Goal: Book appointment/travel/reservation

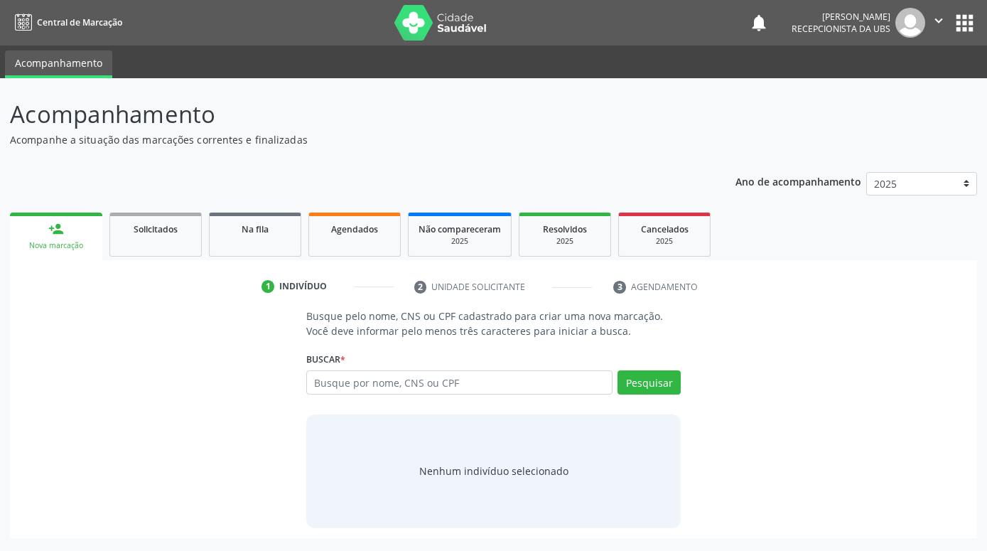
click at [595, 392] on input "text" at bounding box center [459, 382] width 306 height 24
type input "708206625031346"
click at [630, 384] on button "Pesquisar" at bounding box center [649, 382] width 63 height 24
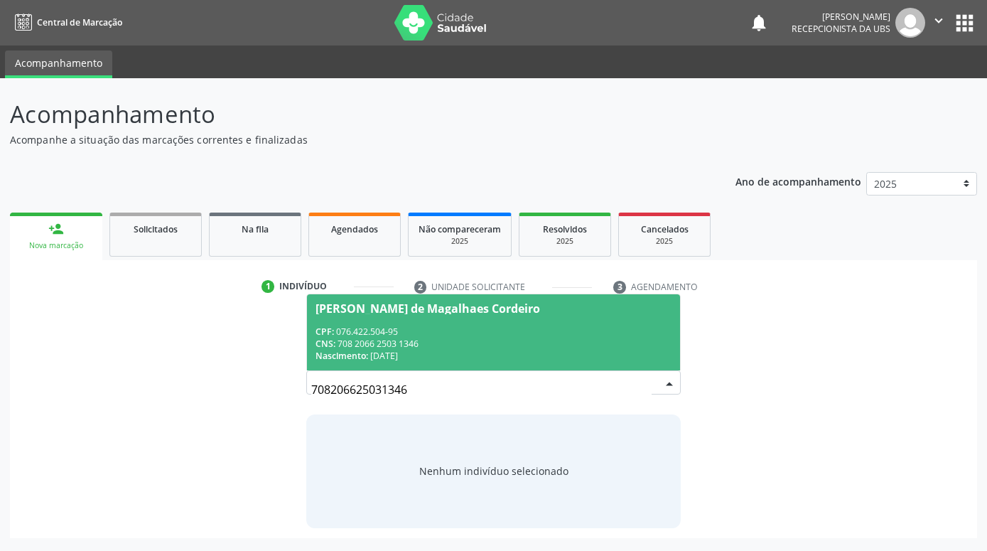
click at [609, 311] on div "[PERSON_NAME] de Magalhaes Cordeiro" at bounding box center [494, 308] width 356 height 11
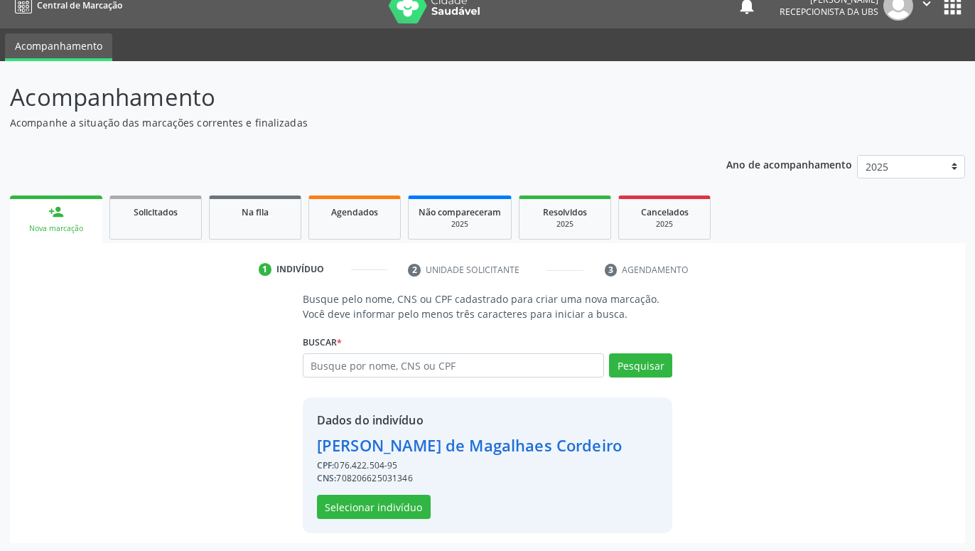
scroll to position [19, 0]
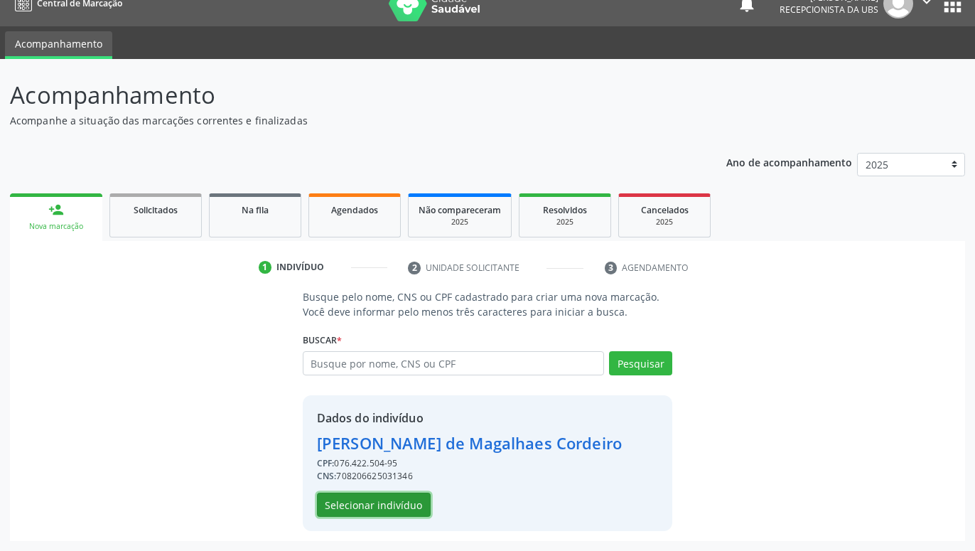
click at [375, 510] on button "Selecionar indivíduo" at bounding box center [374, 504] width 114 height 24
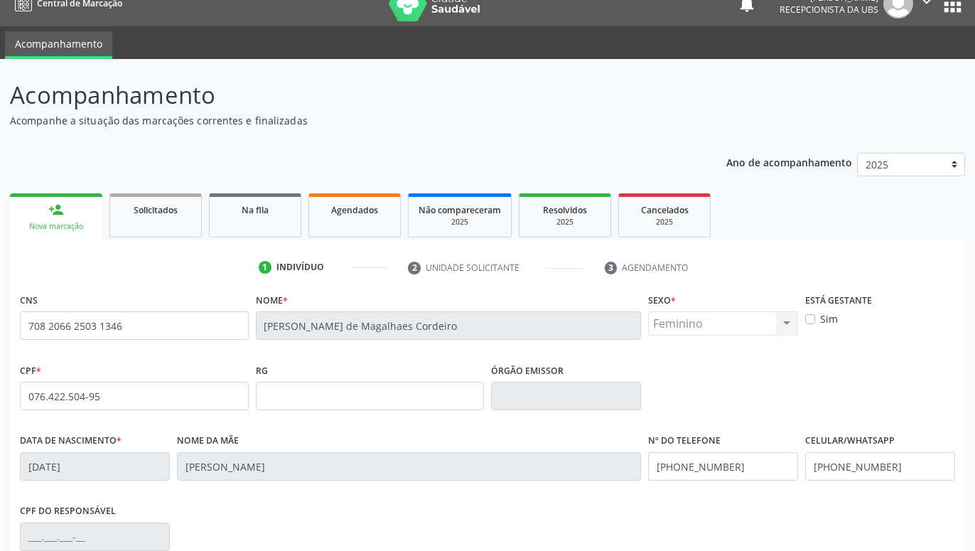
scroll to position [220, 0]
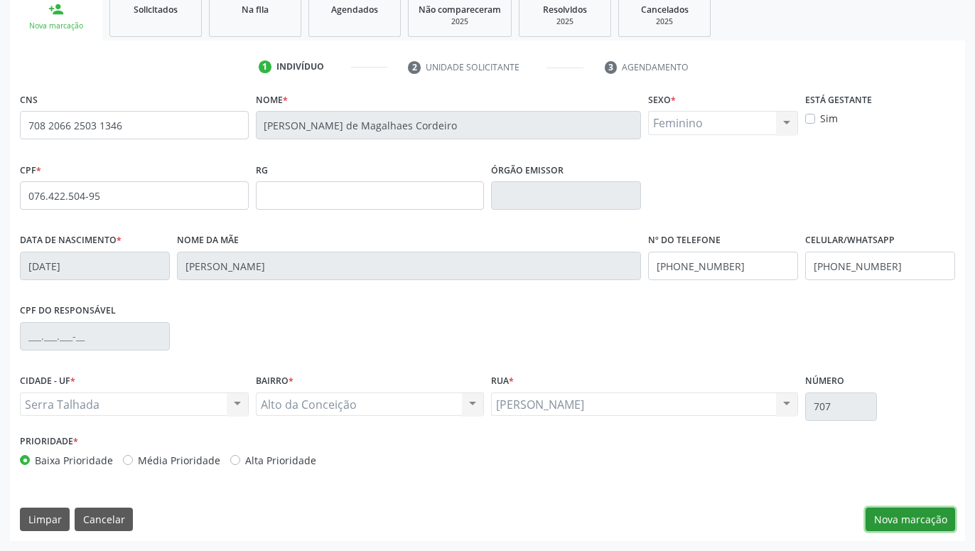
click at [910, 527] on button "Nova marcação" at bounding box center [911, 519] width 90 height 24
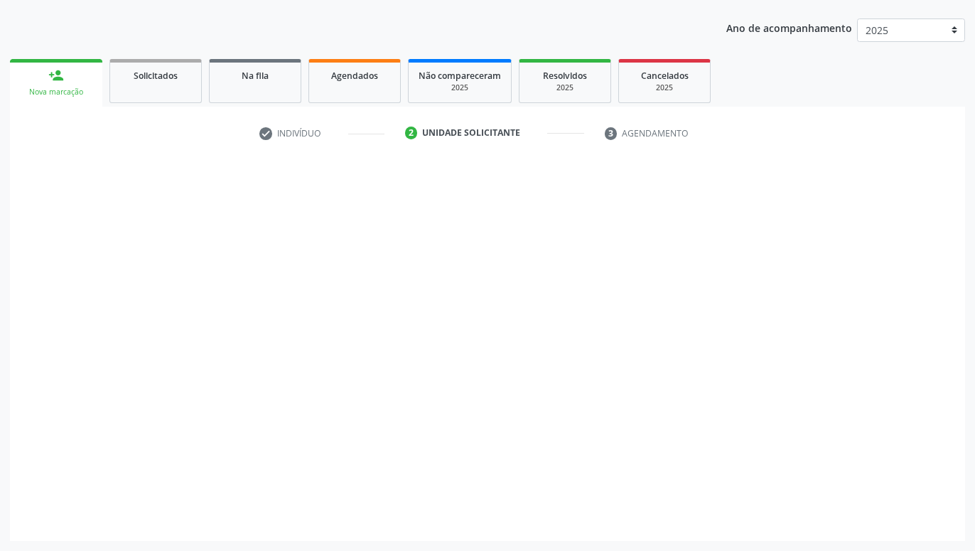
scroll to position [154, 0]
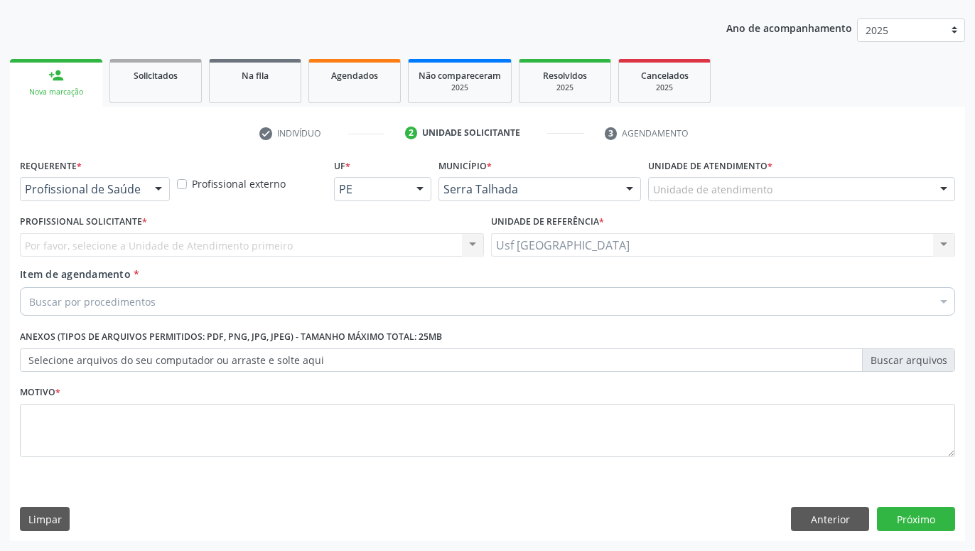
click at [149, 187] on div at bounding box center [158, 190] width 21 height 24
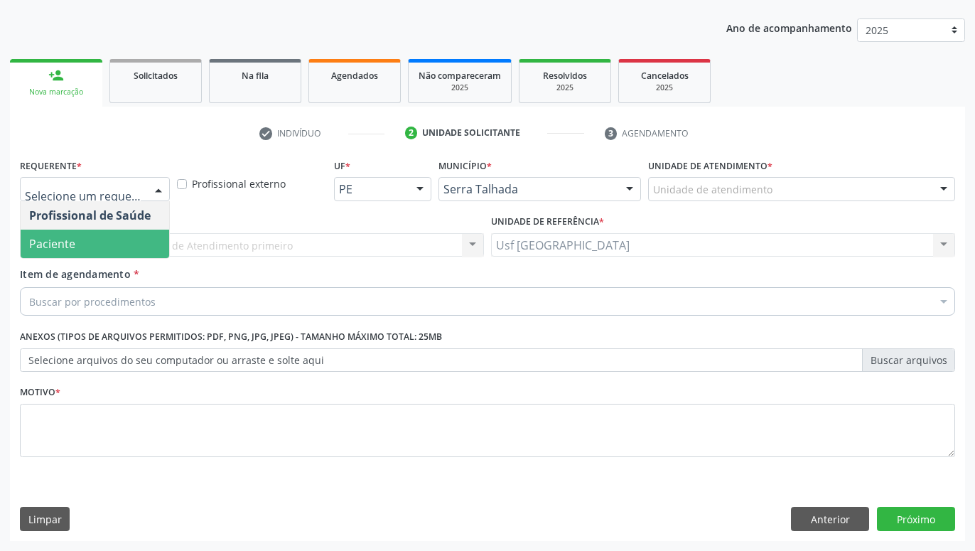
click at [99, 241] on span "Paciente" at bounding box center [95, 244] width 149 height 28
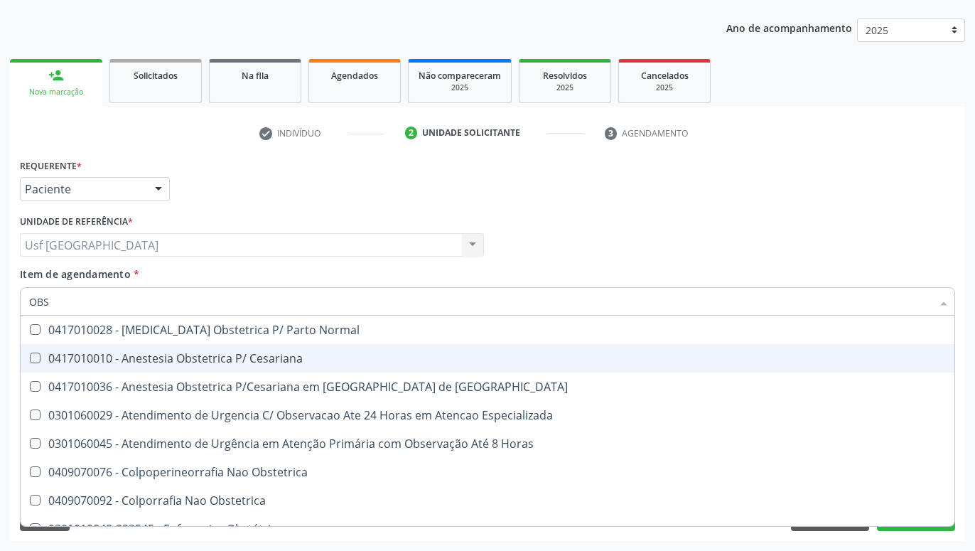
type input "OBST"
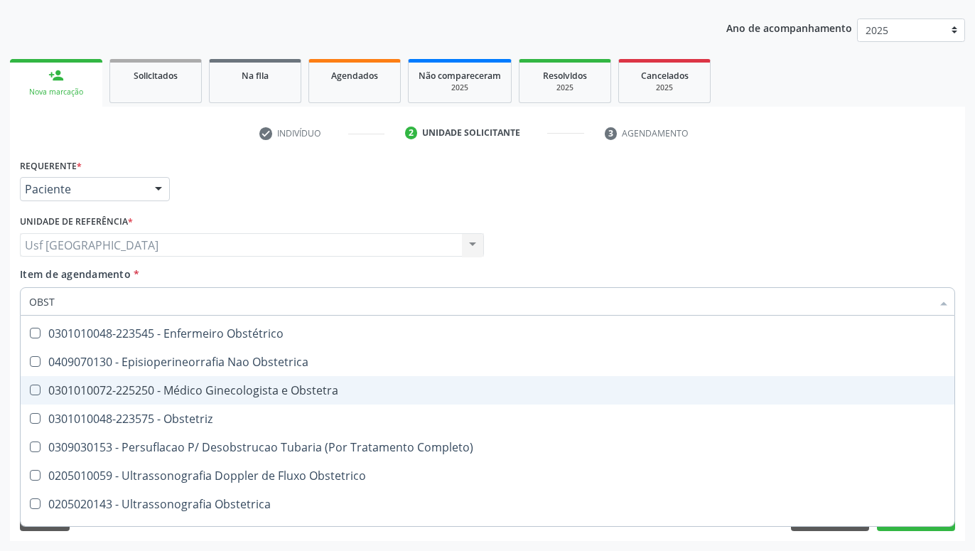
scroll to position [158, 0]
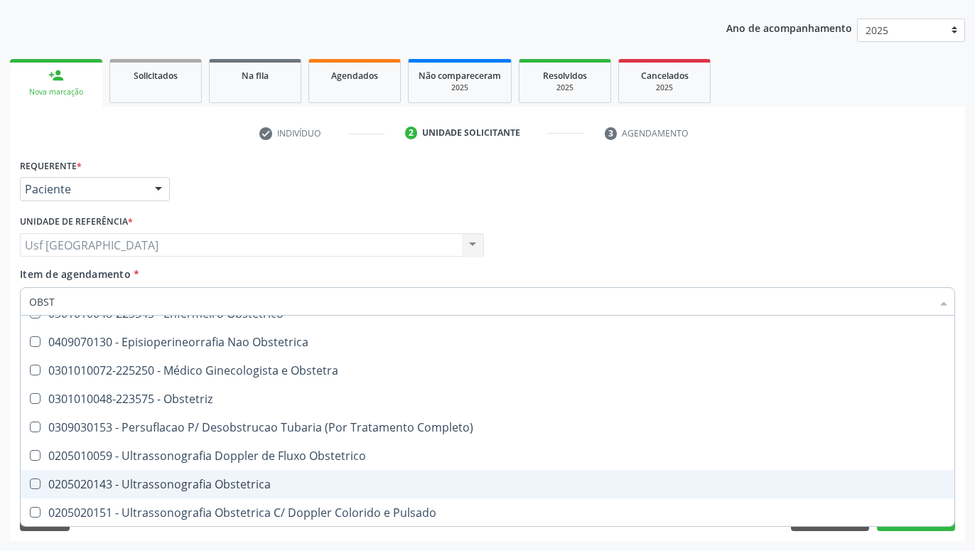
click at [185, 486] on div "0205020143 - Ultrassonografia Obstetrica" at bounding box center [487, 483] width 917 height 11
checkbox Obstetrica "true"
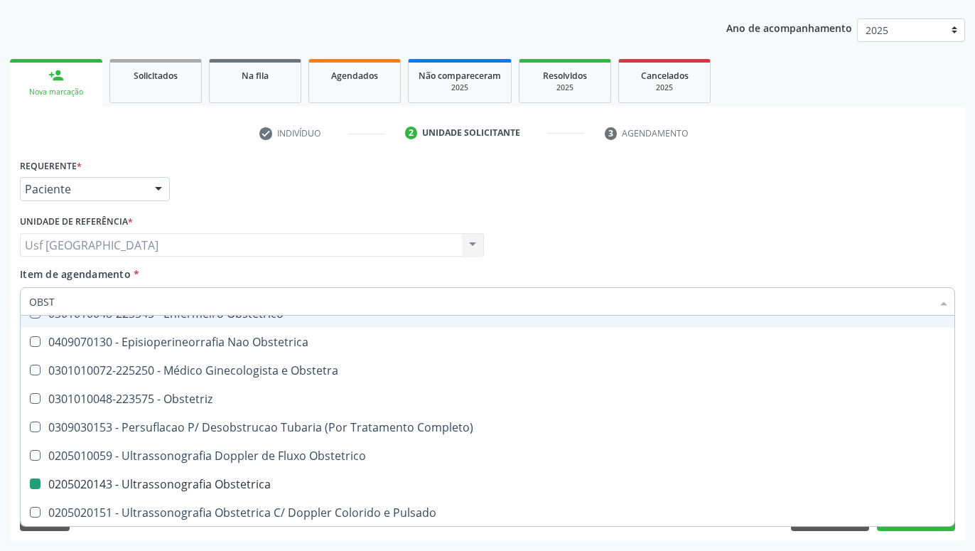
click at [583, 232] on div "Profissional Solicitante Por favor, selecione a Unidade de Atendimento primeiro…" at bounding box center [487, 238] width 942 height 55
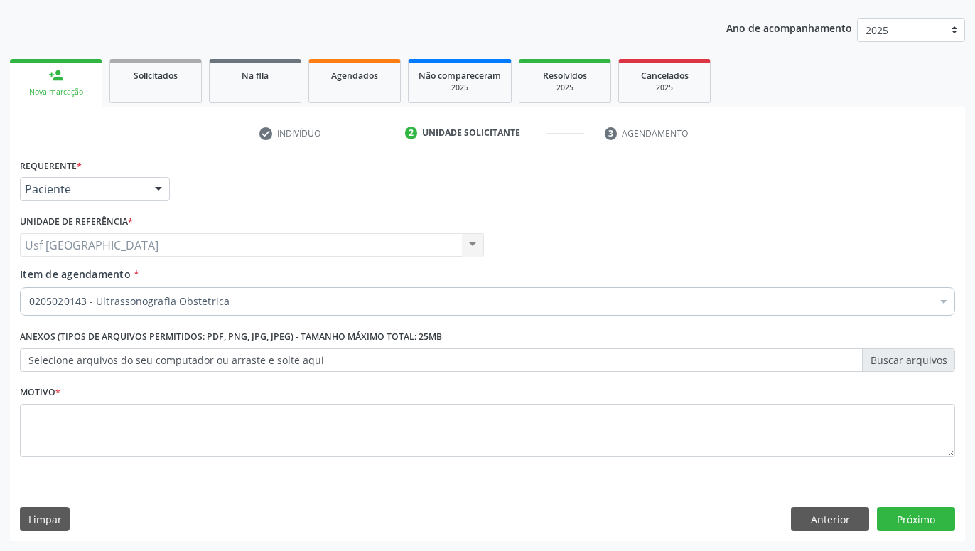
scroll to position [0, 0]
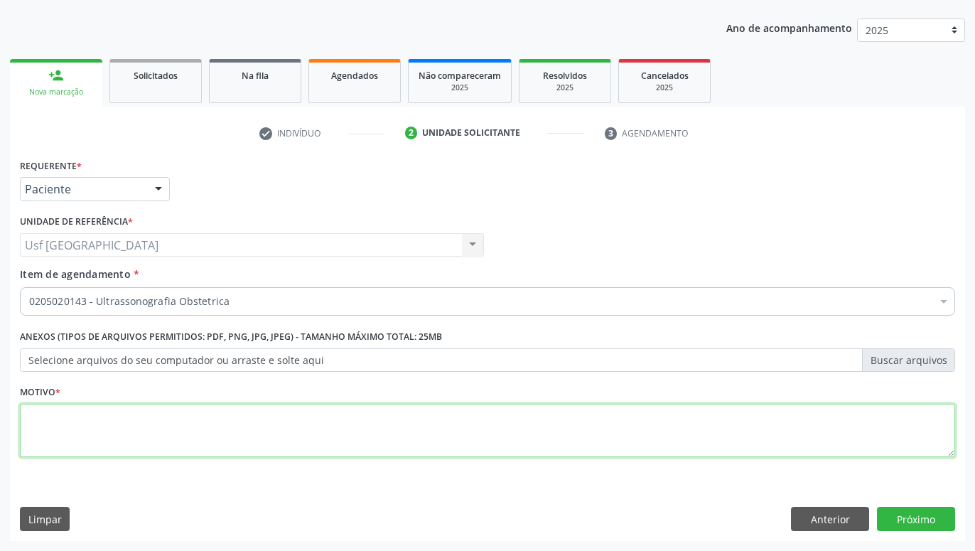
click at [524, 426] on textarea at bounding box center [487, 431] width 935 height 54
type textarea "."
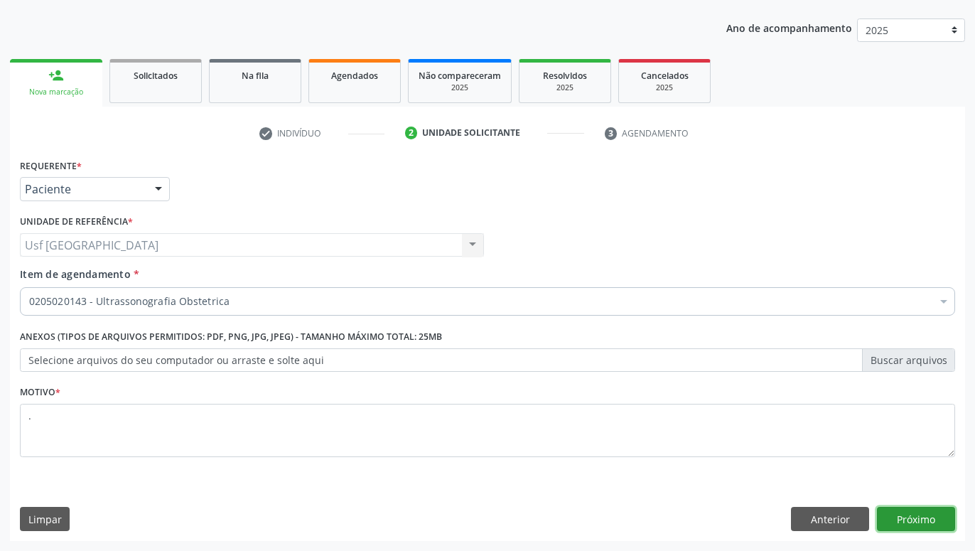
click at [915, 510] on button "Próximo" at bounding box center [916, 519] width 78 height 24
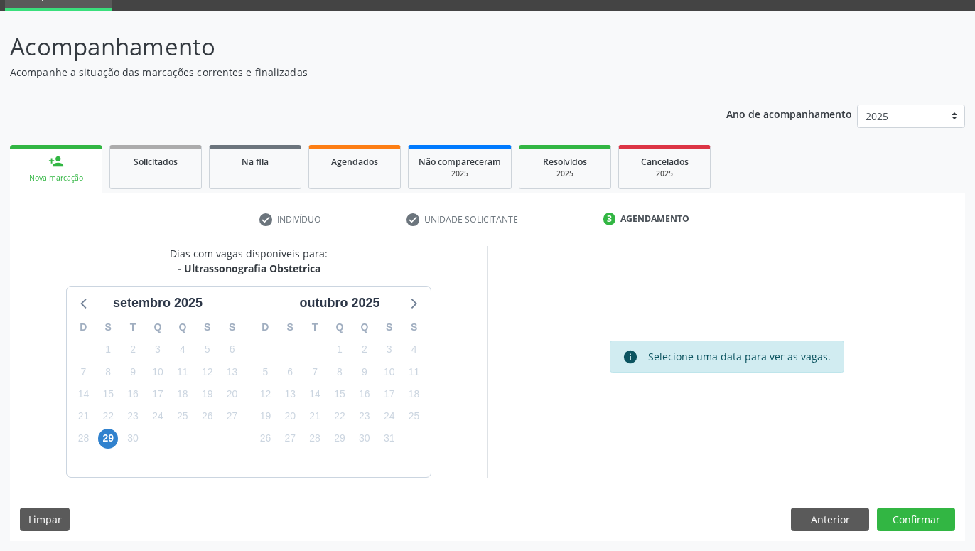
click at [114, 430] on div "29" at bounding box center [108, 438] width 20 height 22
click at [108, 442] on span "29" at bounding box center [108, 439] width 20 height 20
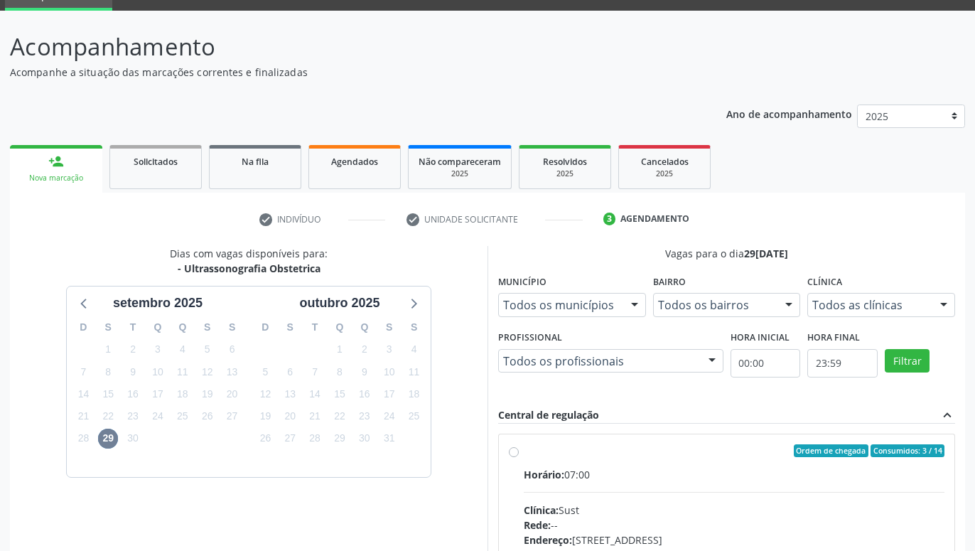
click at [524, 447] on label "Ordem de chegada Consumidos: 3 / 14 Horário: 07:00 Clínica: Sust Rede: -- Ender…" at bounding box center [734, 553] width 421 height 218
click at [512, 447] on input "Ordem de chegada Consumidos: 3 / 14 Horário: 07:00 Clínica: Sust Rede: -- Ender…" at bounding box center [514, 450] width 10 height 13
radio input "true"
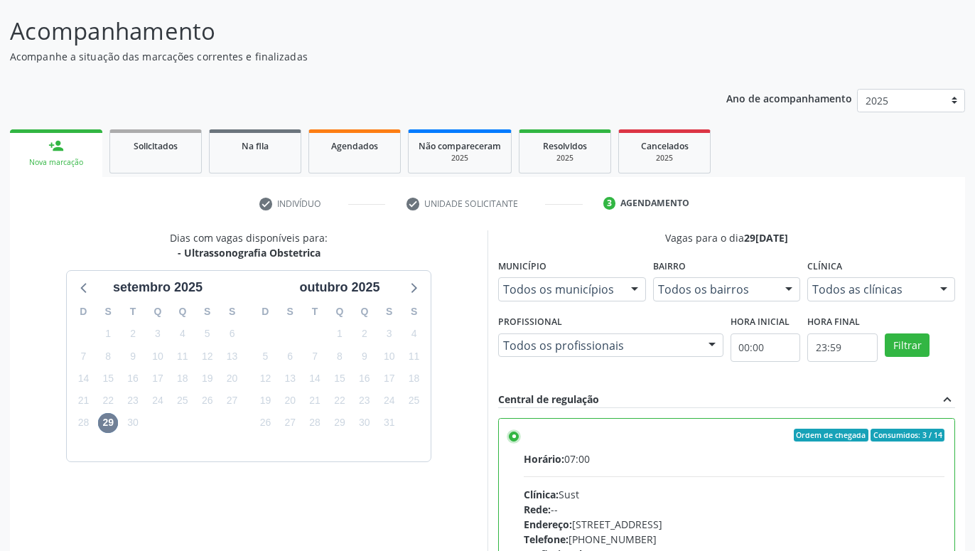
scroll to position [298, 0]
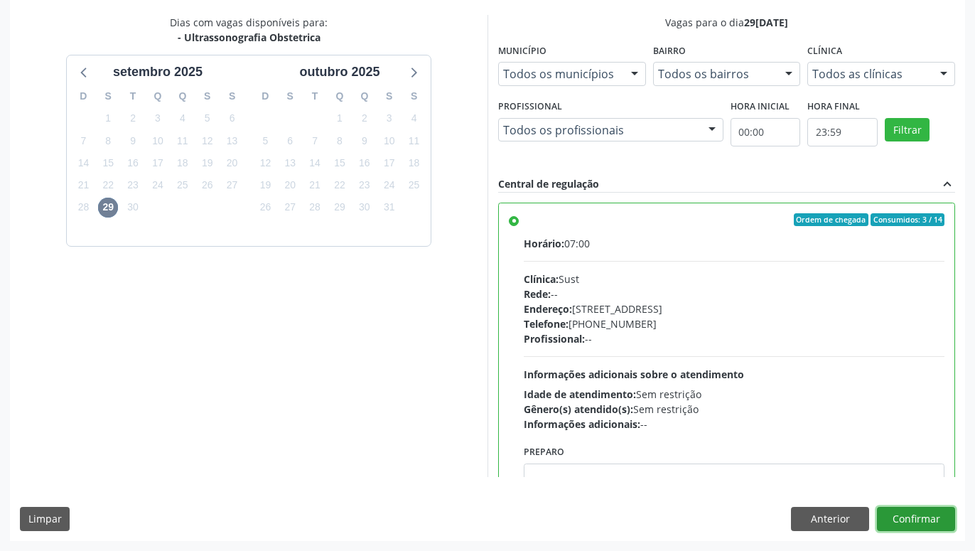
click at [929, 520] on button "Confirmar" at bounding box center [916, 519] width 78 height 24
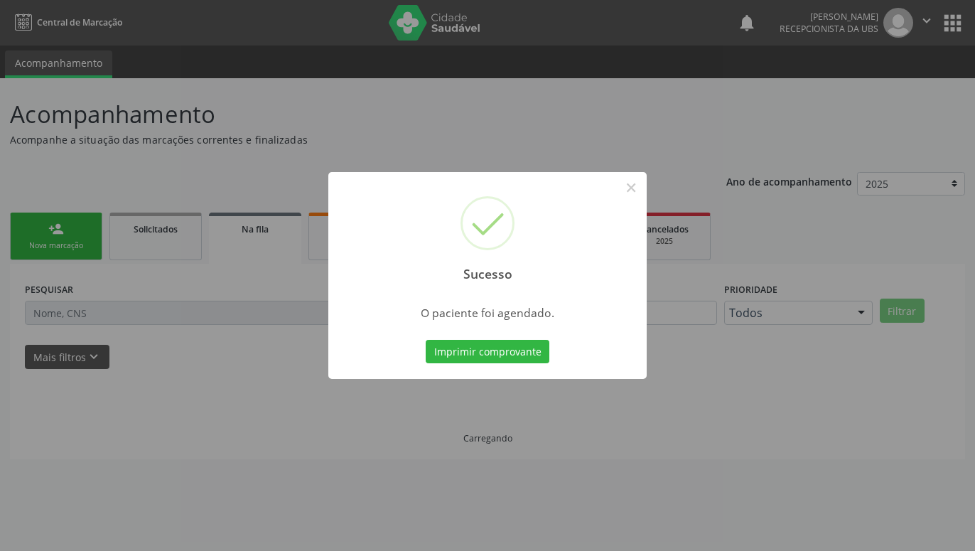
scroll to position [0, 0]
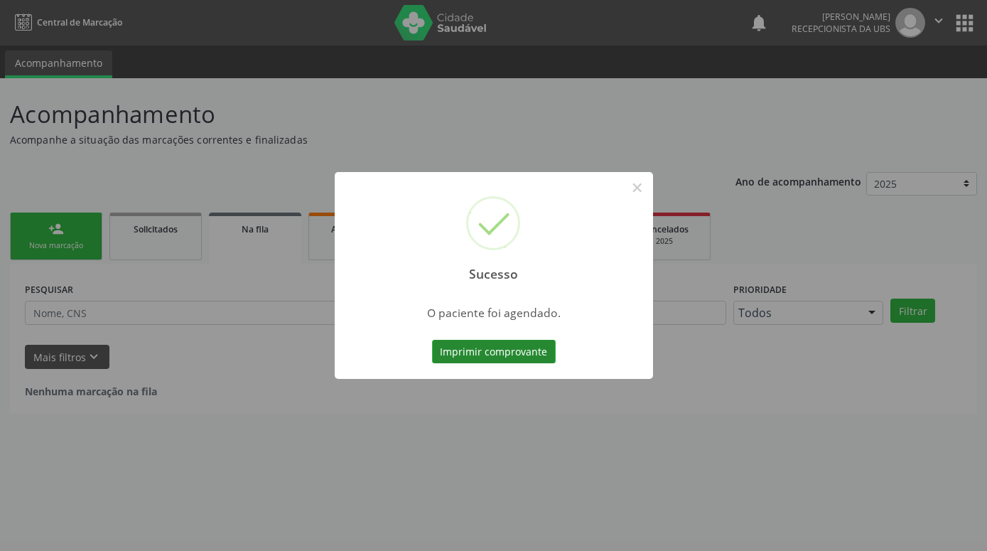
click at [537, 356] on button "Imprimir comprovante" at bounding box center [494, 352] width 124 height 24
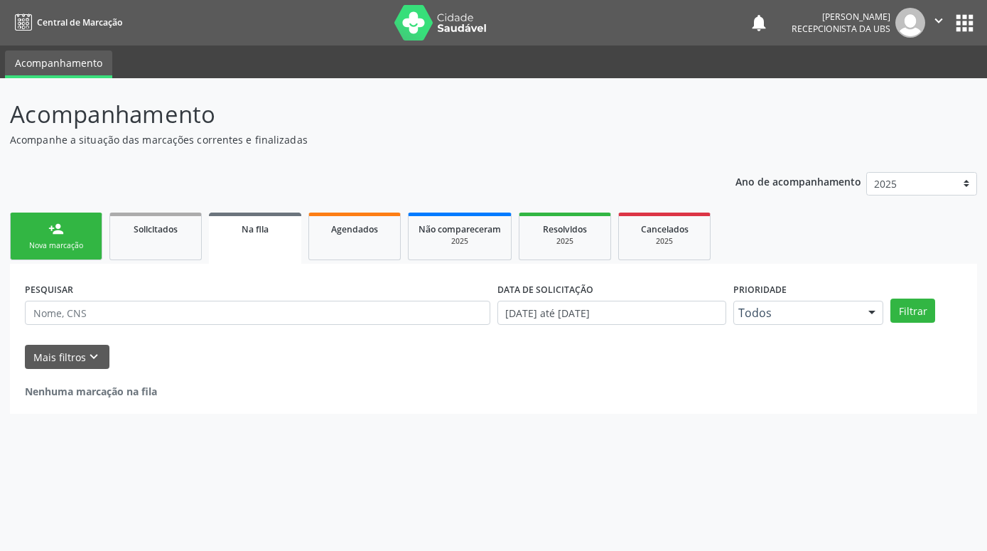
click at [58, 249] on div "Nova marcação" at bounding box center [56, 245] width 71 height 11
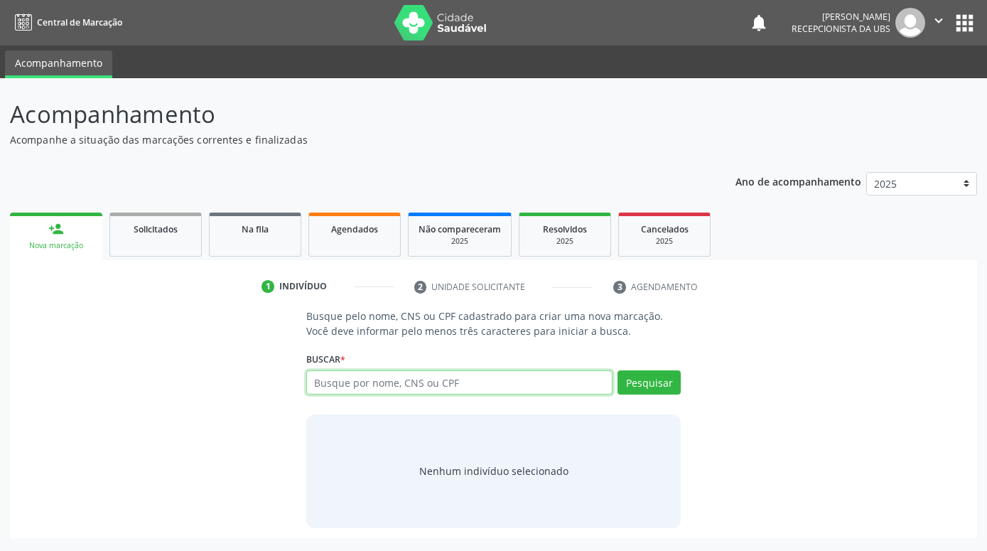
click at [378, 382] on input "text" at bounding box center [459, 382] width 306 height 24
paste input "708206625031346"
type input "708206625031346"
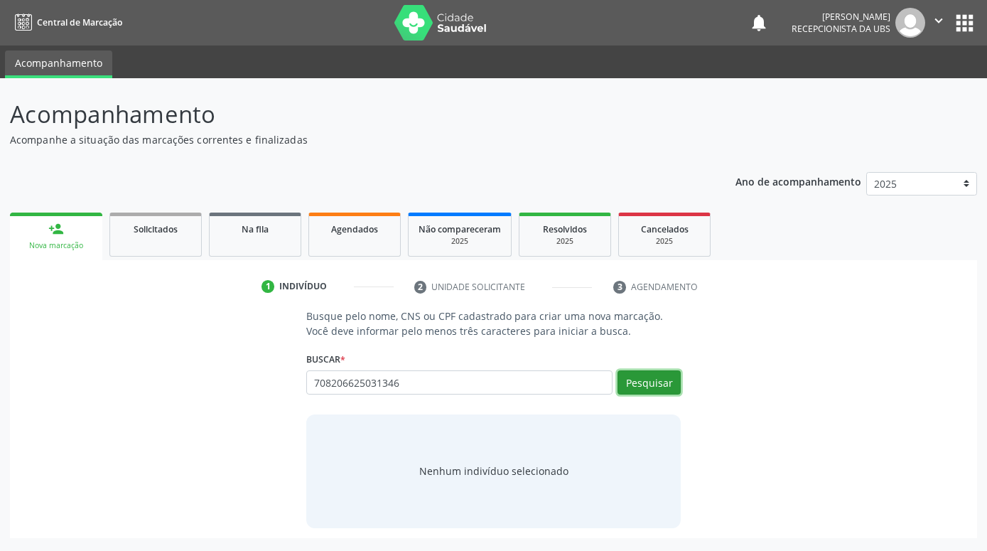
click at [634, 374] on button "Pesquisar" at bounding box center [649, 382] width 63 height 24
type input "708206625031346"
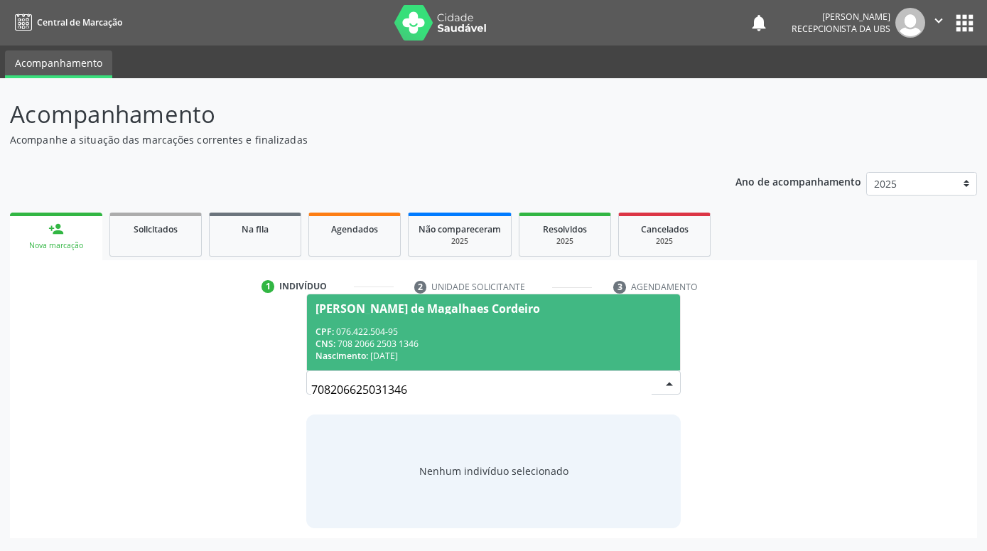
click at [610, 355] on div "Nascimento: 16[DATE]" at bounding box center [494, 356] width 356 height 12
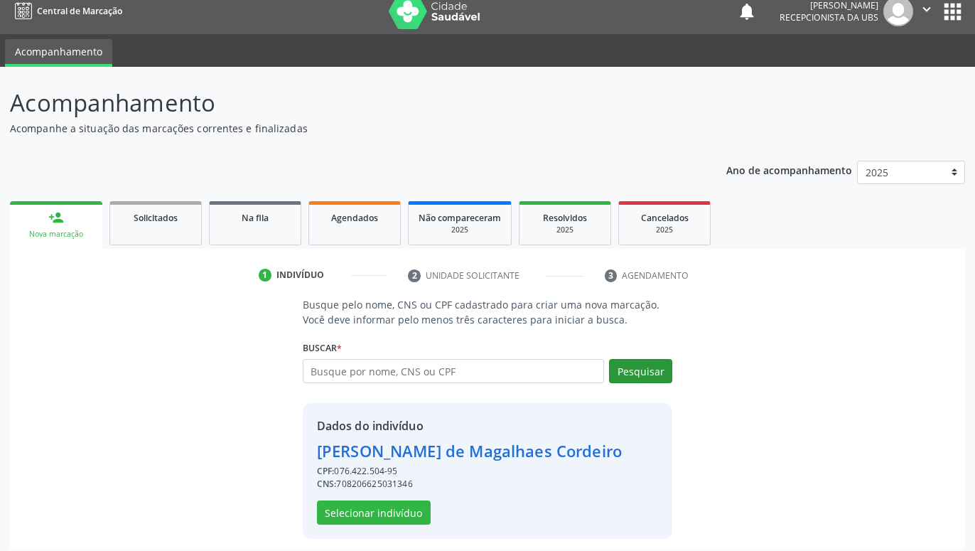
scroll to position [19, 0]
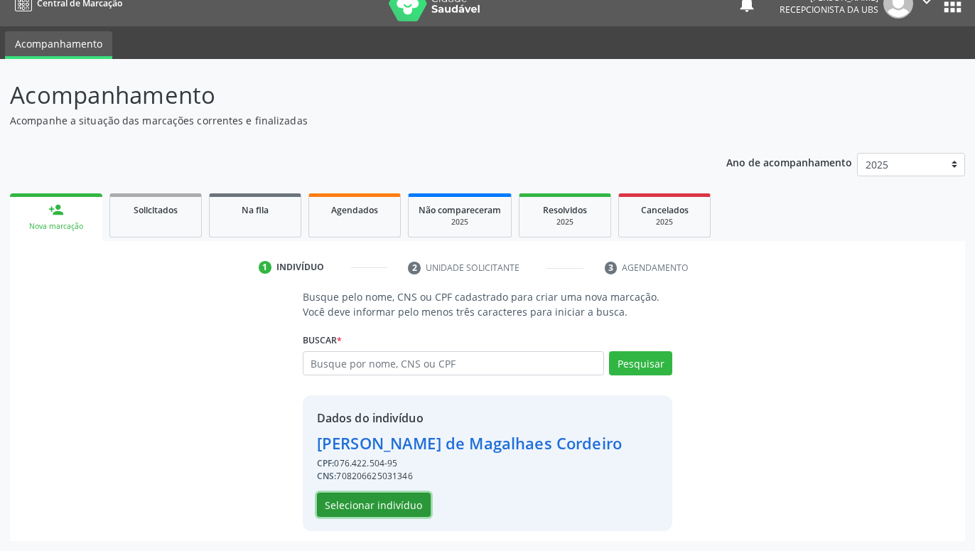
click at [414, 501] on button "Selecionar indivíduo" at bounding box center [374, 504] width 114 height 24
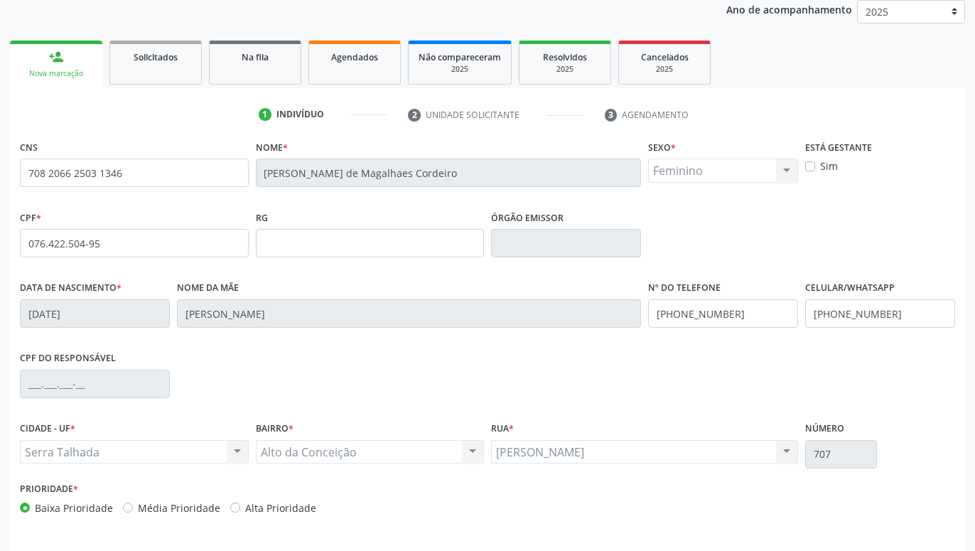
scroll to position [220, 0]
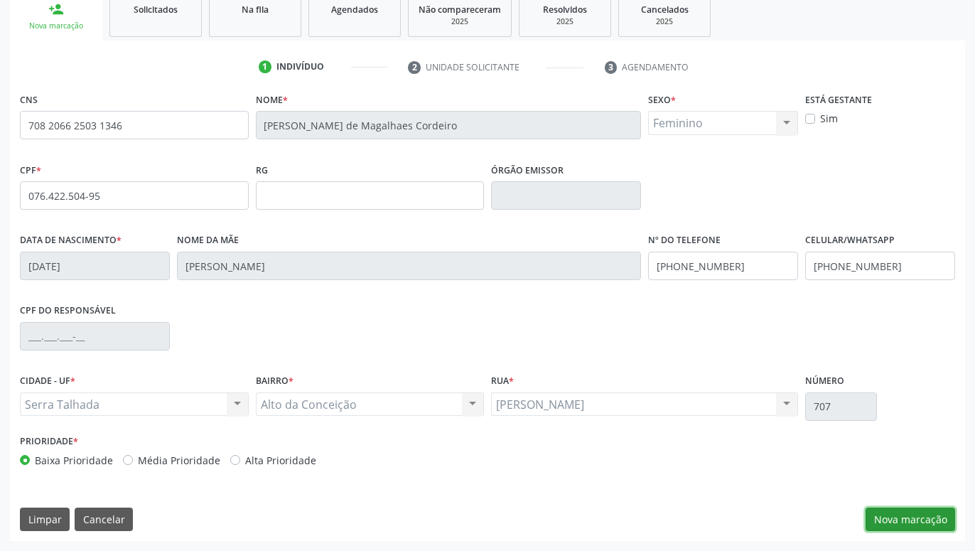
click at [888, 513] on button "Nova marcação" at bounding box center [911, 519] width 90 height 24
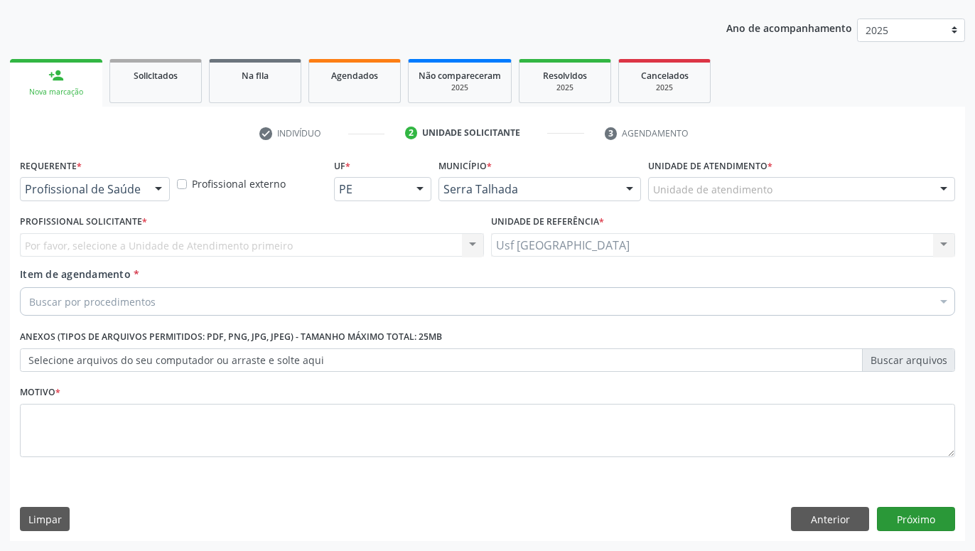
scroll to position [154, 0]
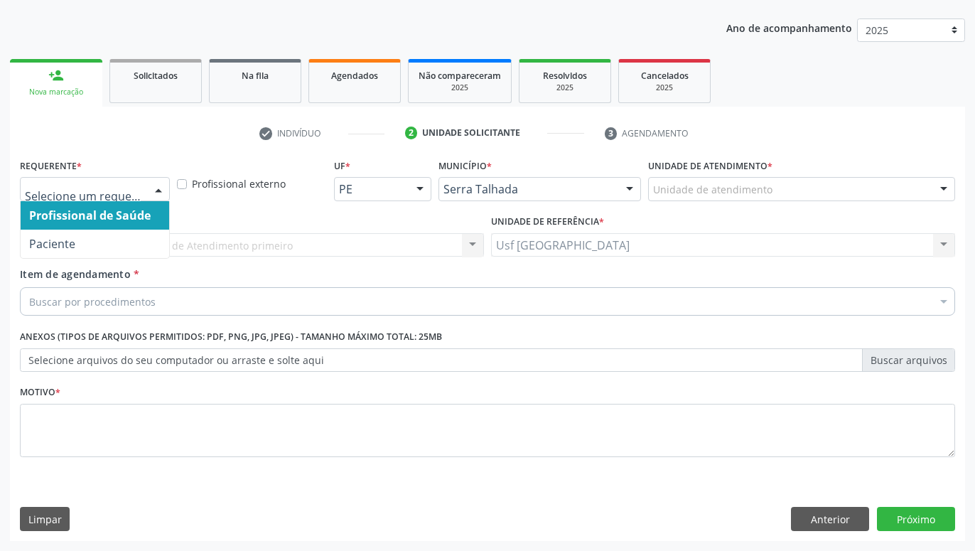
click at [160, 194] on div at bounding box center [158, 190] width 21 height 24
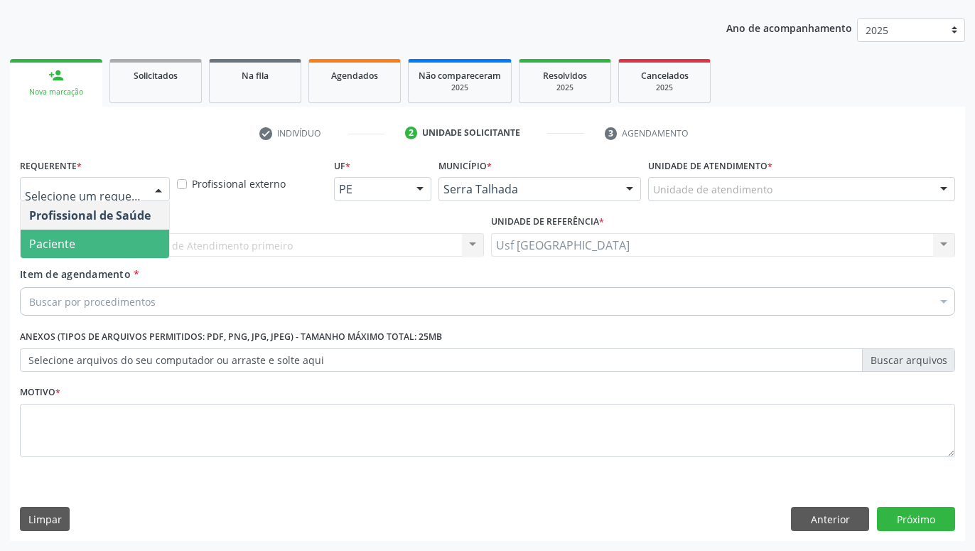
click at [121, 237] on span "Paciente" at bounding box center [95, 244] width 149 height 28
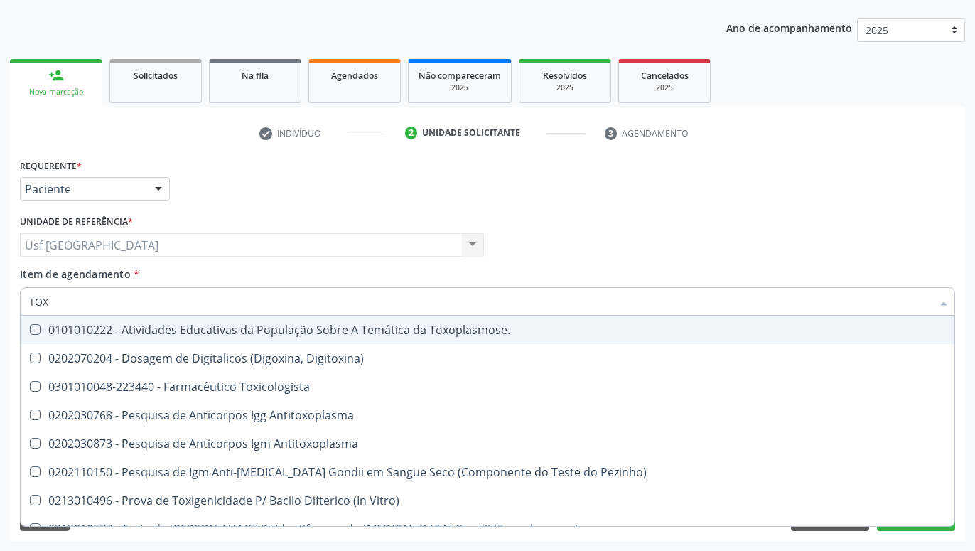
type input "TOXO"
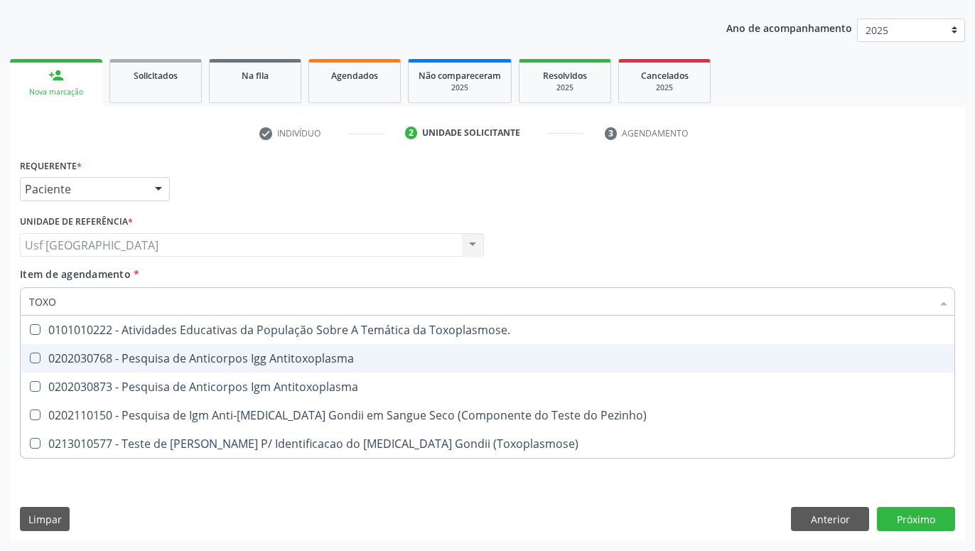
click at [244, 348] on span "0202030768 - Pesquisa de Anticorpos Igg Antitoxoplasma" at bounding box center [488, 358] width 934 height 28
checkbox Antitoxoplasma "true"
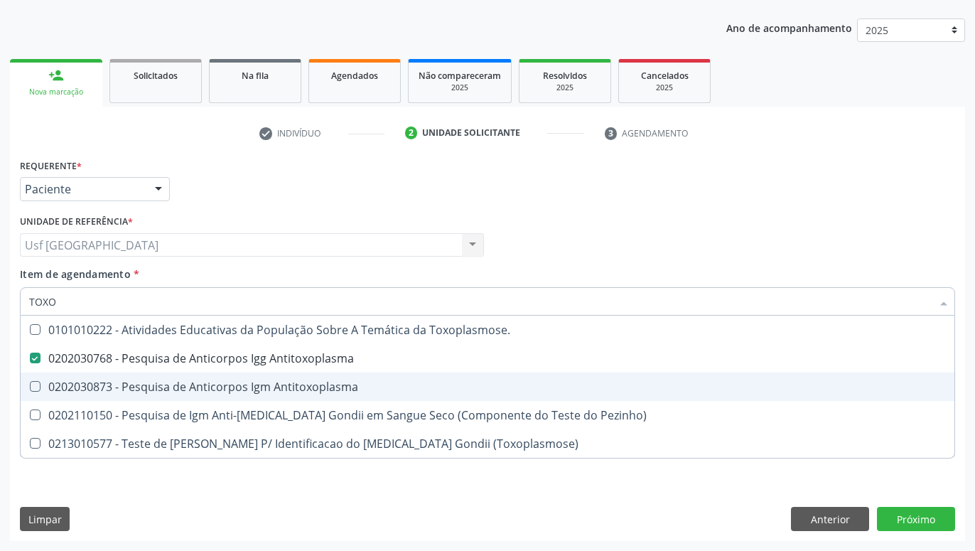
click at [244, 381] on div "0202030873 - Pesquisa de Anticorpos Igm Antitoxoplasma" at bounding box center [487, 386] width 917 height 11
checkbox Antitoxoplasma "true"
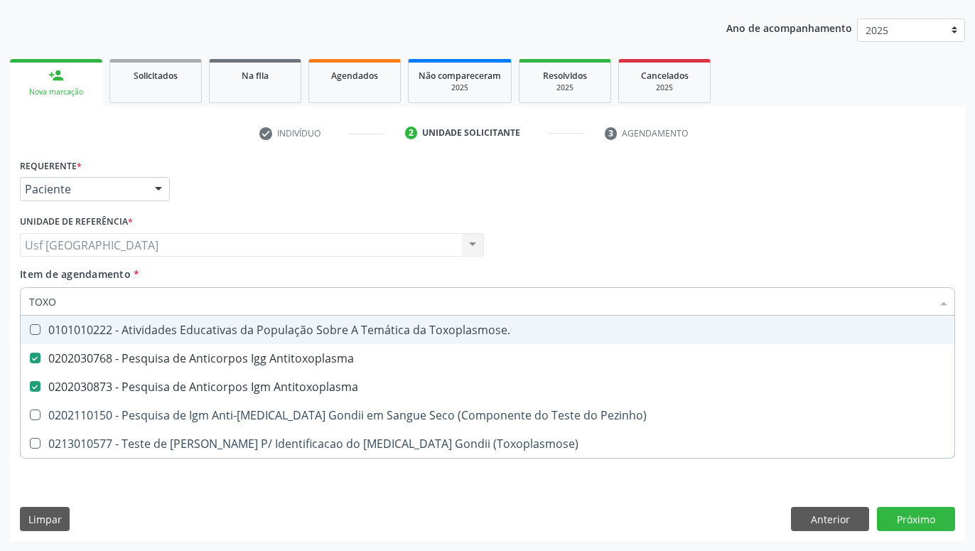
click at [588, 247] on div "Profissional Solicitante Por favor, selecione a Unidade de Atendimento primeiro…" at bounding box center [487, 238] width 942 height 55
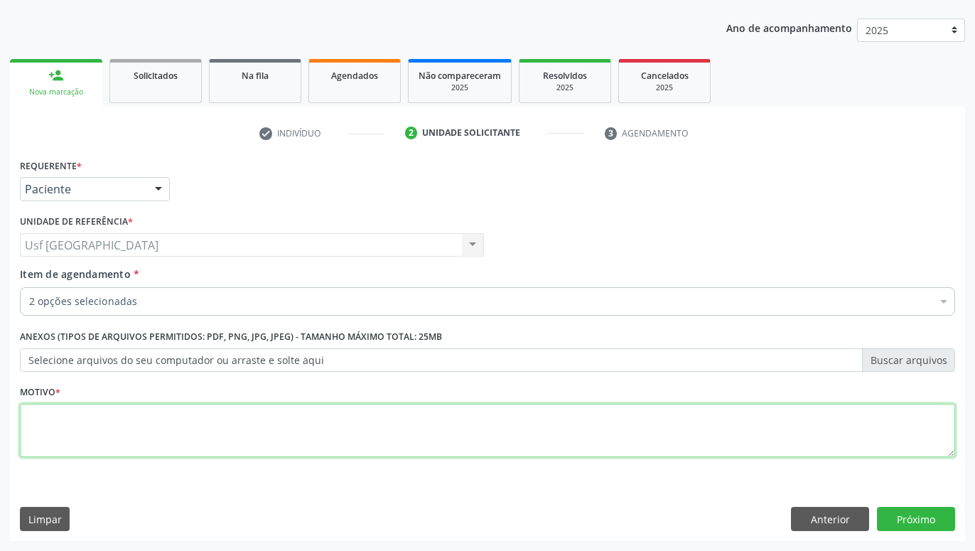
click at [540, 434] on textarea at bounding box center [487, 431] width 935 height 54
type textarea "."
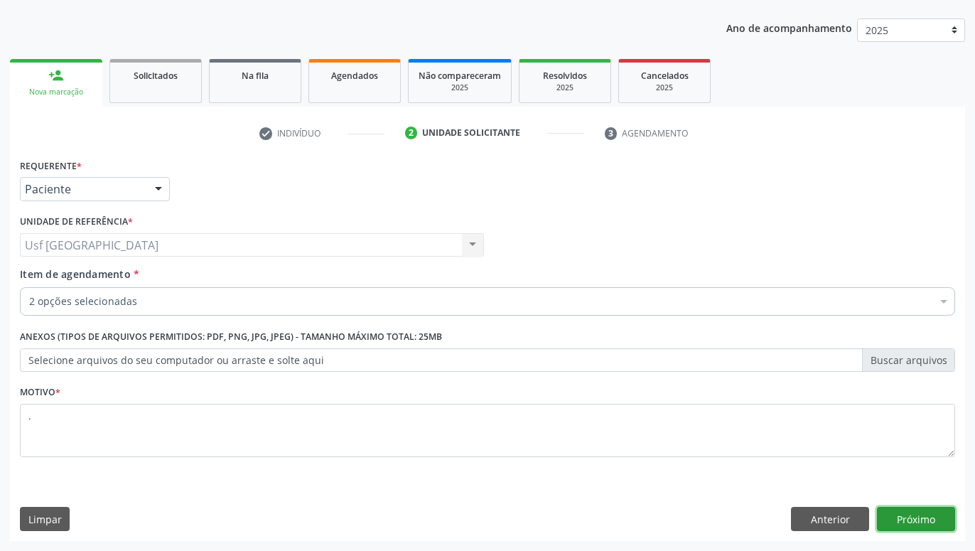
click at [882, 514] on button "Próximo" at bounding box center [916, 519] width 78 height 24
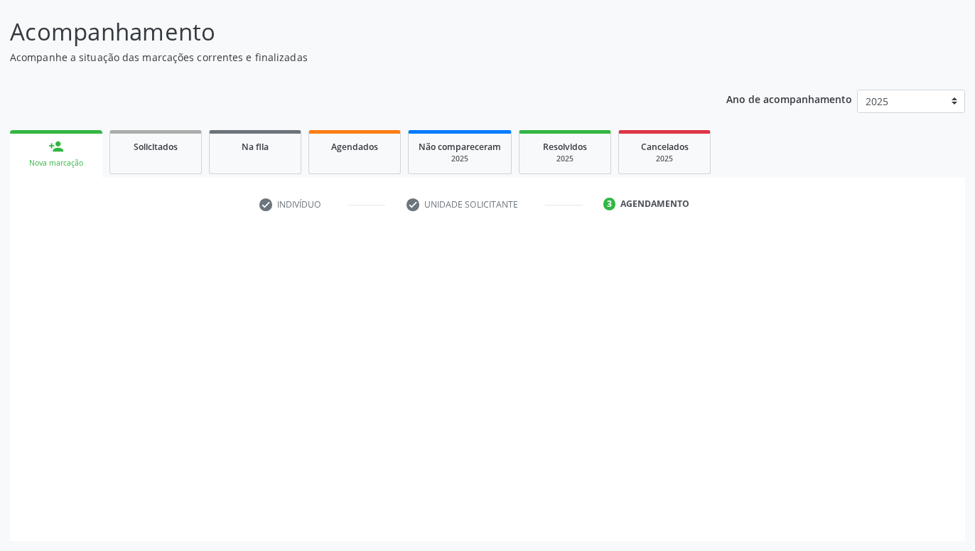
scroll to position [82, 0]
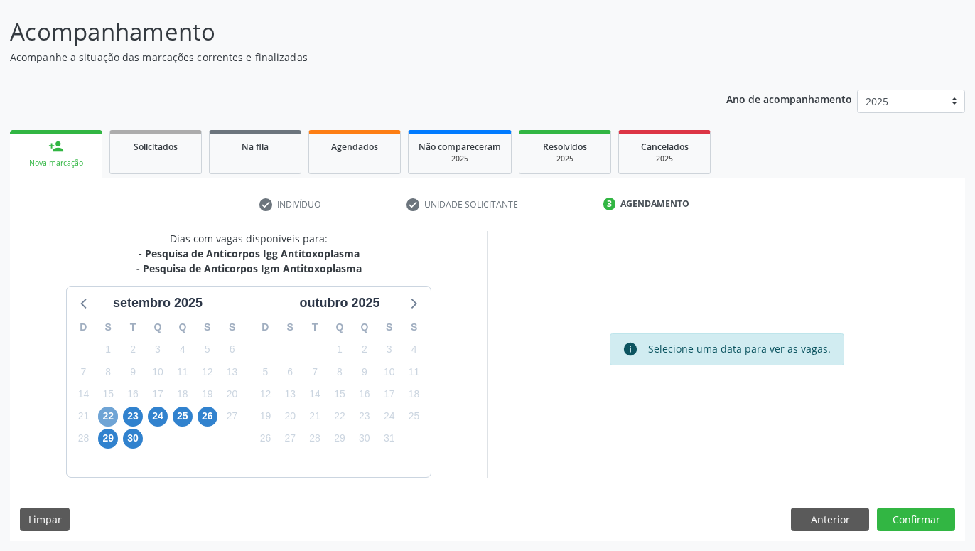
click at [112, 416] on span "22" at bounding box center [108, 416] width 20 height 20
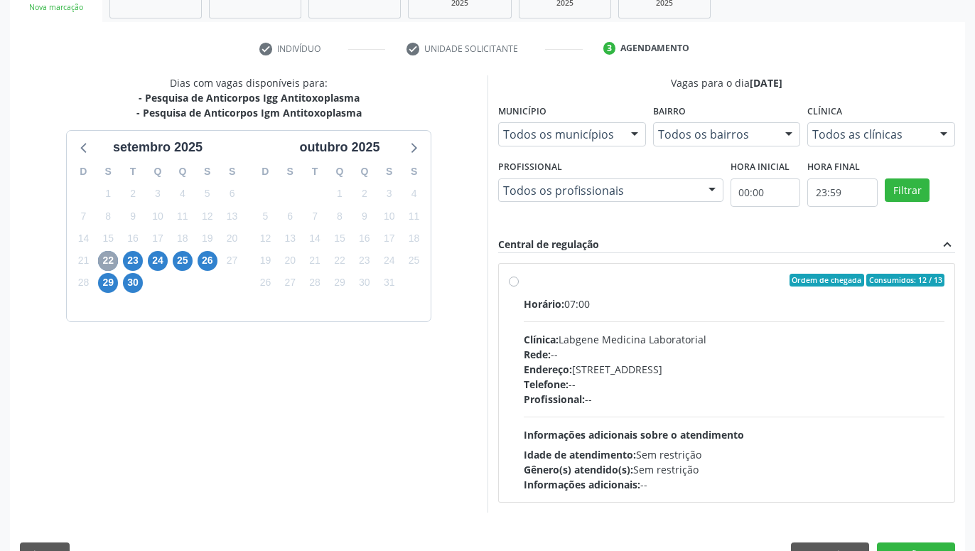
scroll to position [273, 0]
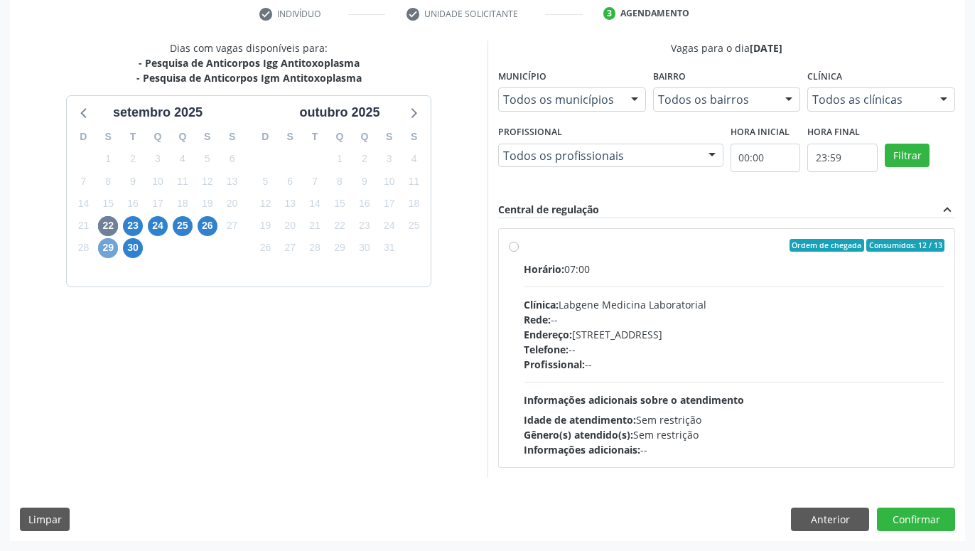
click at [112, 251] on span "29" at bounding box center [108, 248] width 20 height 20
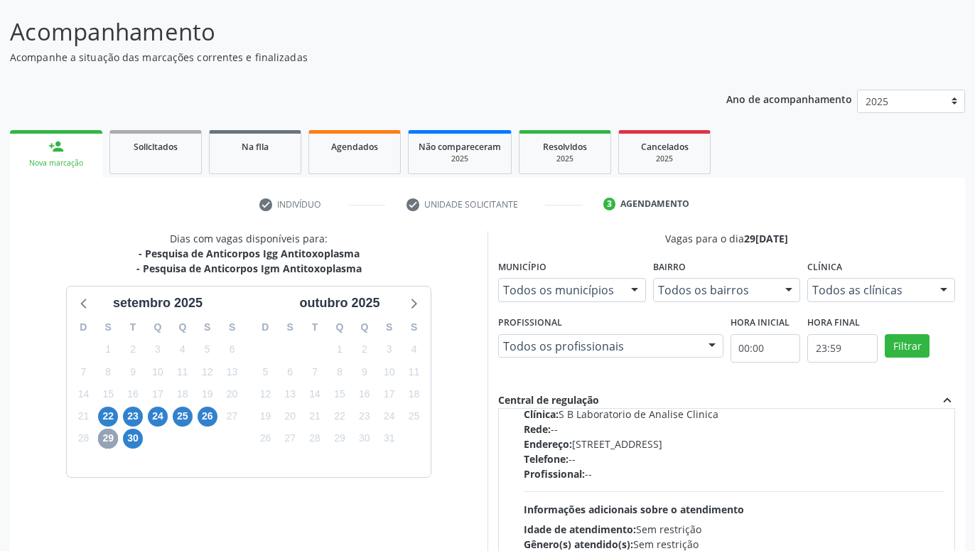
scroll to position [0, 0]
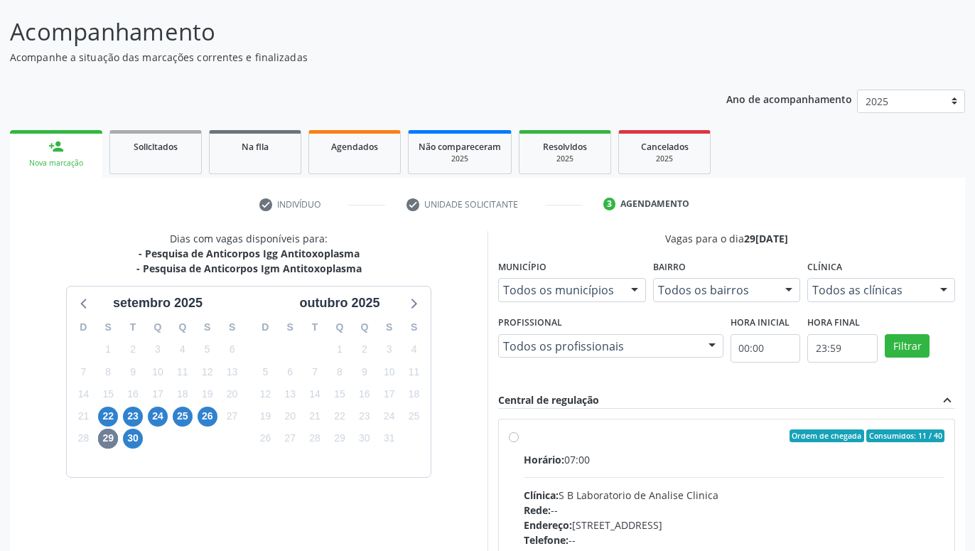
click at [524, 438] on label "Ordem de chegada Consumidos: 11 / 40 Horário: 07:00 Clínica: S B Laboratorio de…" at bounding box center [734, 538] width 421 height 218
click at [514, 438] on input "Ordem de chegada Consumidos: 11 / 40 Horário: 07:00 Clínica: S B Laboratorio de…" at bounding box center [514, 435] width 10 height 13
radio input "true"
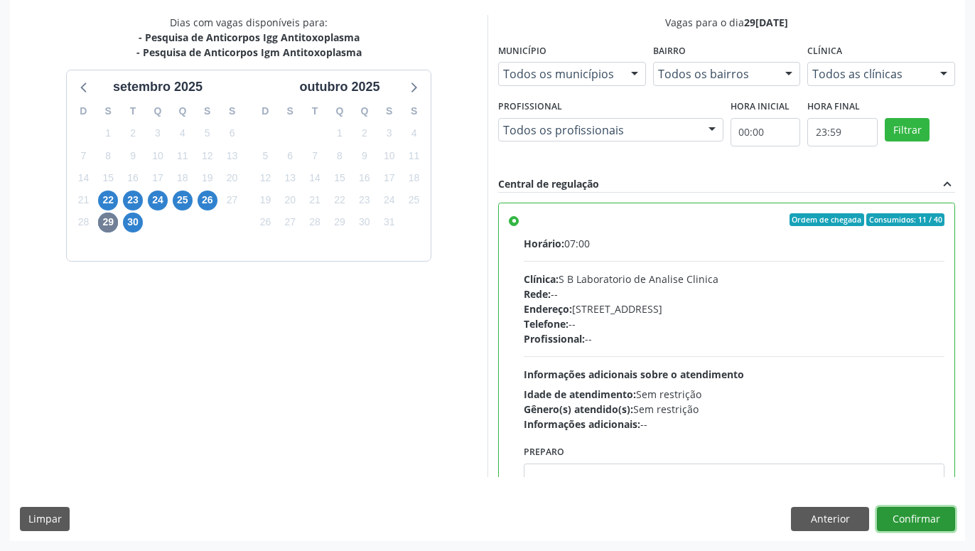
click at [925, 517] on button "Confirmar" at bounding box center [916, 519] width 78 height 24
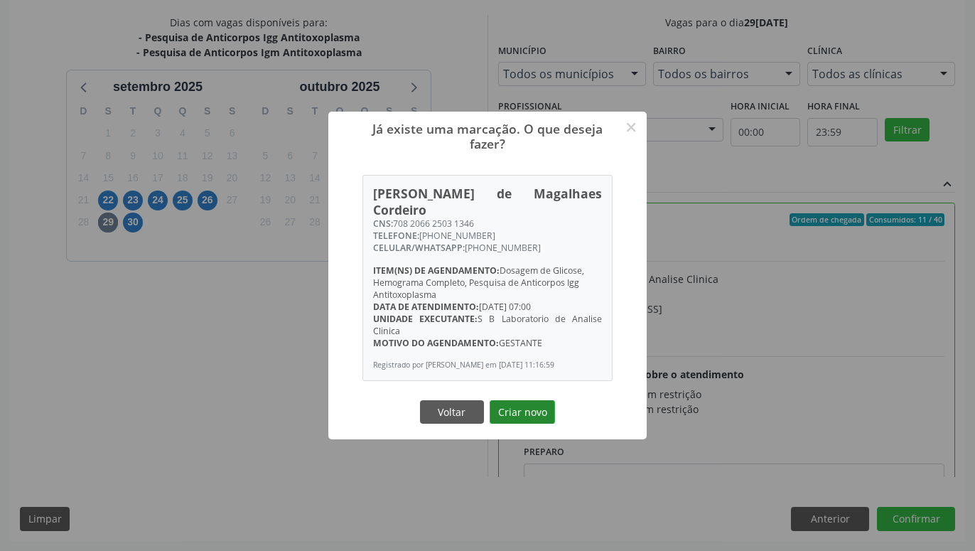
click at [547, 414] on button "Criar novo" at bounding box center [522, 412] width 65 height 24
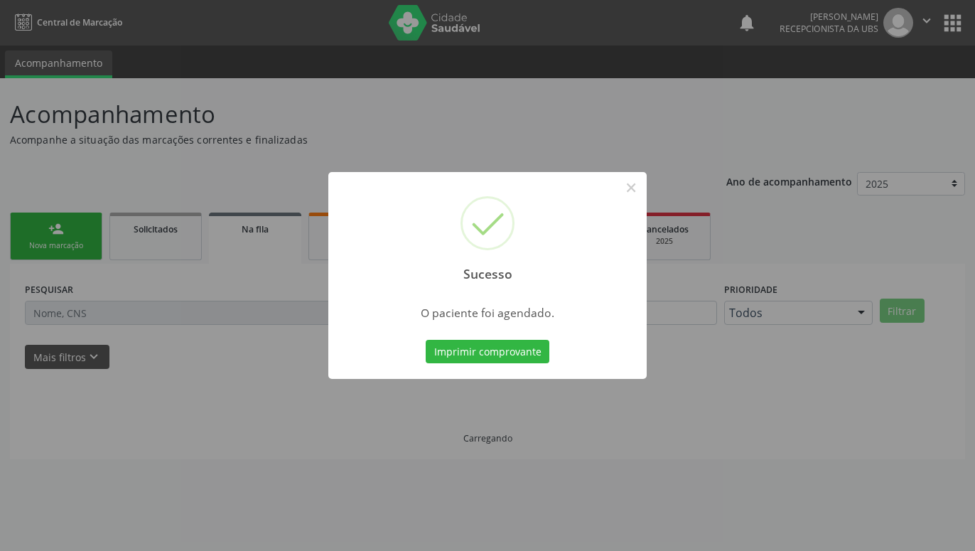
scroll to position [0, 0]
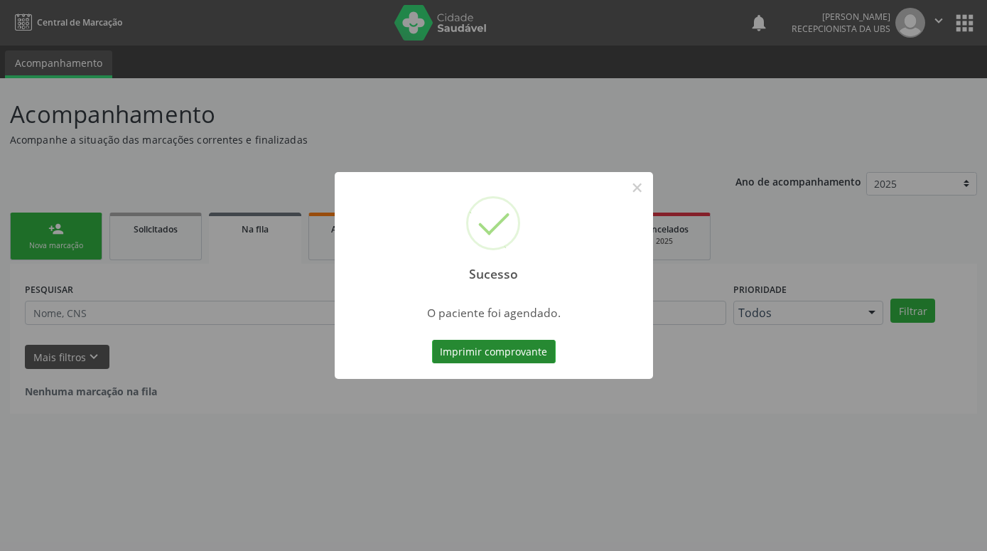
click at [533, 348] on button "Imprimir comprovante" at bounding box center [494, 352] width 124 height 24
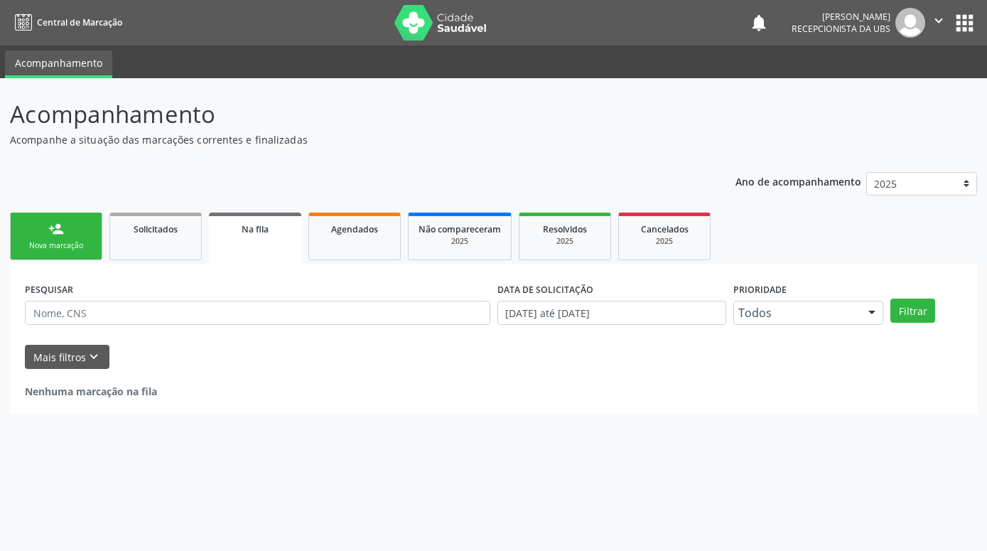
click at [23, 252] on link "person_add Nova marcação" at bounding box center [56, 236] width 92 height 48
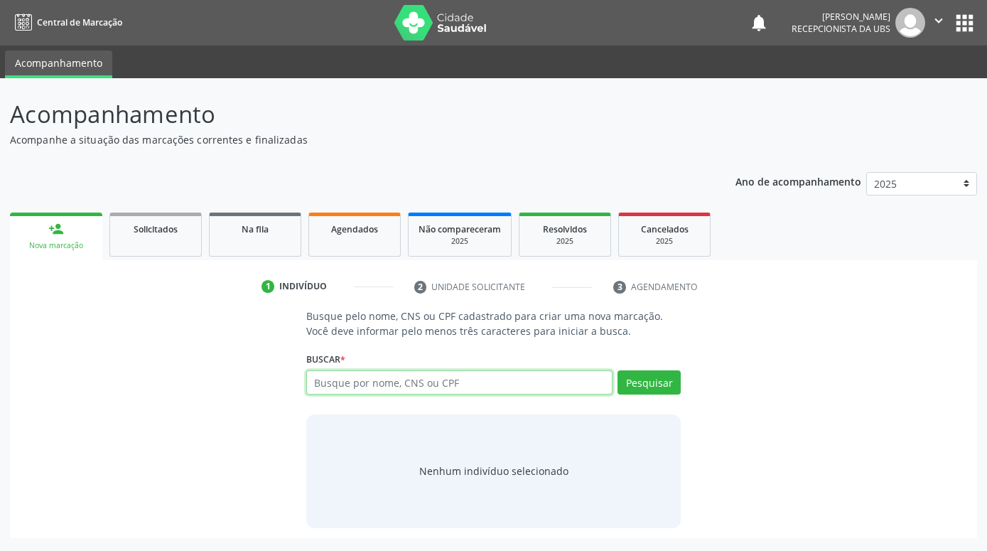
drag, startPoint x: 556, startPoint y: 382, endPoint x: 540, endPoint y: 384, distance: 16.4
click at [556, 382] on input "text" at bounding box center [459, 382] width 306 height 24
paste input "704001325187361"
type input "704001325187361"
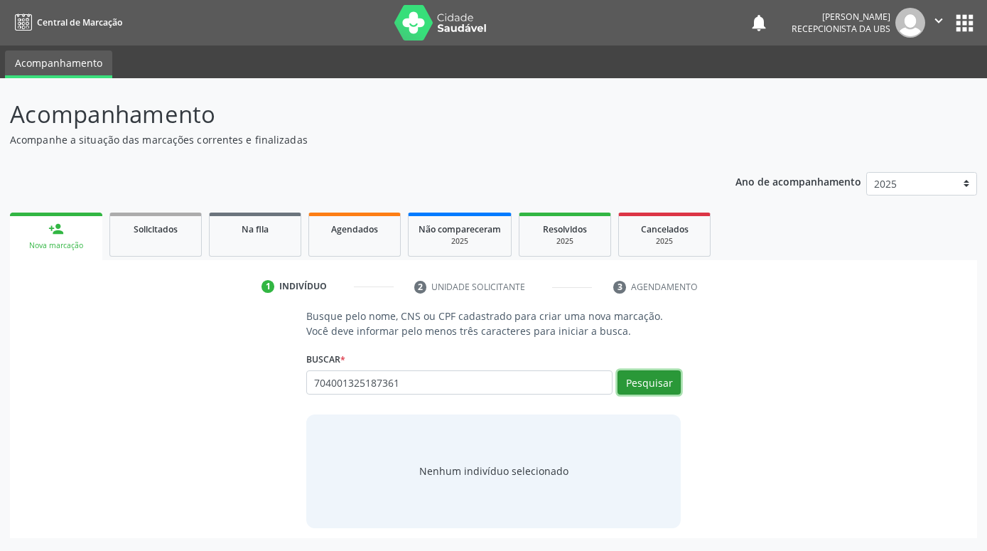
click at [677, 381] on button "Pesquisar" at bounding box center [649, 382] width 63 height 24
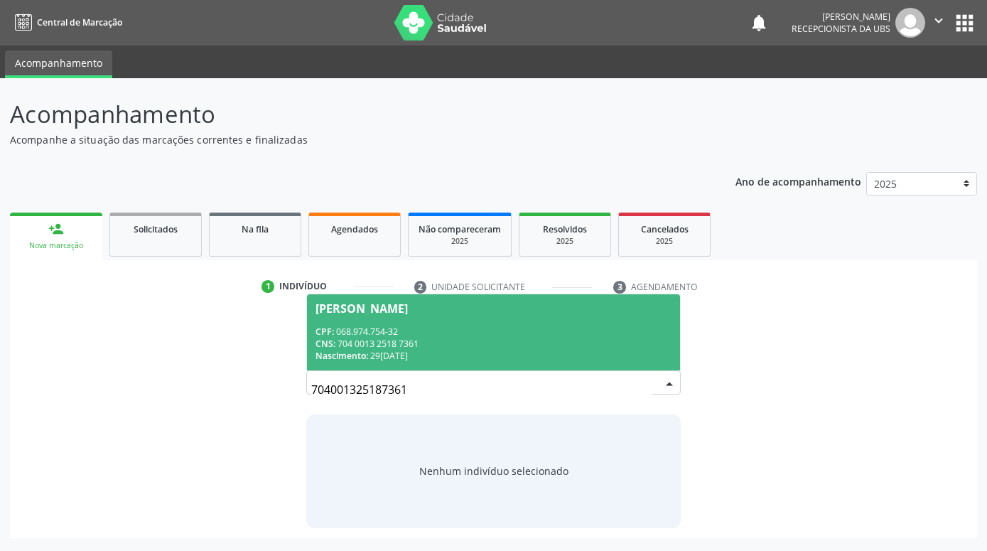
click at [563, 345] on div "CNS: 704 0013 2518 7361" at bounding box center [494, 344] width 356 height 12
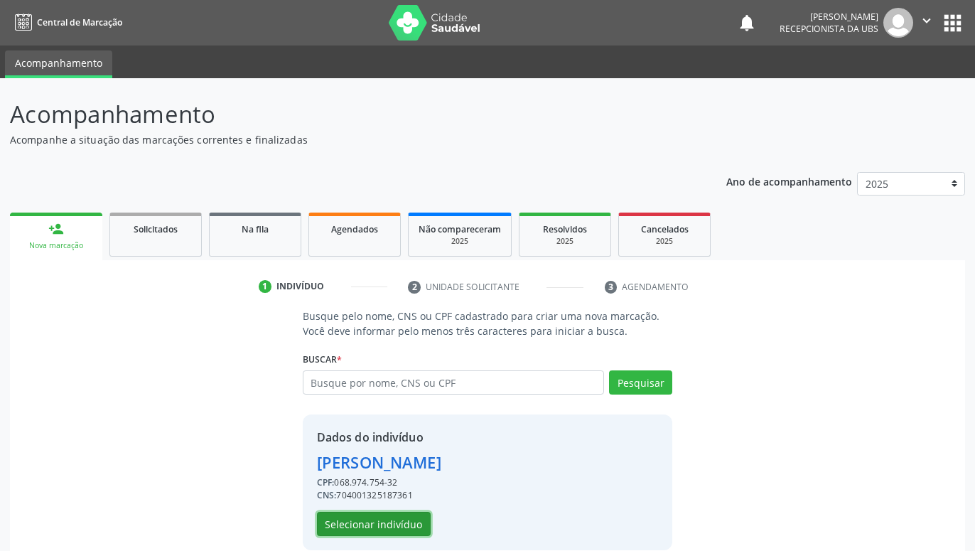
click at [414, 522] on button "Selecionar indivíduo" at bounding box center [374, 524] width 114 height 24
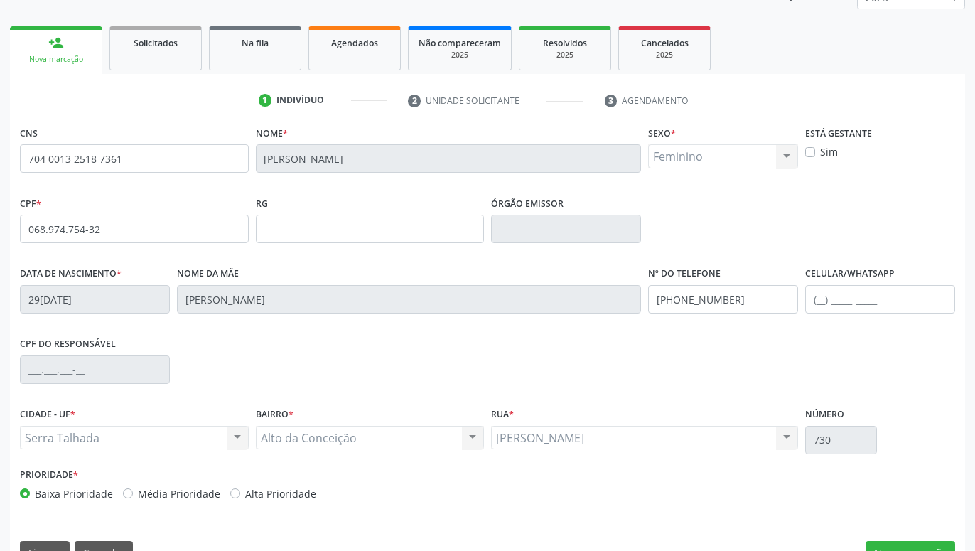
scroll to position [220, 0]
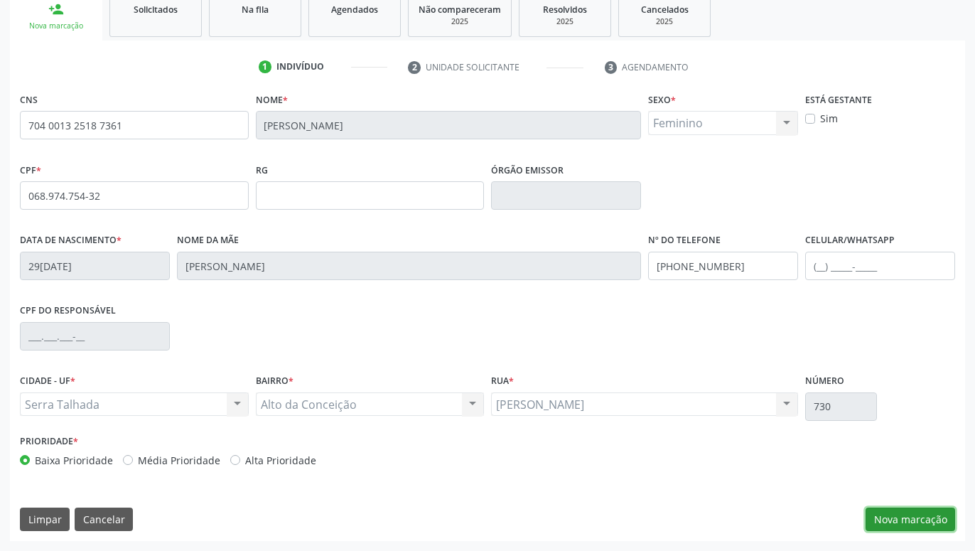
click at [920, 520] on button "Nova marcação" at bounding box center [911, 519] width 90 height 24
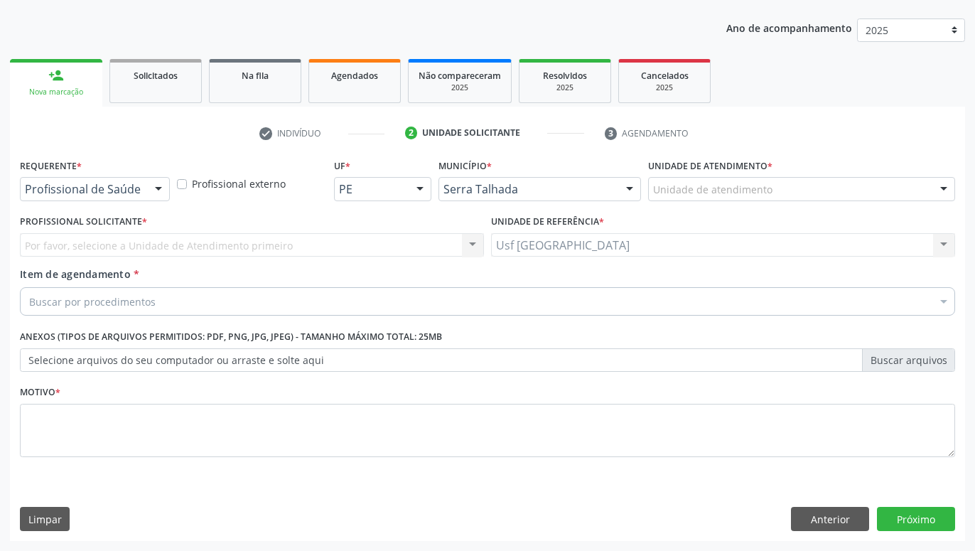
scroll to position [154, 0]
click at [146, 195] on div "Profissional de Saúde" at bounding box center [95, 189] width 150 height 24
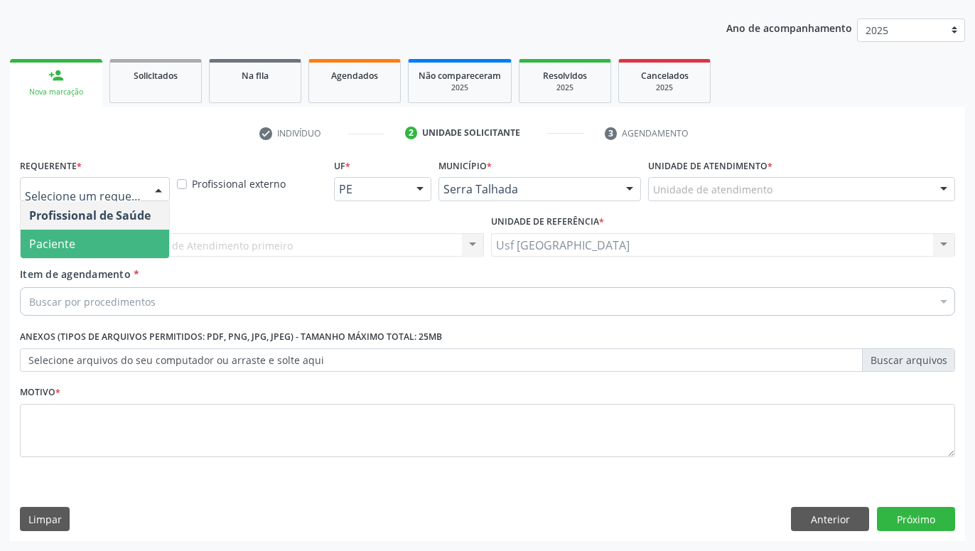
click at [95, 249] on span "Paciente" at bounding box center [95, 244] width 149 height 28
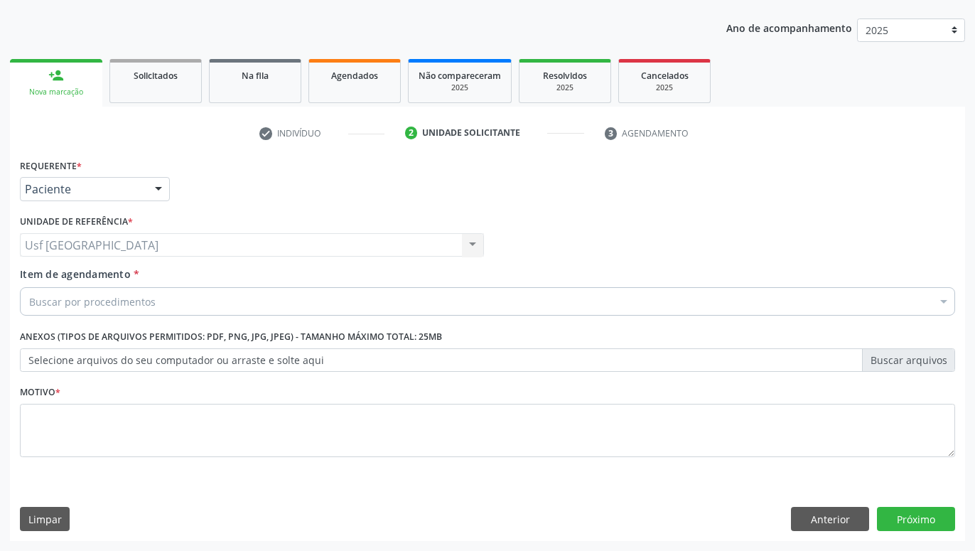
click at [140, 312] on div "Buscar por procedimentos" at bounding box center [487, 301] width 935 height 28
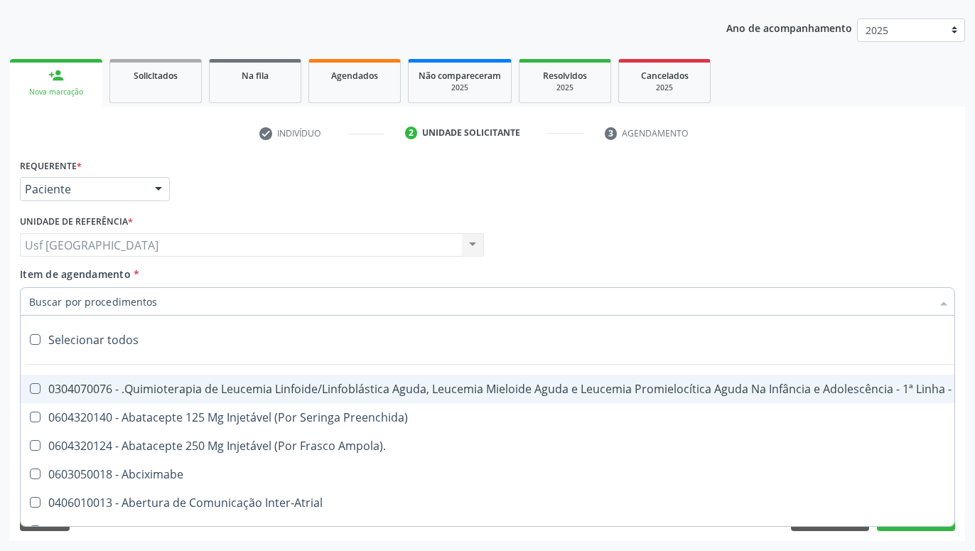
click at [141, 308] on input "Item de agendamento *" at bounding box center [480, 301] width 903 height 28
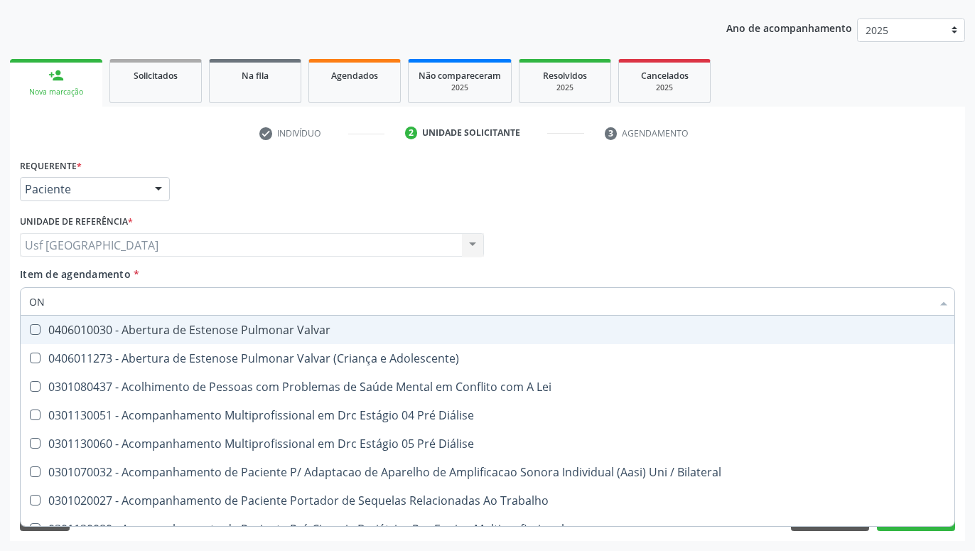
type input "O"
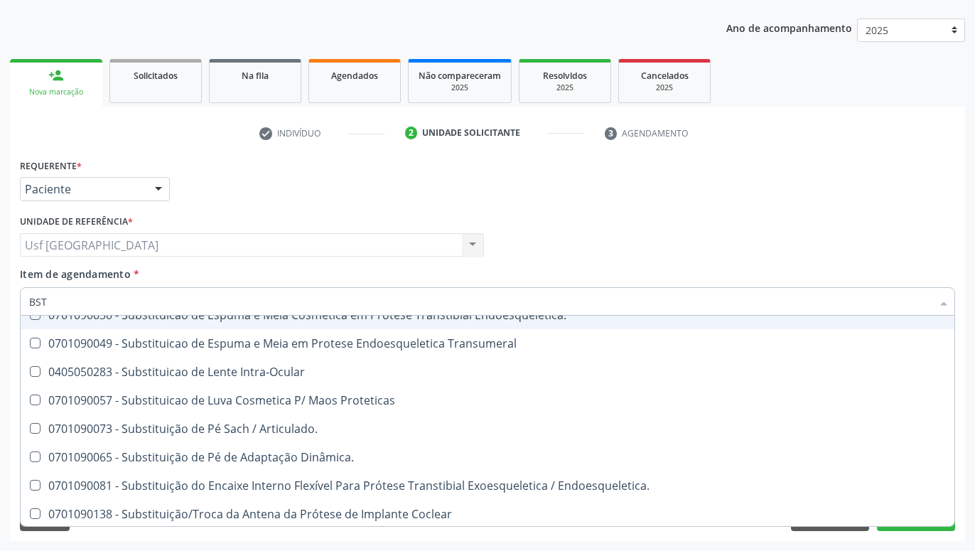
scroll to position [657, 0]
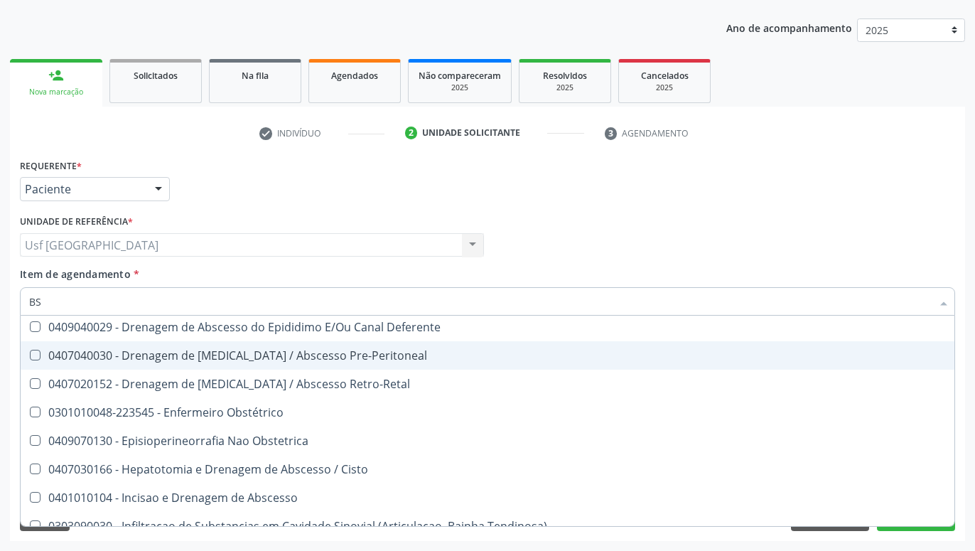
type input "B"
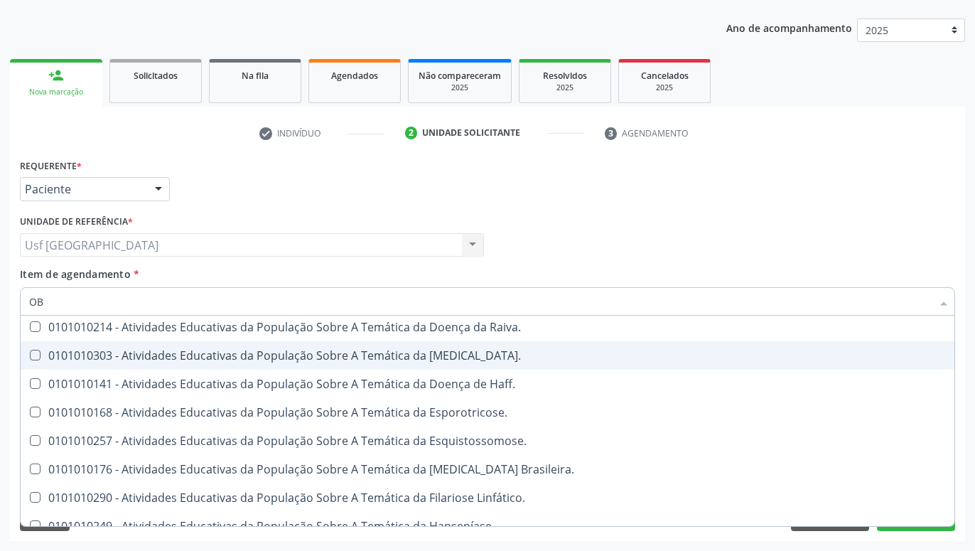
type input "OBS"
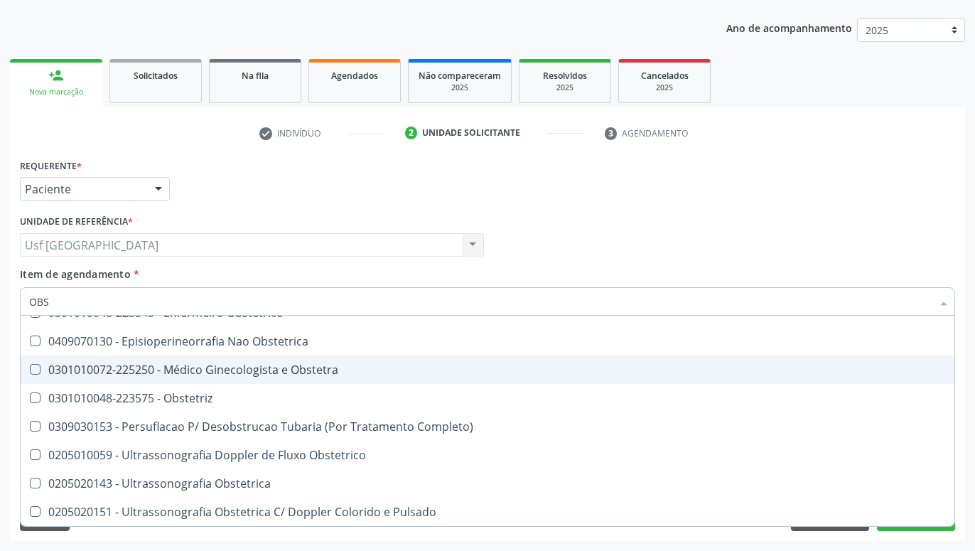
scroll to position [215, 0]
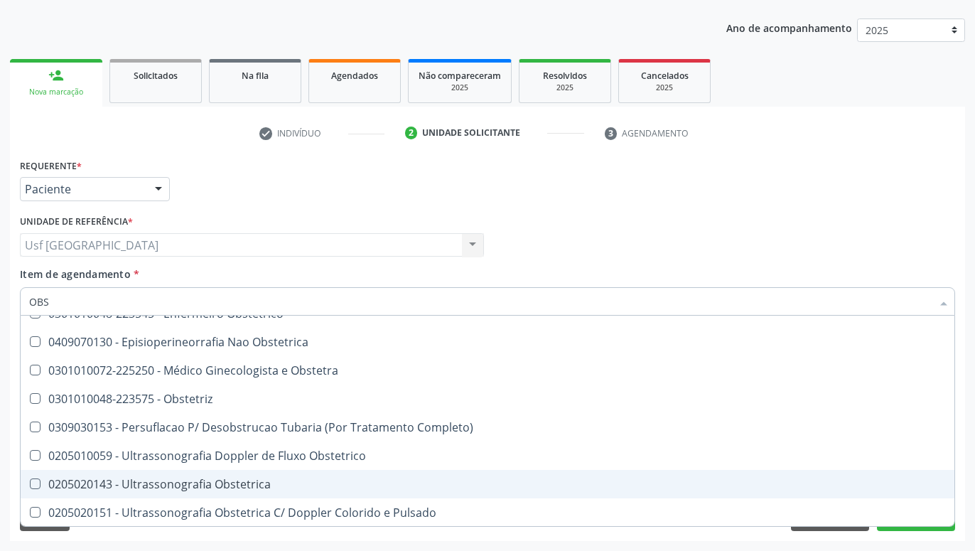
click at [238, 487] on div "0205020143 - Ultrassonografia Obstetrica" at bounding box center [487, 483] width 917 height 11
checkbox Obstetrica "true"
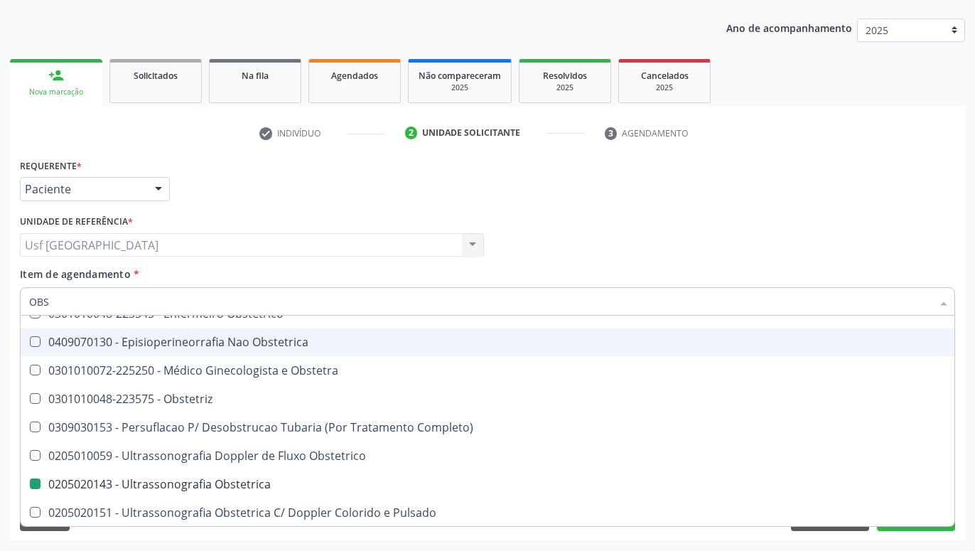
click at [707, 242] on div "Profissional Solicitante Por favor, selecione a Unidade de Atendimento primeiro…" at bounding box center [487, 238] width 942 height 55
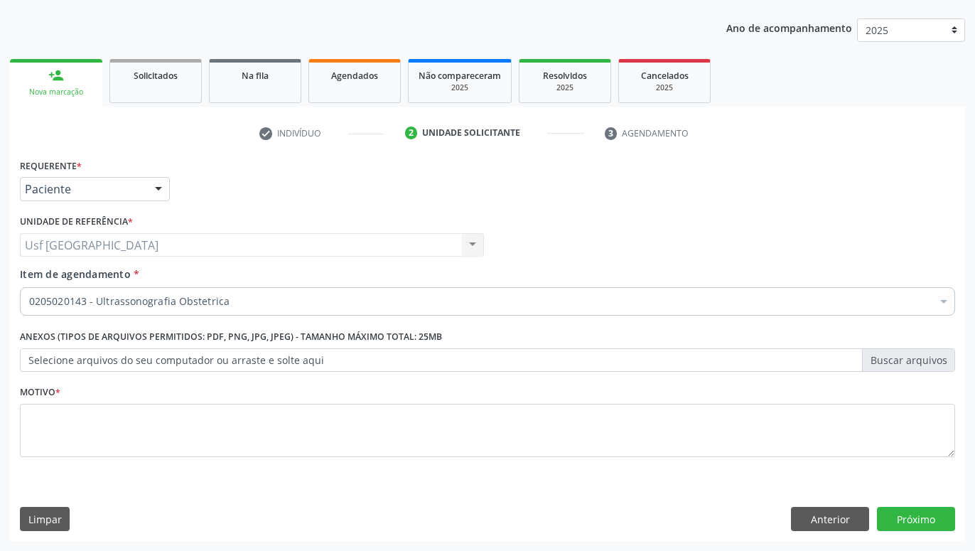
scroll to position [0, 0]
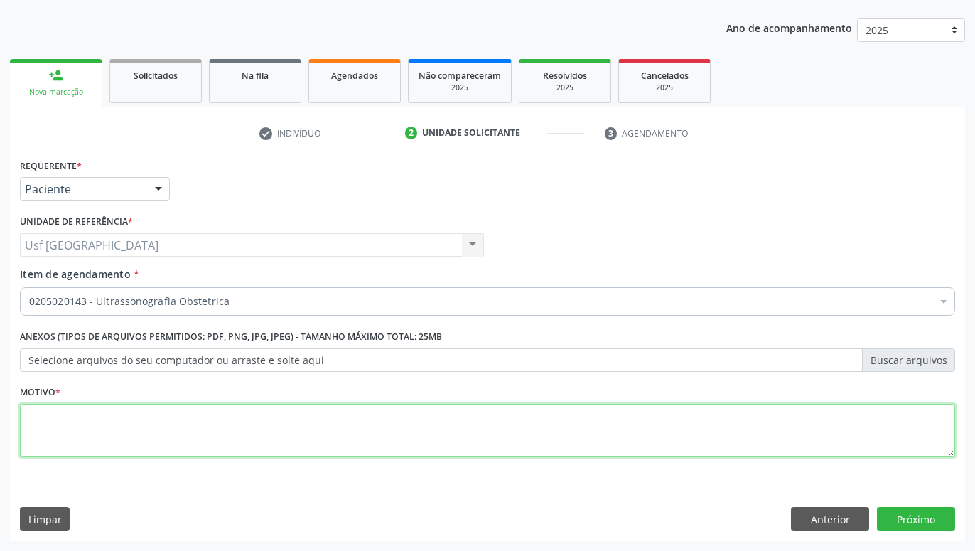
click at [507, 431] on textarea at bounding box center [487, 431] width 935 height 54
click at [51, 417] on textarea "GESATANTE" at bounding box center [487, 431] width 935 height 54
type textarea "GESTANTE"
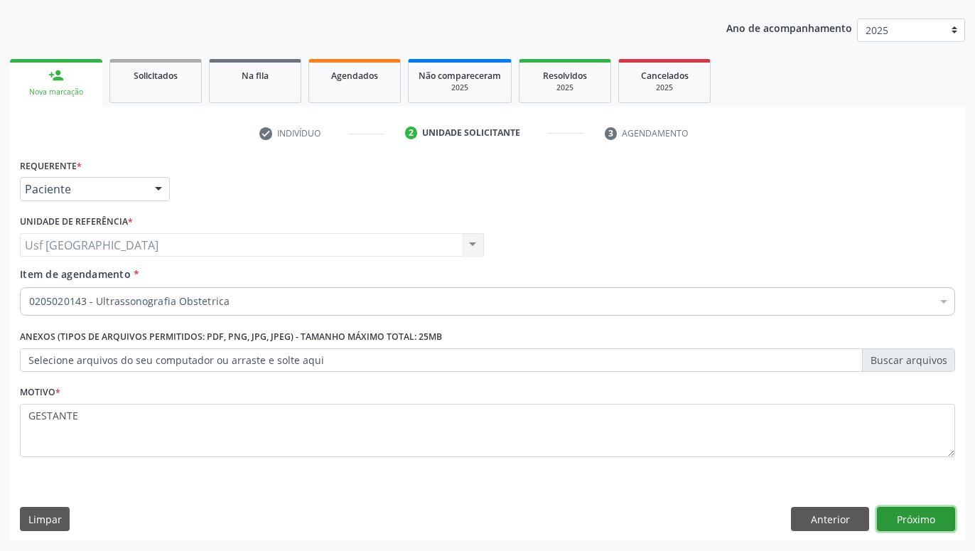
click at [909, 522] on button "Próximo" at bounding box center [916, 519] width 78 height 24
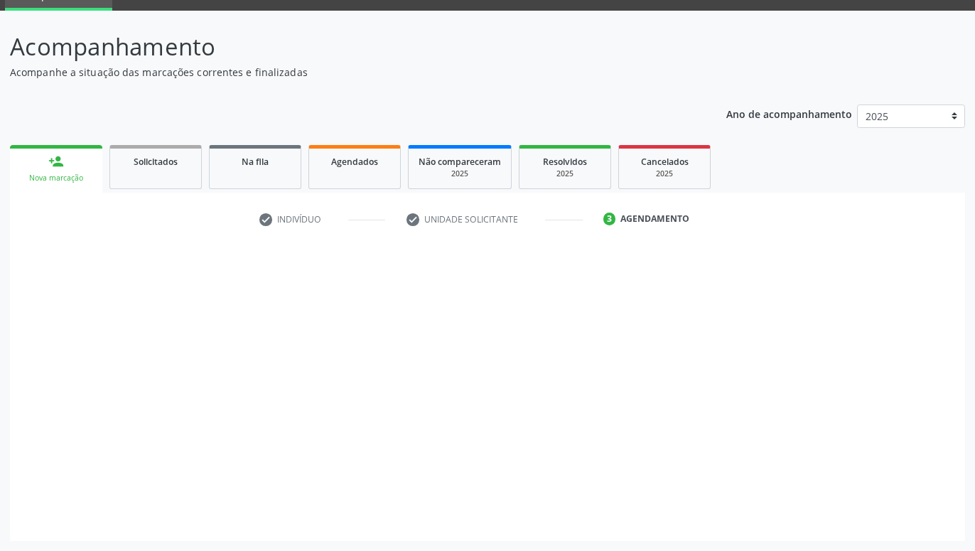
scroll to position [68, 0]
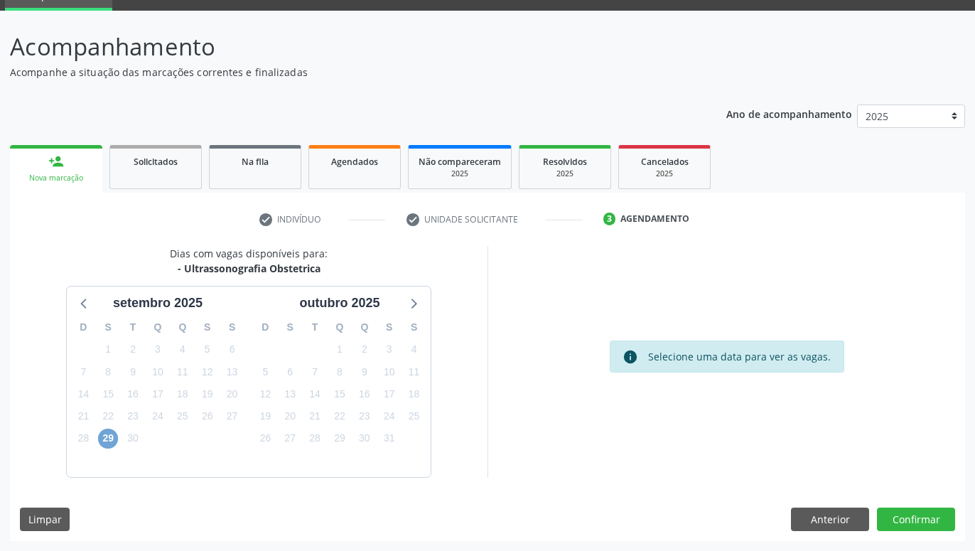
click at [113, 443] on span "29" at bounding box center [108, 439] width 20 height 20
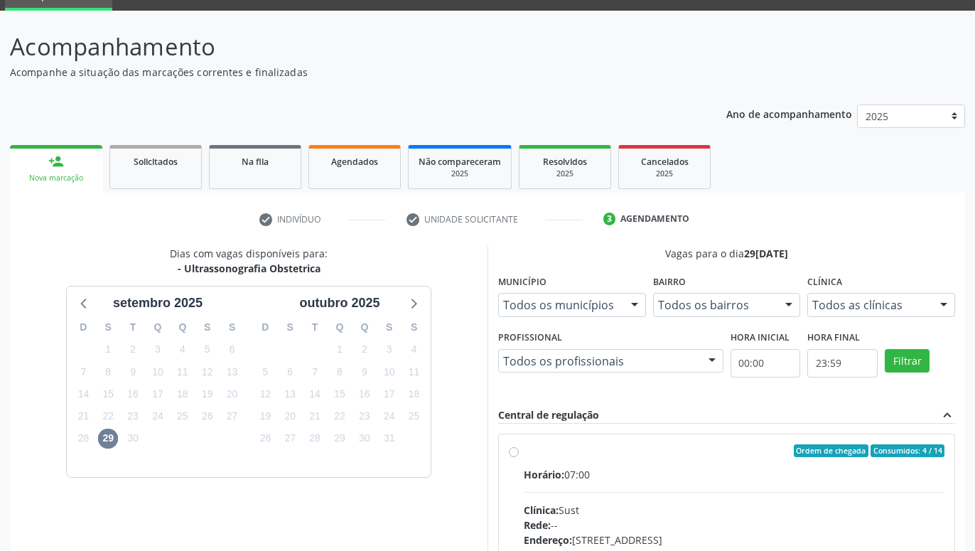
click at [524, 451] on label "Ordem de chegada Consumidos: 4 / 14 Horário: 07:00 Clínica: Sust Rede: -- Ender…" at bounding box center [734, 553] width 421 height 218
click at [516, 451] on input "Ordem de chegada Consumidos: 4 / 14 Horário: 07:00 Clínica: Sust Rede: -- Ender…" at bounding box center [514, 450] width 10 height 13
radio input "true"
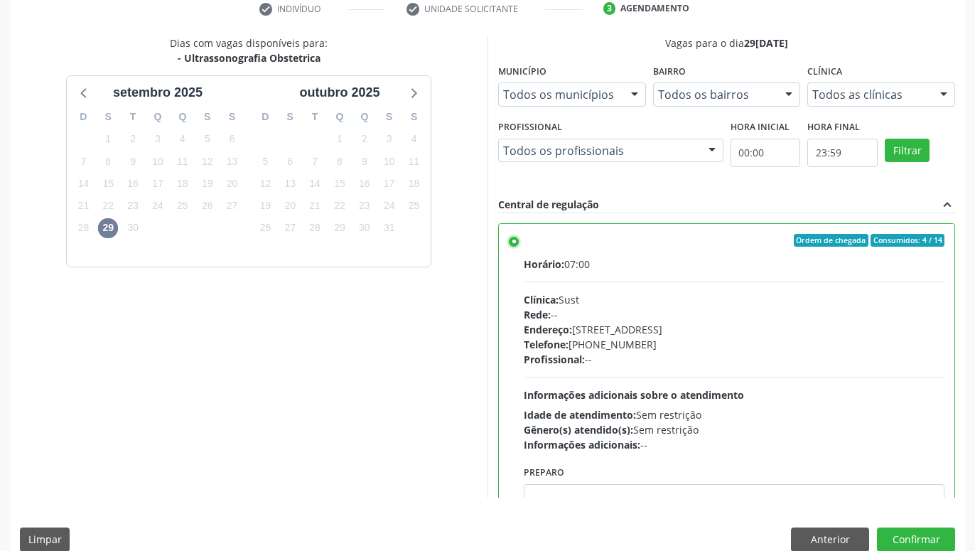
scroll to position [298, 0]
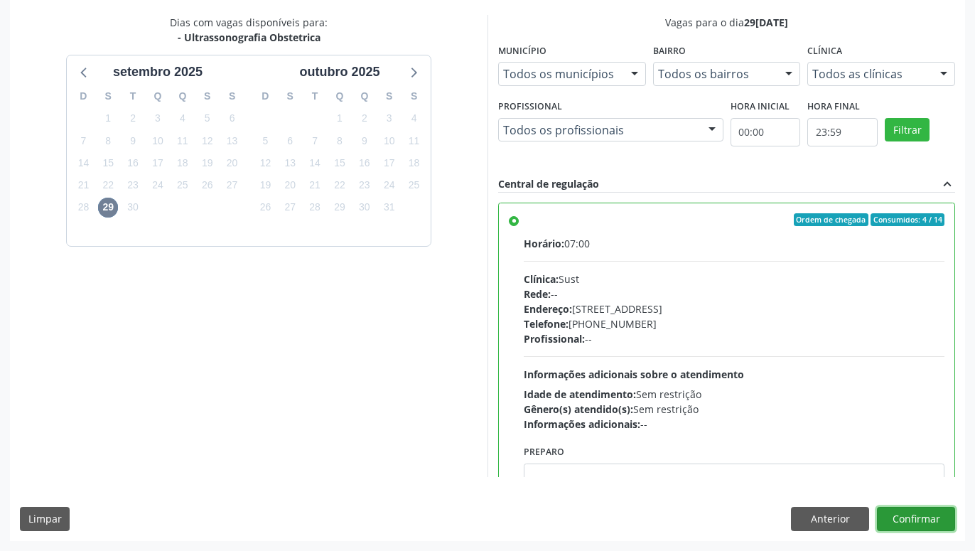
click at [936, 508] on button "Confirmar" at bounding box center [916, 519] width 78 height 24
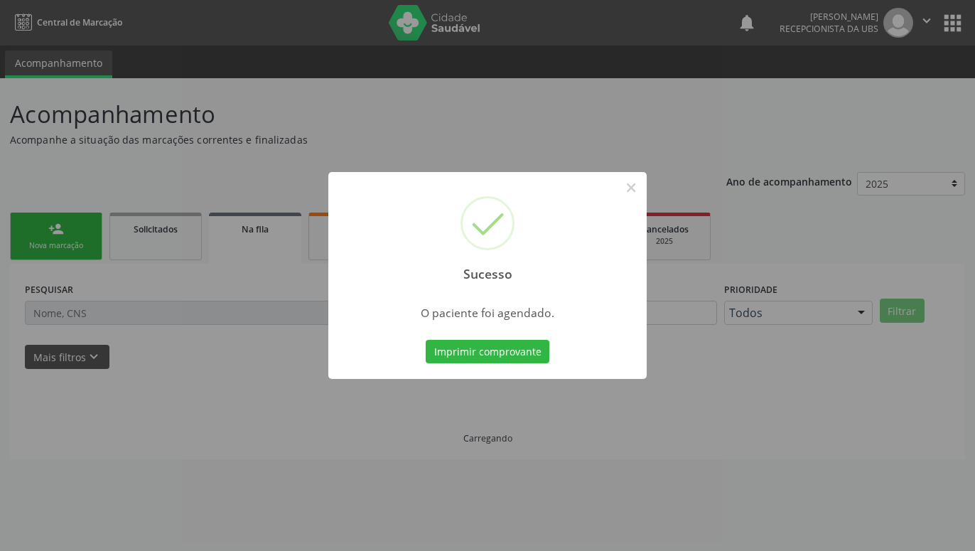
scroll to position [0, 0]
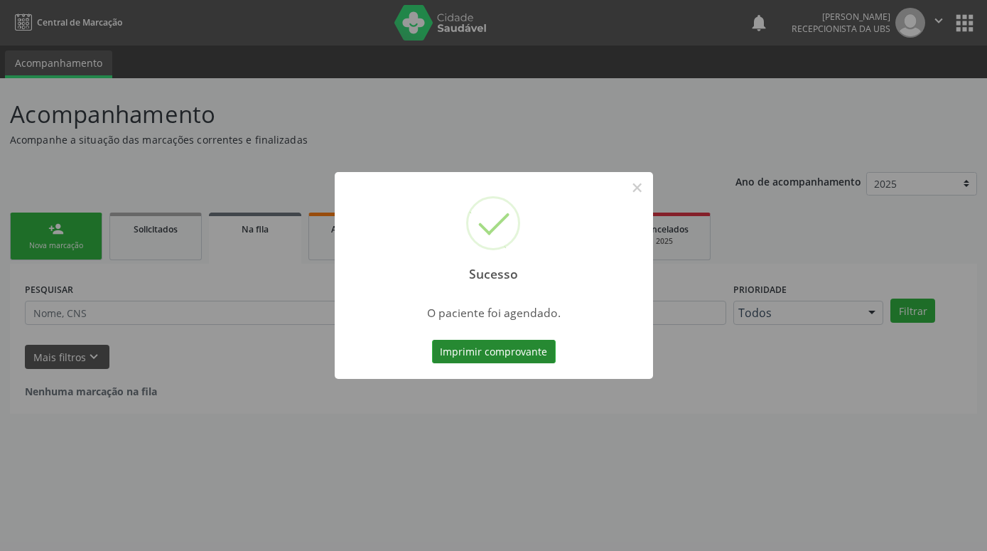
click at [534, 354] on button "Imprimir comprovante" at bounding box center [494, 352] width 124 height 24
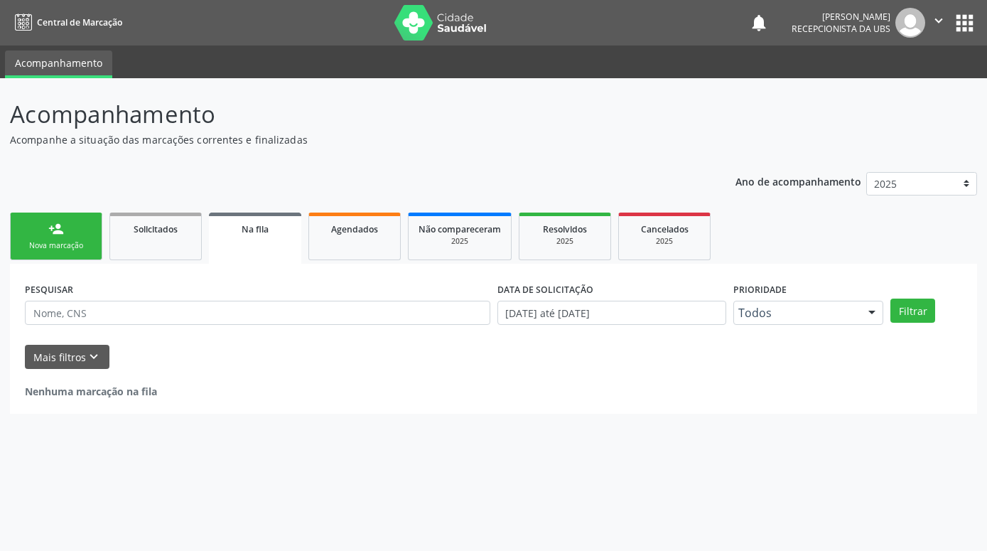
click at [61, 242] on div "Nova marcação" at bounding box center [56, 245] width 71 height 11
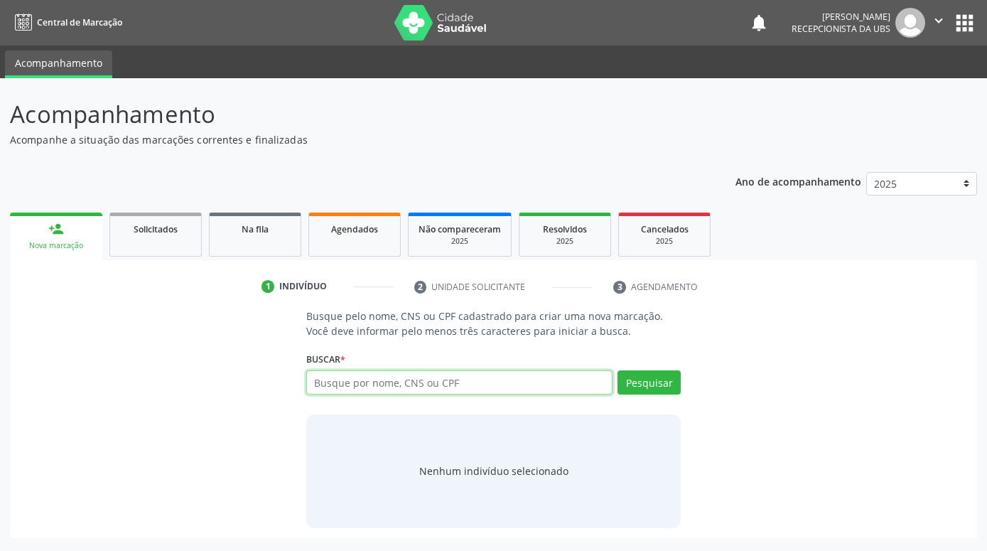
click at [418, 386] on input "text" at bounding box center [459, 382] width 306 height 24
paste input "704001325187361"
type input "704001325187361"
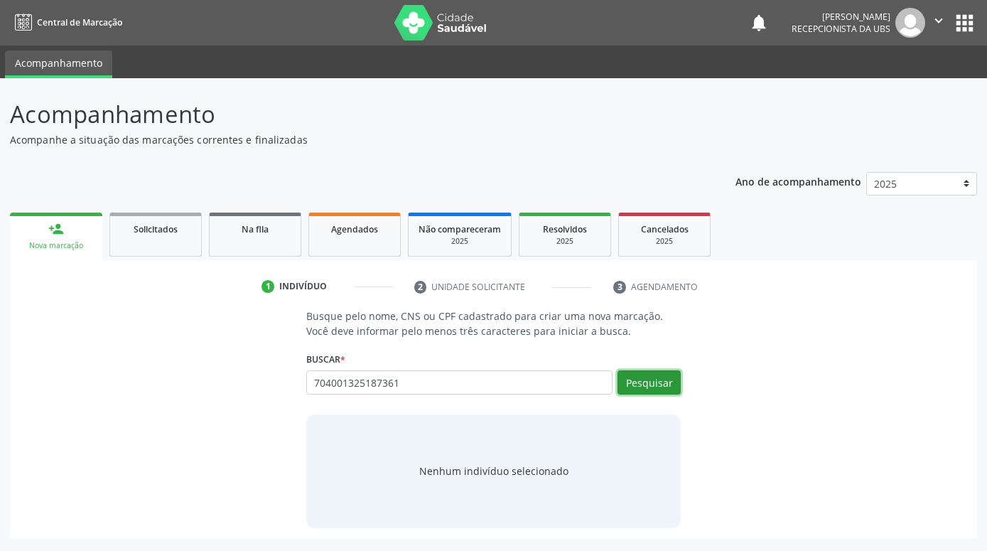
click at [647, 384] on button "Pesquisar" at bounding box center [649, 382] width 63 height 24
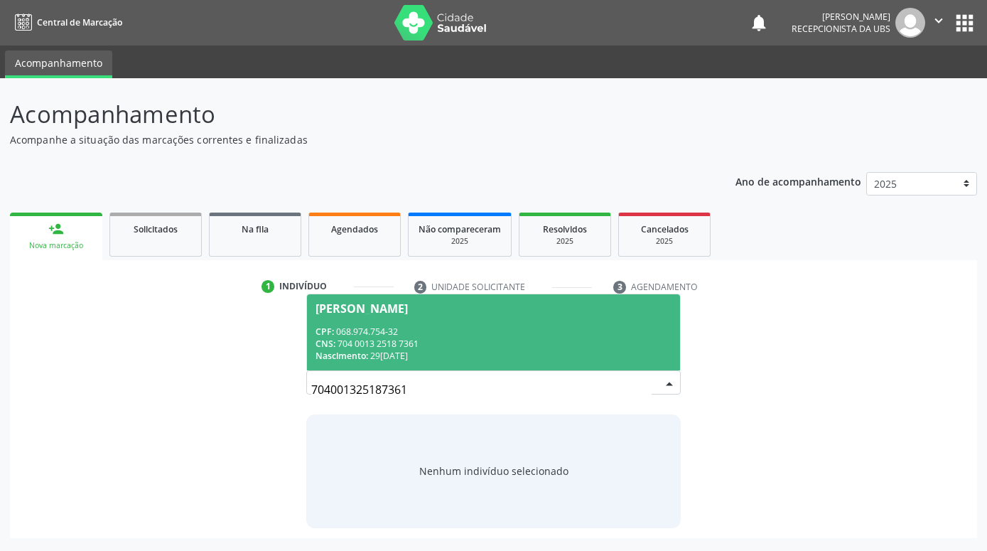
click at [499, 330] on div "CPF: 068.974.754-32" at bounding box center [494, 331] width 356 height 12
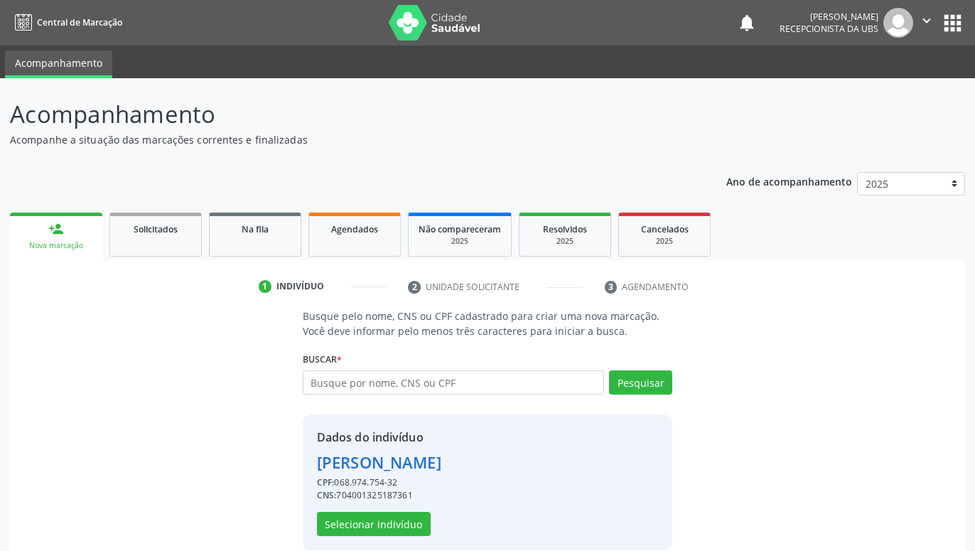
scroll to position [19, 0]
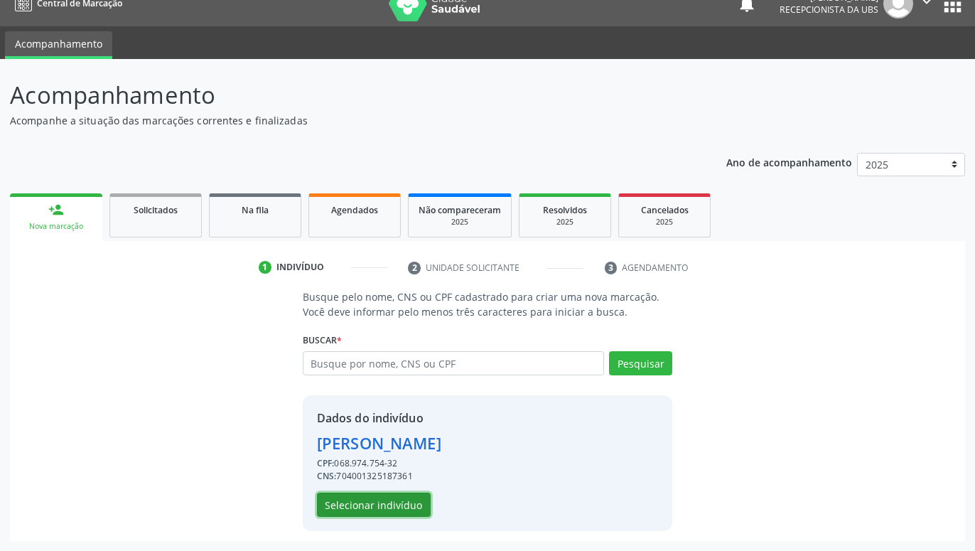
click at [407, 504] on button "Selecionar indivíduo" at bounding box center [374, 504] width 114 height 24
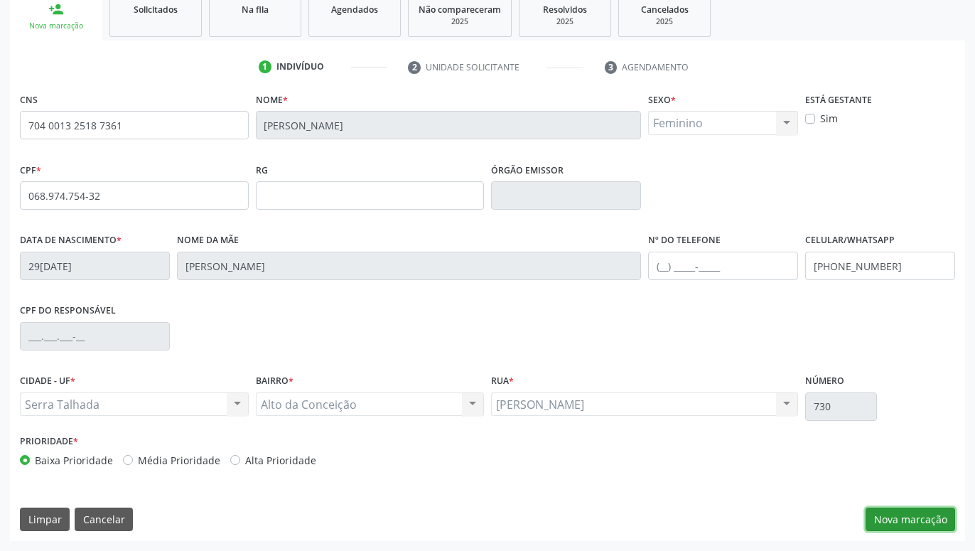
click at [908, 526] on button "Nova marcação" at bounding box center [911, 519] width 90 height 24
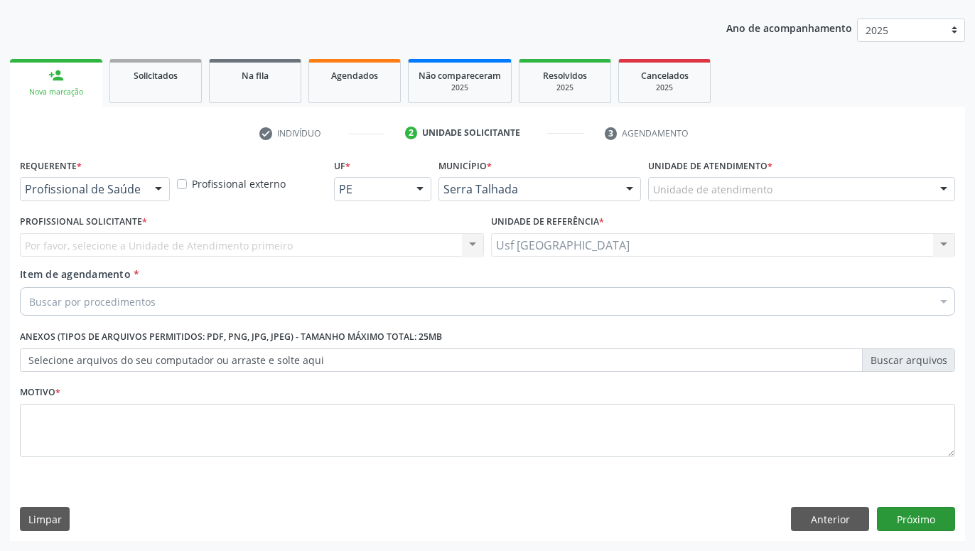
scroll to position [154, 0]
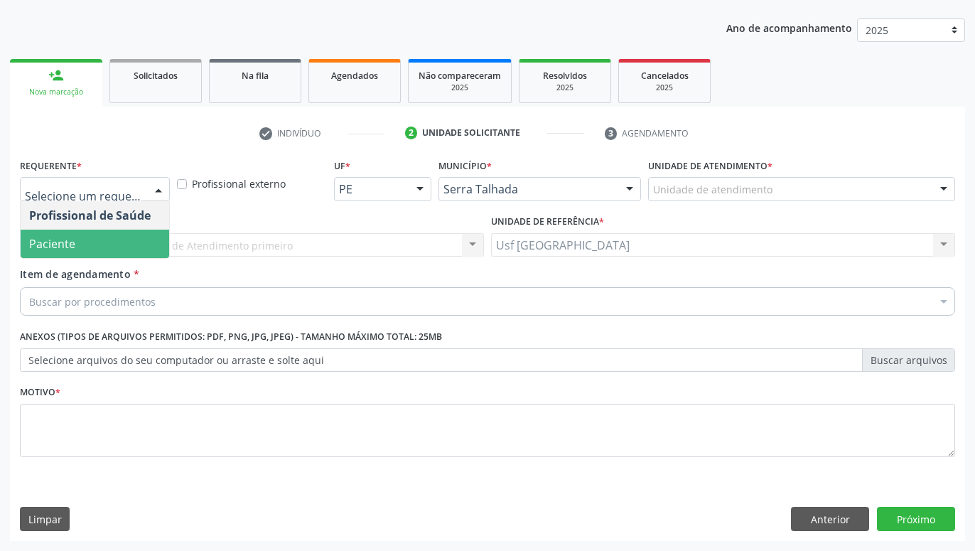
click at [73, 237] on span "Paciente" at bounding box center [52, 244] width 46 height 16
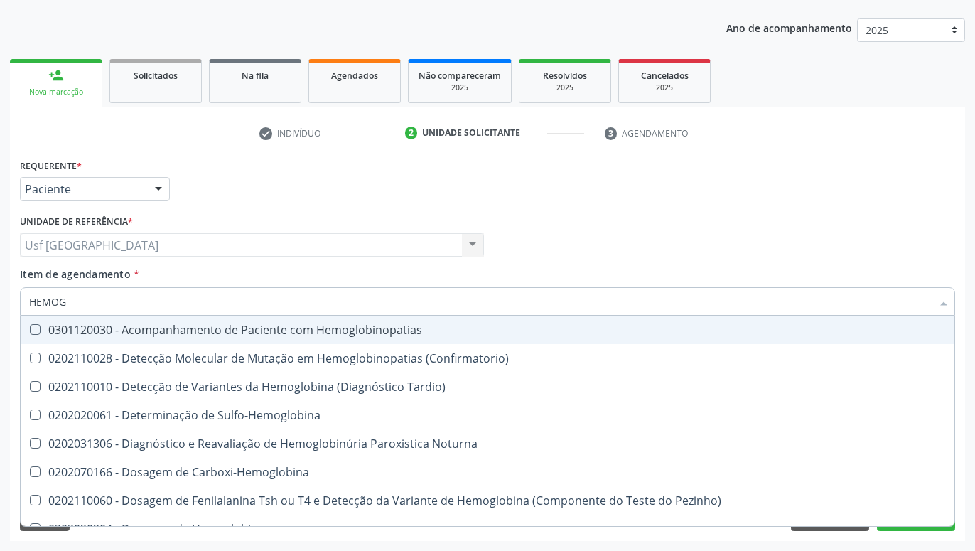
type input "HEMOGR"
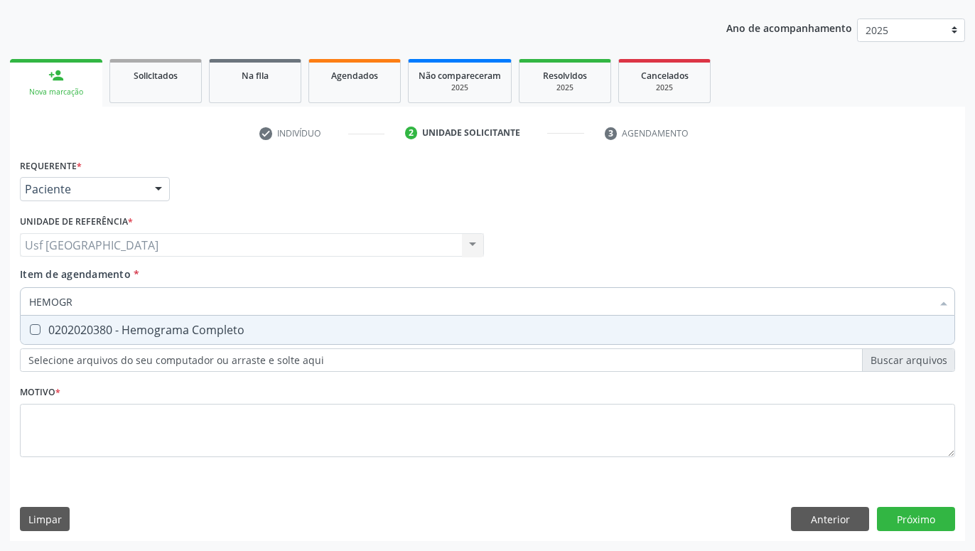
click at [80, 330] on div "0202020380 - Hemograma Completo" at bounding box center [487, 329] width 917 height 11
checkbox Completo "true"
type input "HEMOG"
checkbox Completo "false"
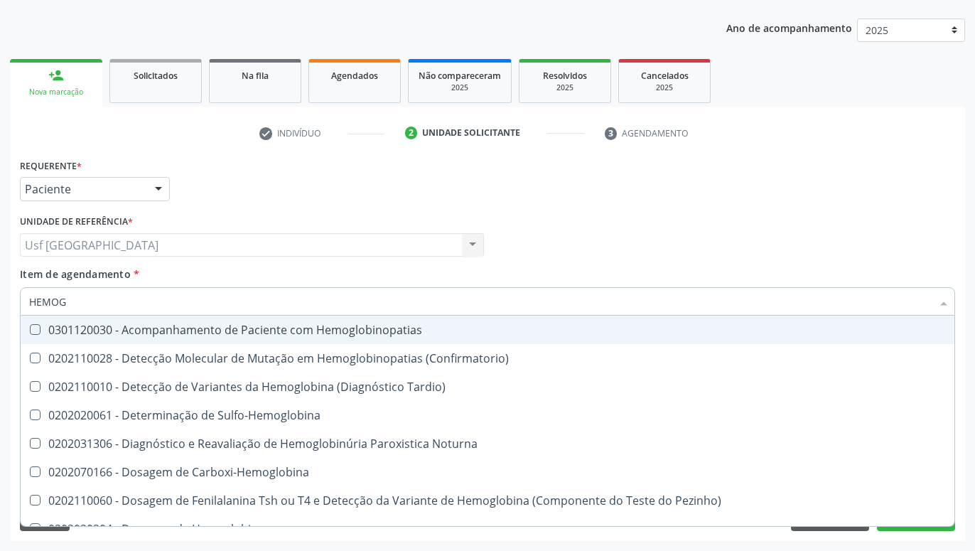
type input "HEMO"
checkbox Completo "false"
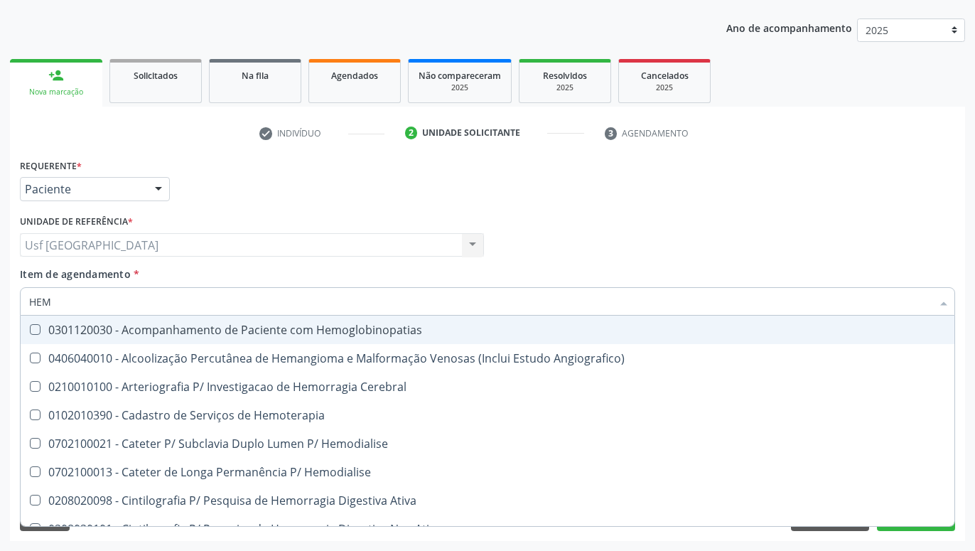
type input "HE"
checkbox Completo "false"
checkbox Orgaos "true"
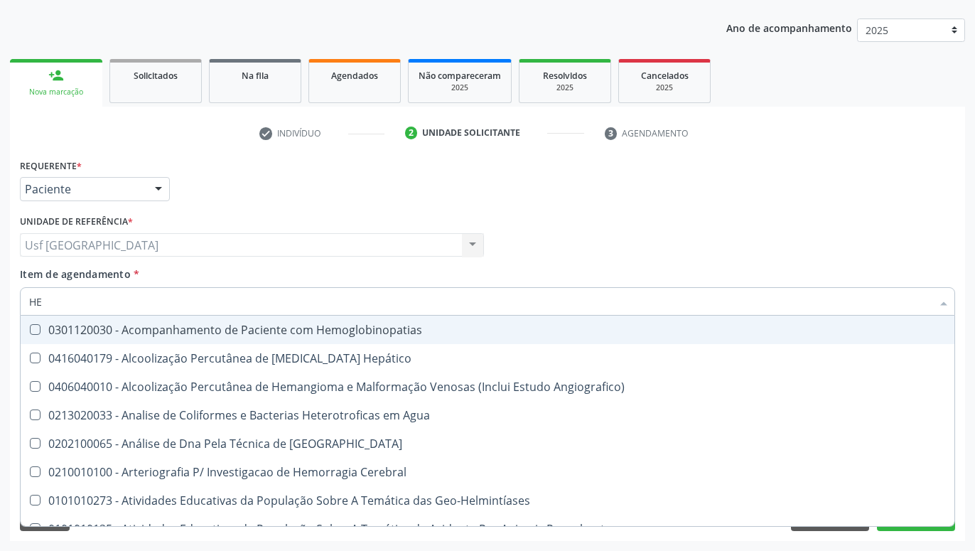
type input "H"
checkbox Completo "false"
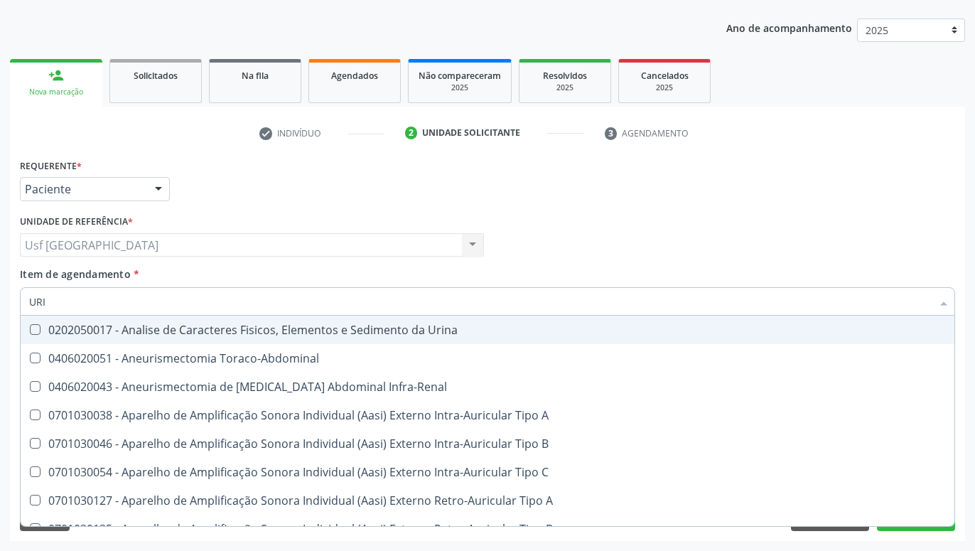
type input "URIN"
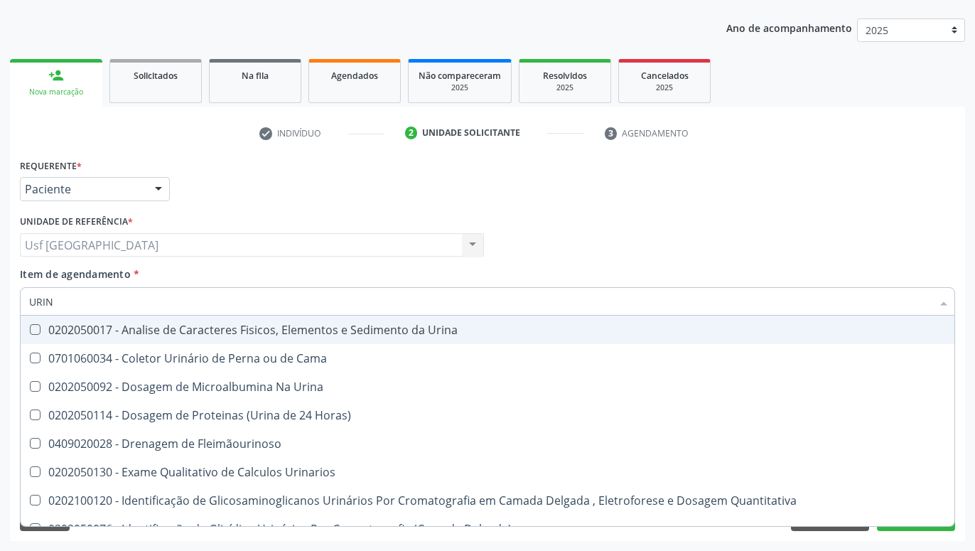
click at [64, 333] on div "0202050017 - Analise de Caracteres Fisicos, Elementos e Sedimento da Urina" at bounding box center [487, 329] width 917 height 11
checkbox Urina "true"
type input "UR"
checkbox Urina "false"
checkbox Urina "true"
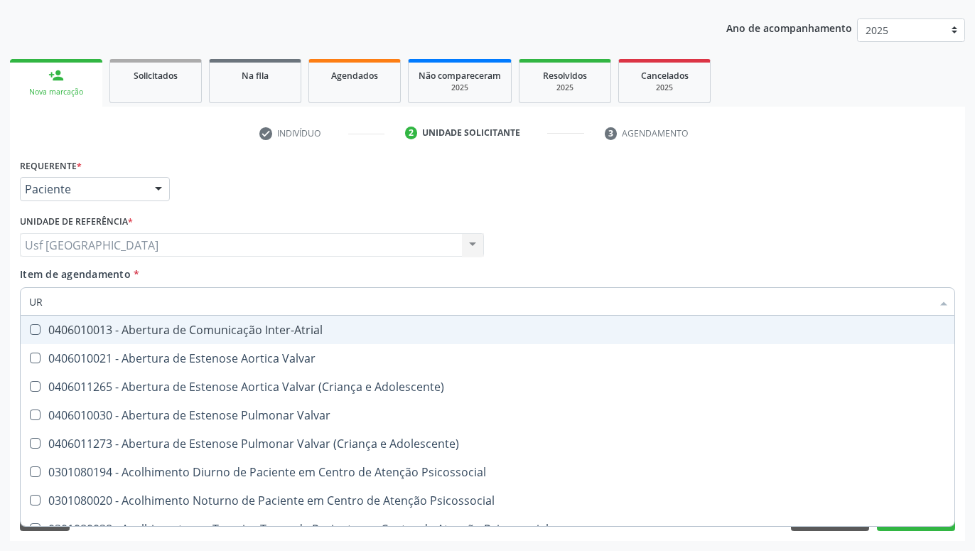
type input "U"
checkbox Urina "false"
checkbox Uretroscopia "false"
checkbox Hipurico "true"
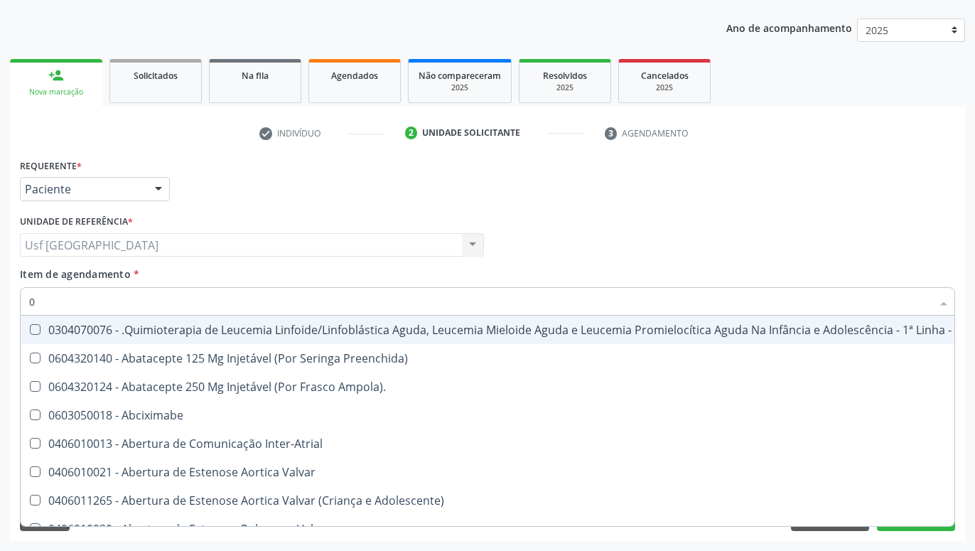
type input "02"
checkbox Coração "true"
checkbox Urina "false"
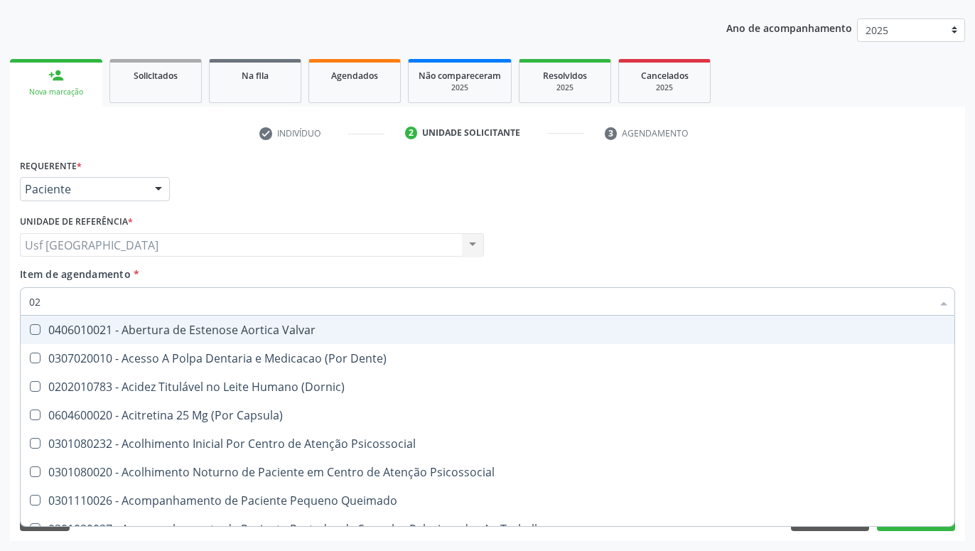
type input "020"
checkbox Terapeutica "true"
checkbox Urina "false"
checkbox \(T3\) "true"
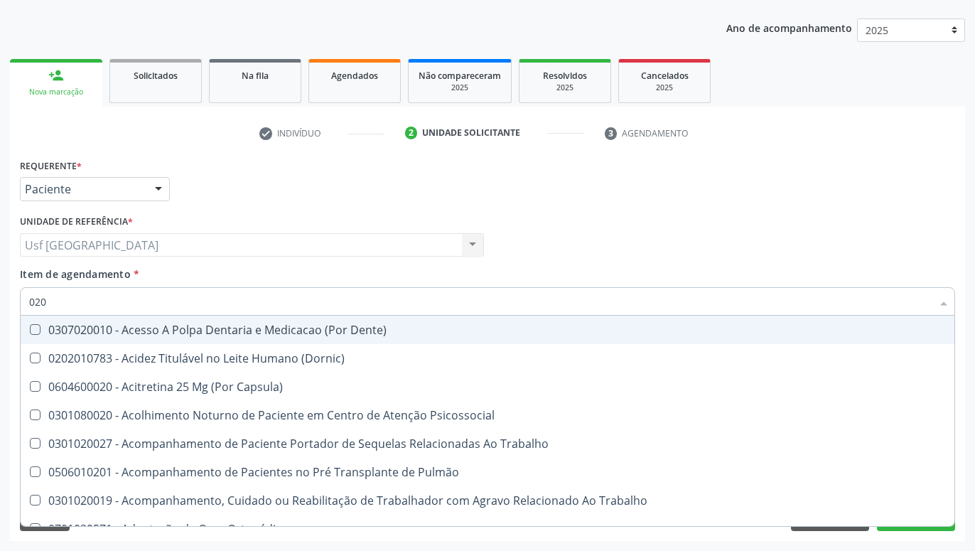
type input "0202"
checkbox Capsula\) "true"
checkbox Urina "false"
checkbox Biologica "true"
type input "02020"
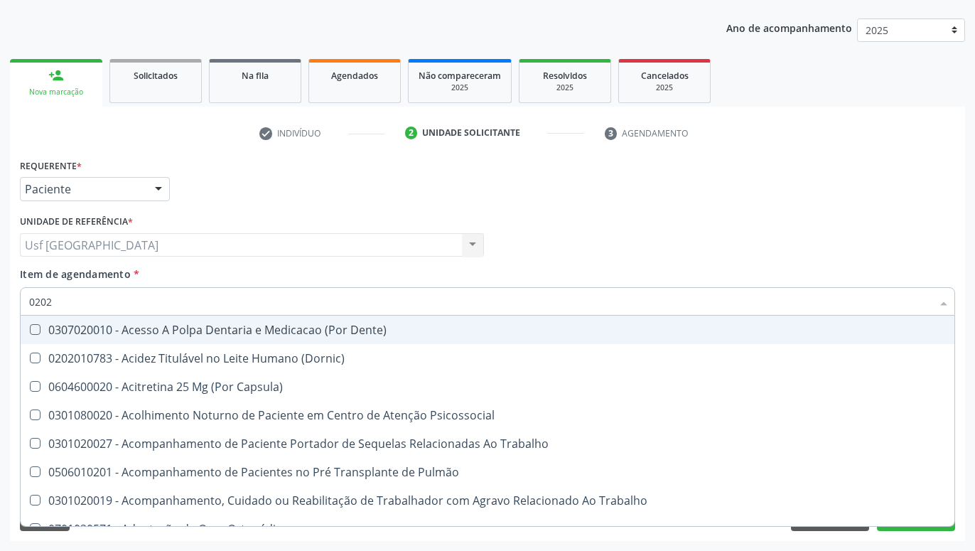
checkbox \(Cantoplastia\) "true"
checkbox Biologica "false"
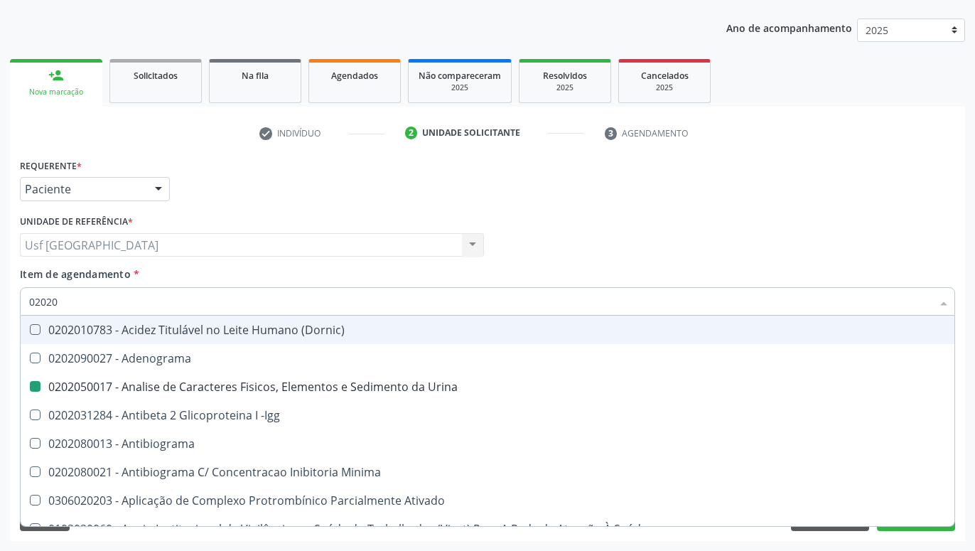
type input "020208"
checkbox Urina "false"
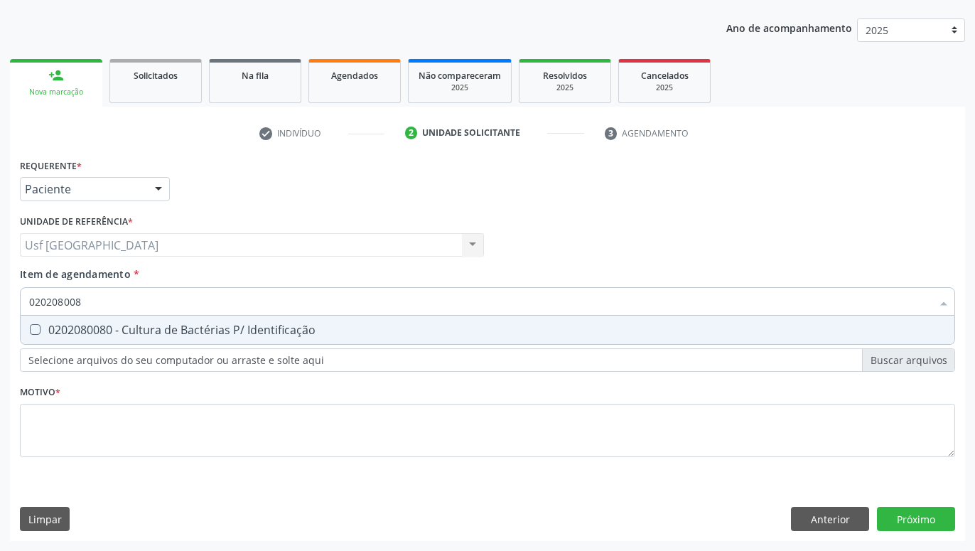
type input "0202080080"
click at [77, 330] on div "0202080080 - Cultura de Bactérias P/ Identificação" at bounding box center [487, 329] width 917 height 11
checkbox Identificação "true"
type input "02020800"
checkbox Identificação "false"
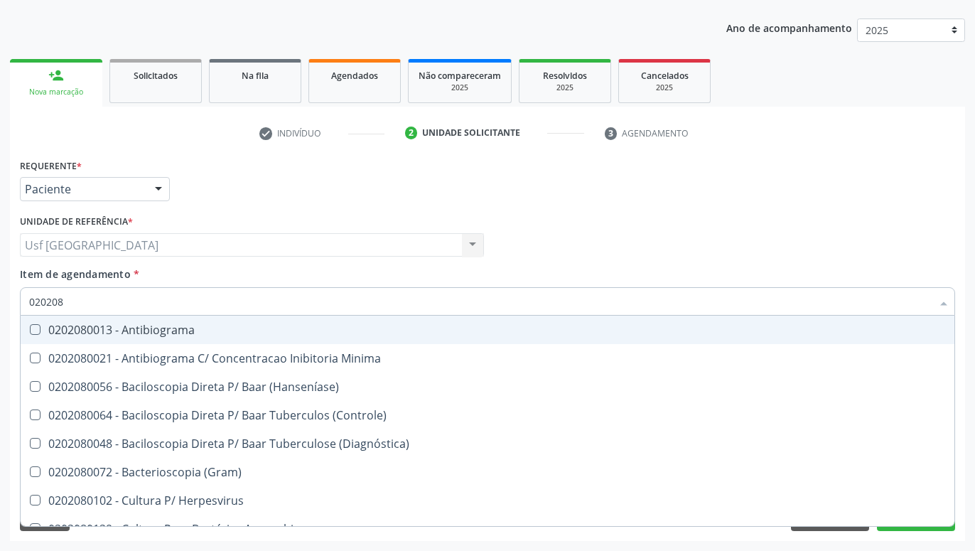
type input "02020"
checkbox \(Hanseníase\) "true"
checkbox Identificação "false"
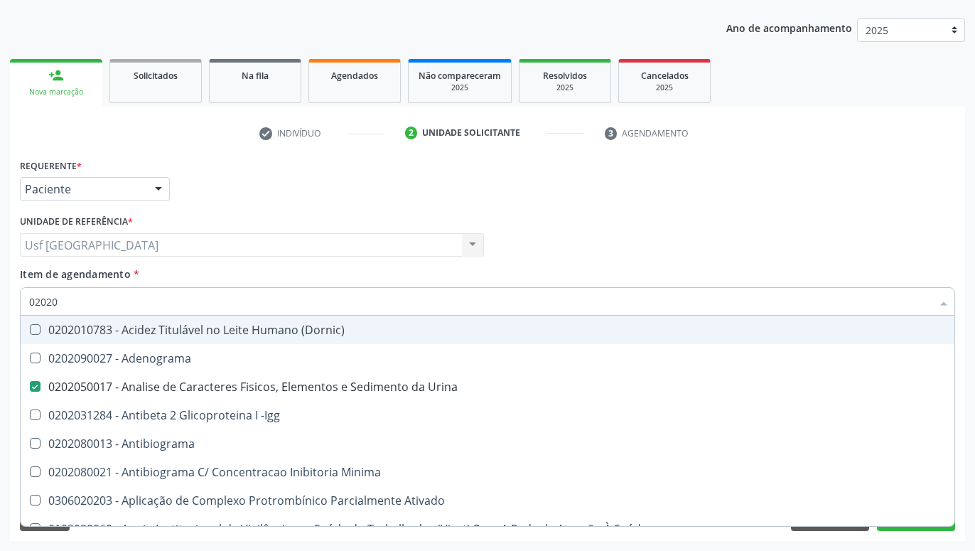
type input "0202"
checkbox Identificação "false"
checkbox Parceria\) "true"
checkbox Completo "false"
checkbox Pylori "true"
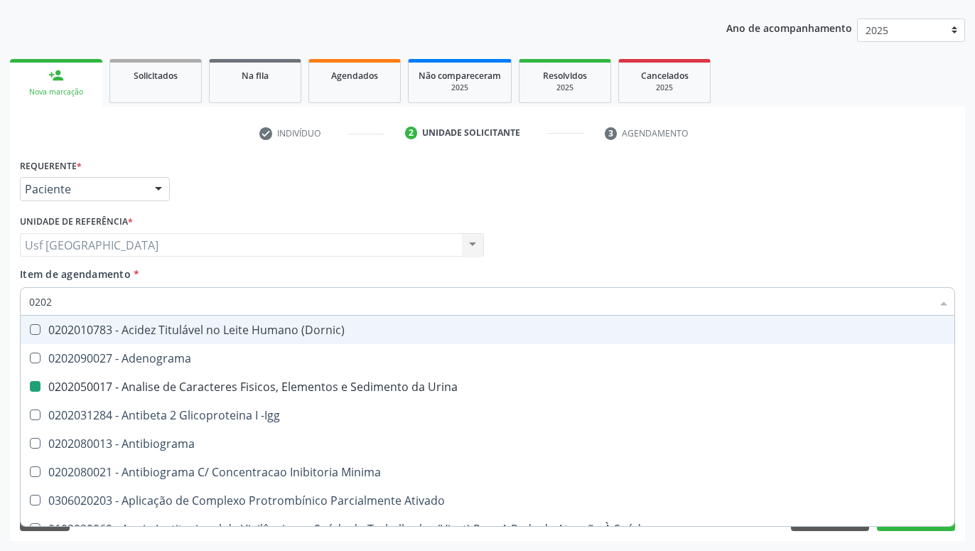
type input "020"
checkbox Urina "false"
checkbox Liquor "true"
checkbox Parceria\) "false"
checkbox Pylori "false"
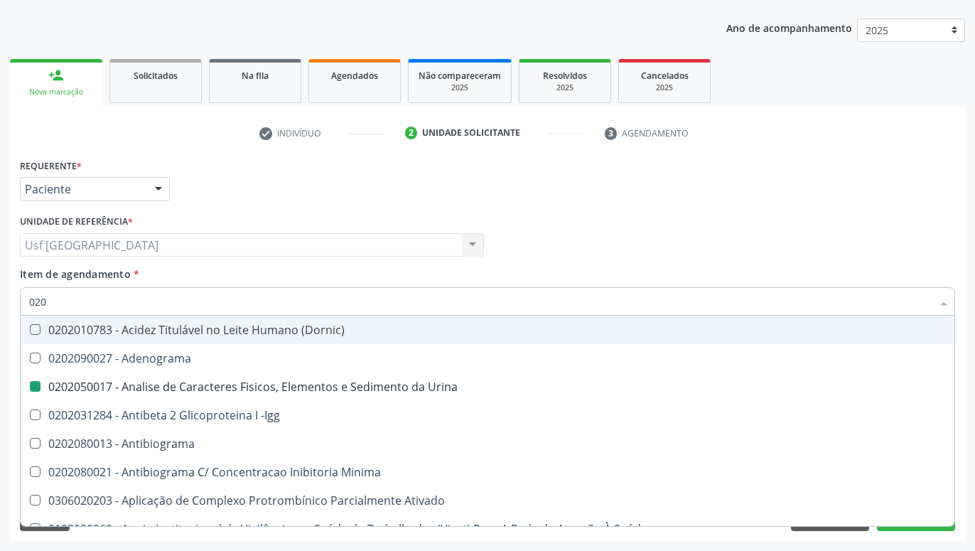
checkbox \(Hbeag\) "true"
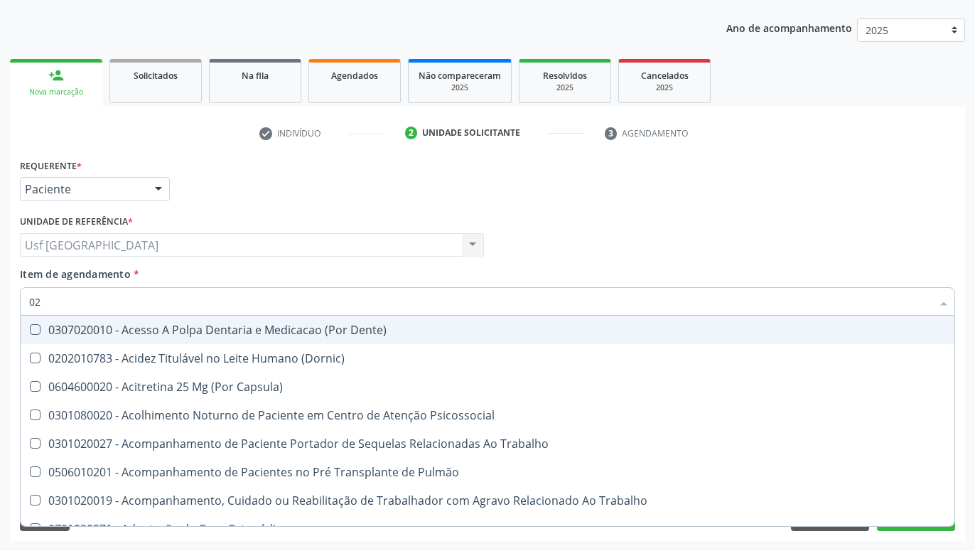
type input "0"
checkbox Urina "false"
checkbox Recombinante "false"
checkbox Paranasal "true"
checkbox Identificação "false"
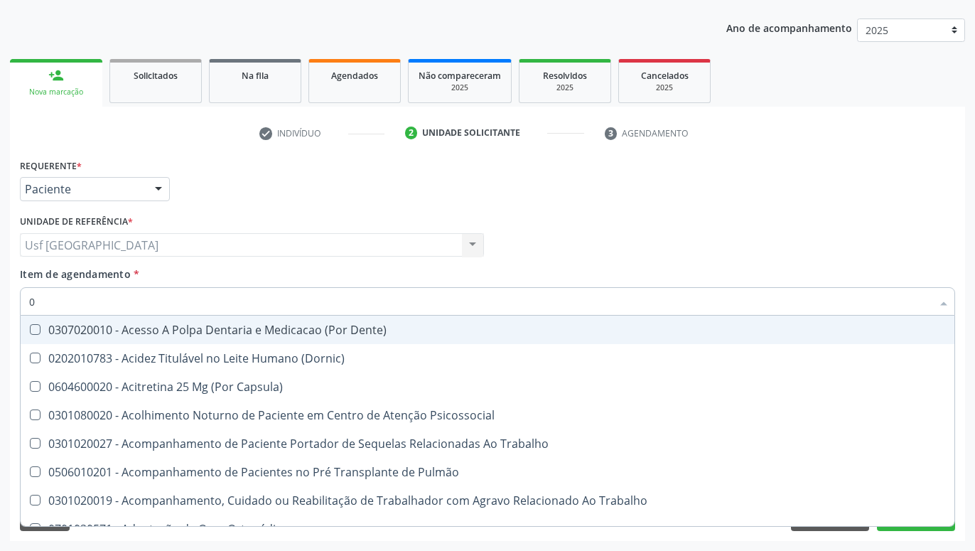
checkbox Digitoxina\) "false"
checkbox Completo "false"
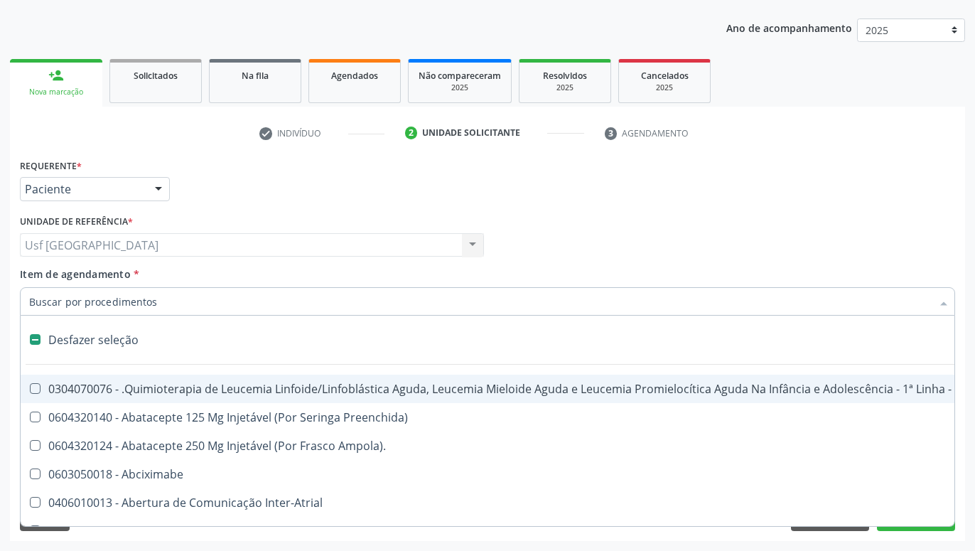
type input "T"
checkbox Reto "true"
checkbox Urina "false"
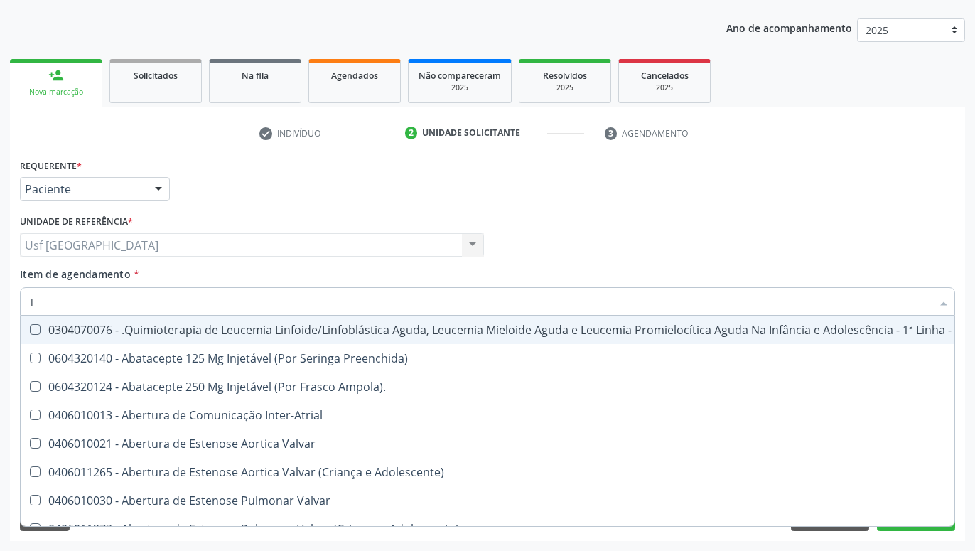
type input "TO"
checkbox Transeptal "true"
checkbox Urina "false"
checkbox Videolaparoscópica "true"
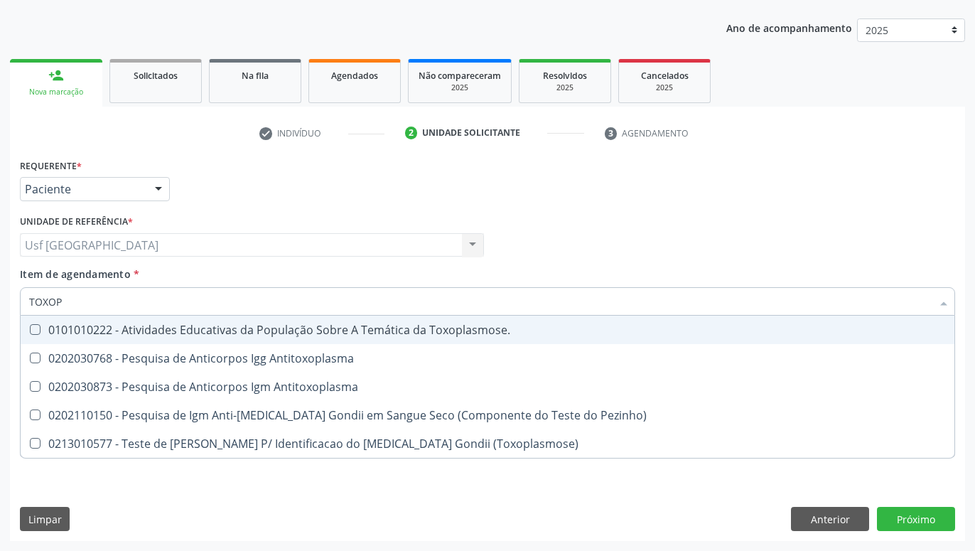
type input "TOXOPL"
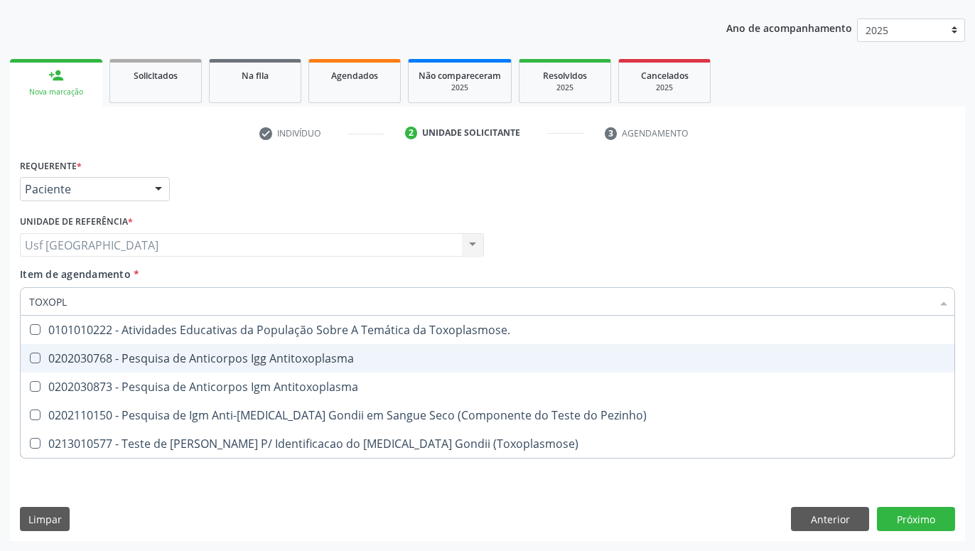
click at [112, 357] on div "0202030768 - Pesquisa de Anticorpos Igg Antitoxoplasma" at bounding box center [487, 357] width 917 height 11
checkbox Antitoxoplasma "true"
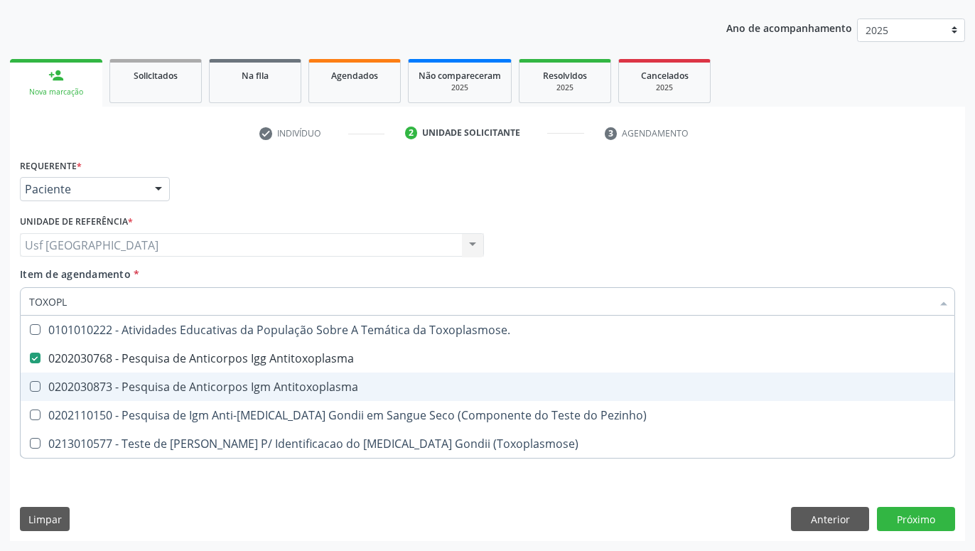
click at [113, 381] on div "0202030873 - Pesquisa de Anticorpos Igm Antitoxoplasma" at bounding box center [487, 386] width 917 height 11
checkbox Antitoxoplasma "true"
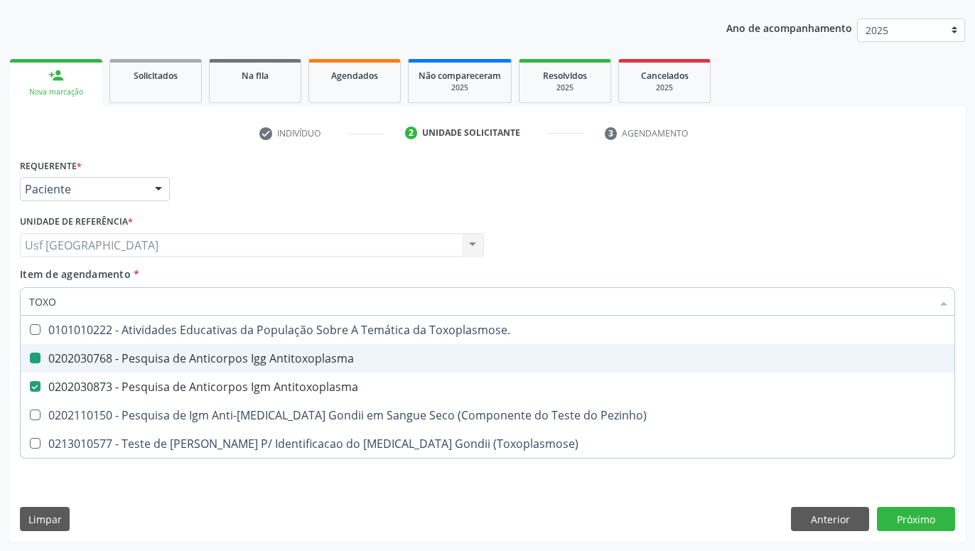
type input "TOX"
checkbox Antitoxoplasma "false"
checkbox Pezinho\) "true"
checkbox \(Toxoplasmose\) "true"
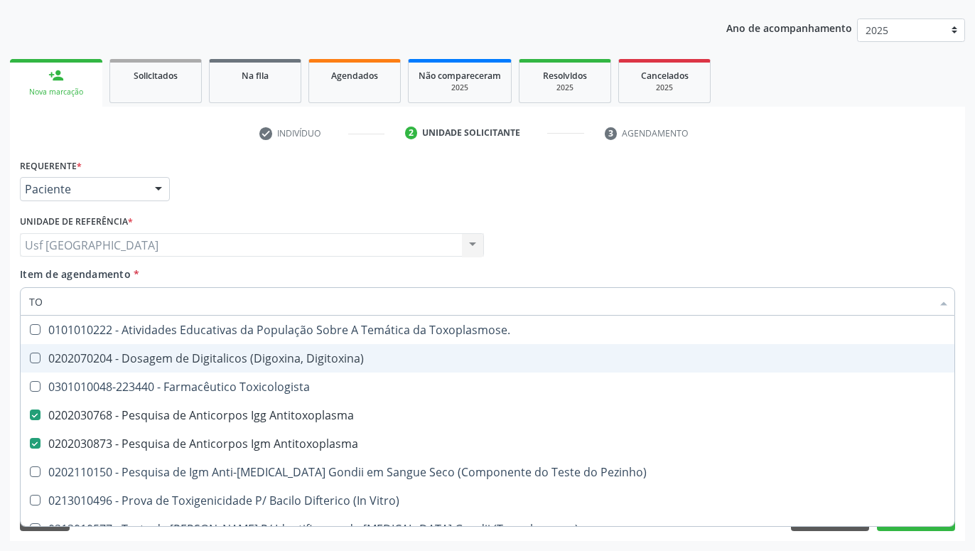
type input "T"
checkbox Antitoxoplasma "false"
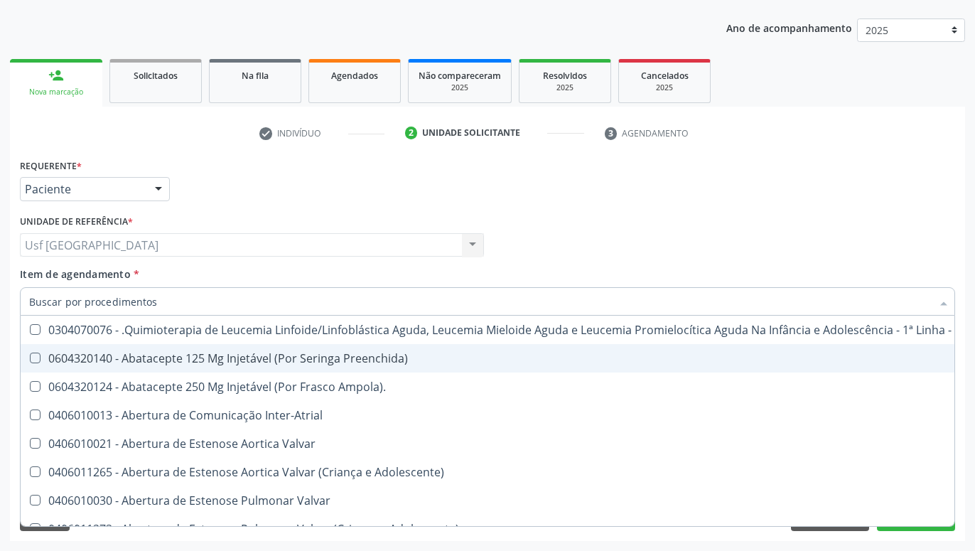
checkbox Urina "false"
checkbox Central "true"
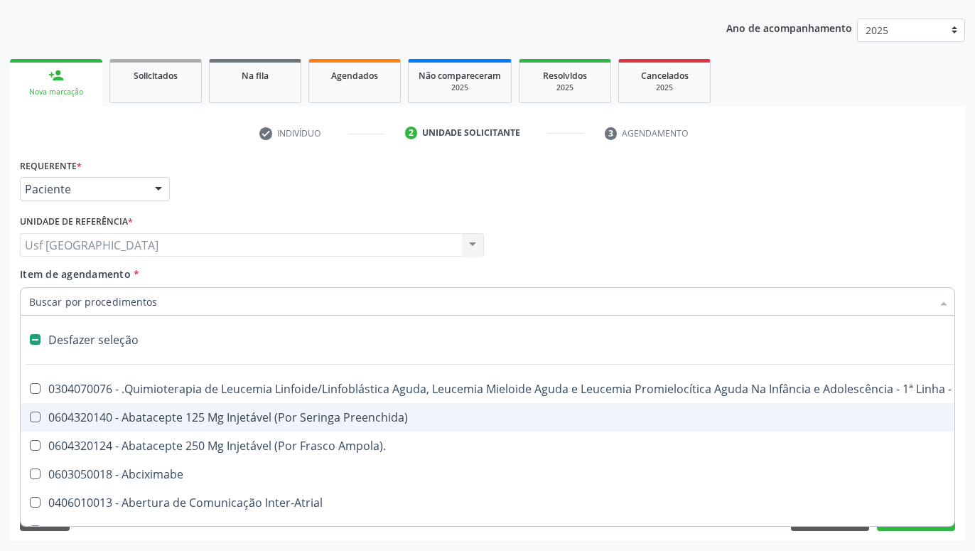
type input "R"
checkbox Dedo "true"
checkbox Urina "false"
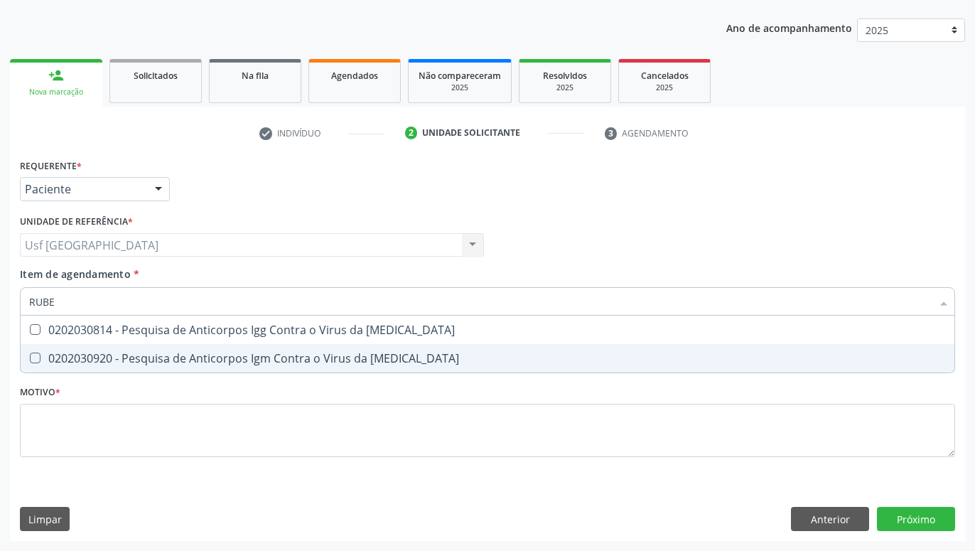
type input "RUBEO"
click at [95, 367] on span "0202030920 - Pesquisa de Anticorpos Igm Contra o Virus da [MEDICAL_DATA]" at bounding box center [488, 358] width 934 height 28
checkbox Rubeola "true"
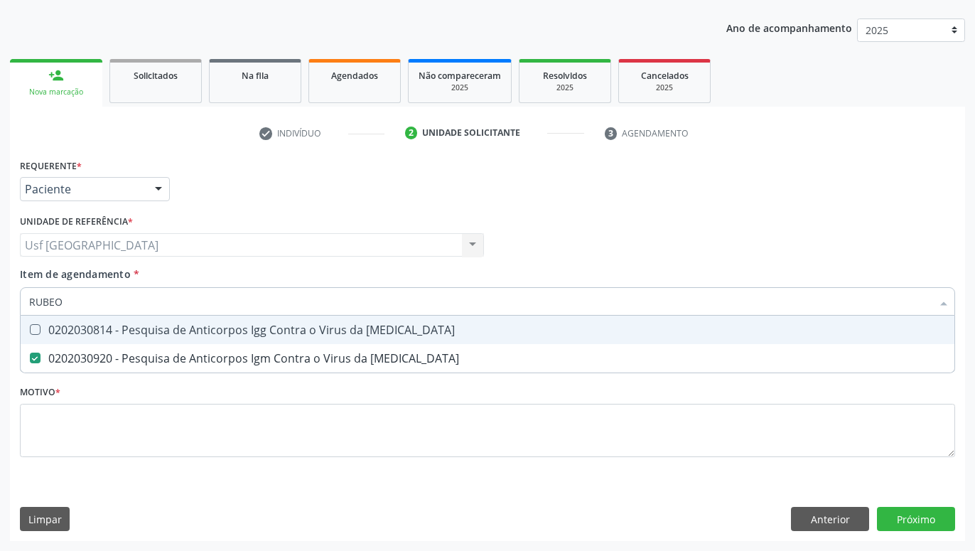
click at [92, 338] on span "0202030814 - Pesquisa de Anticorpos Igg Contra o Virus da [MEDICAL_DATA]" at bounding box center [488, 330] width 934 height 28
checkbox Rubeola "true"
type input "RUB"
checkbox Rubeola "false"
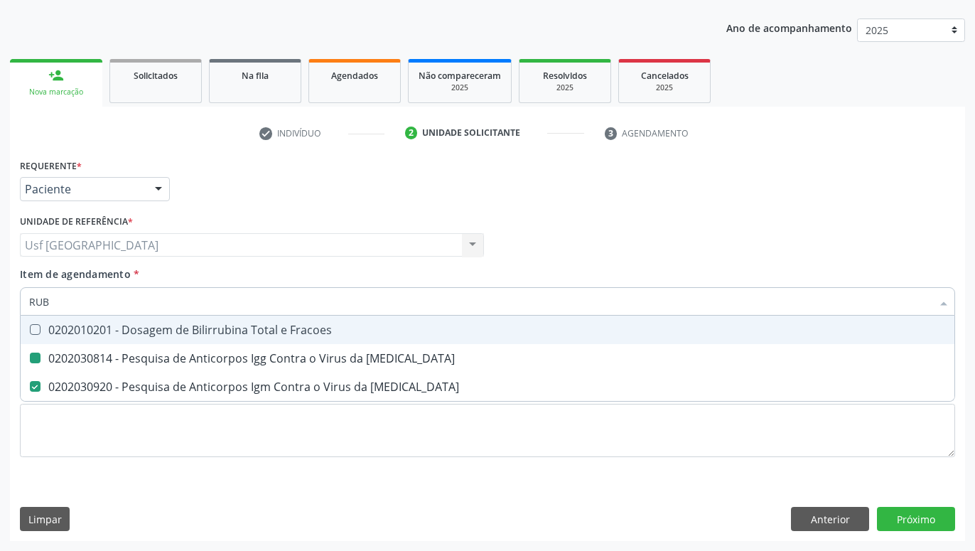
type input "RU"
checkbox Rubeola "false"
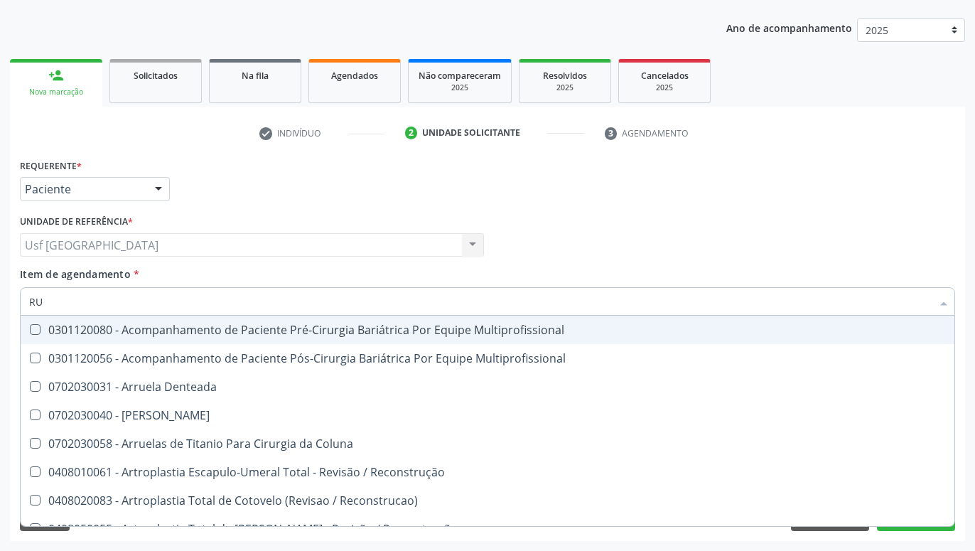
type input "R"
checkbox Torácico "false"
checkbox Antiglomerulo "true"
checkbox Rubeola "false"
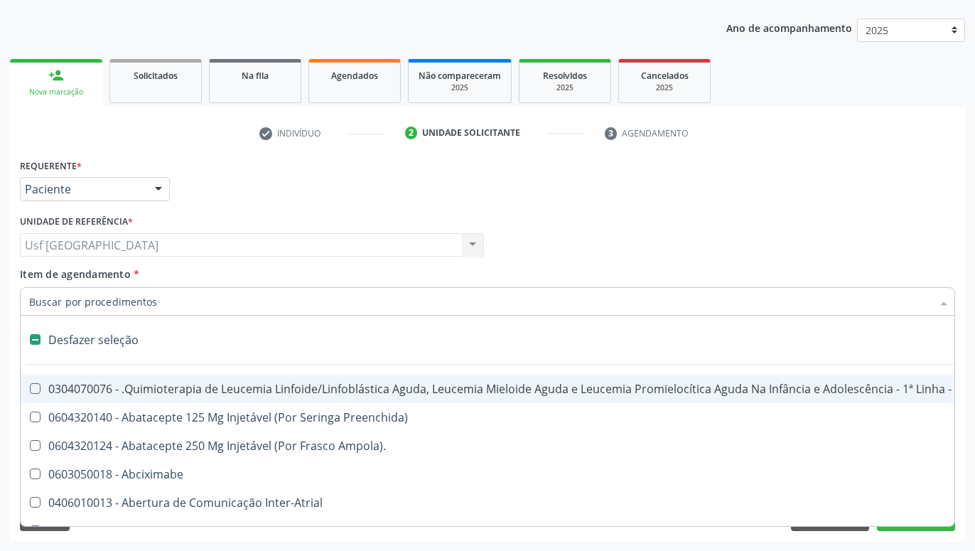
type input "G"
checkbox Urina "false"
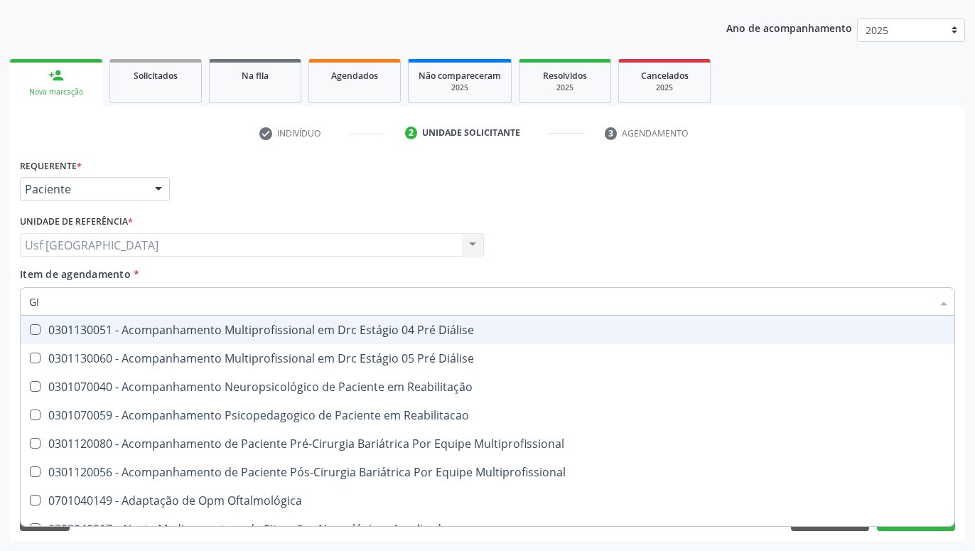
type input "G"
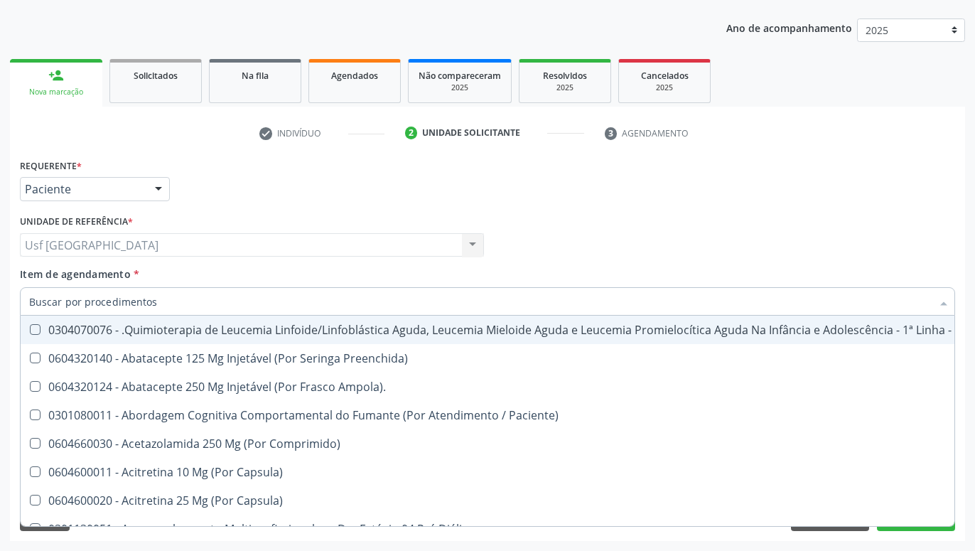
checkbox Geo-Helmintíases "true"
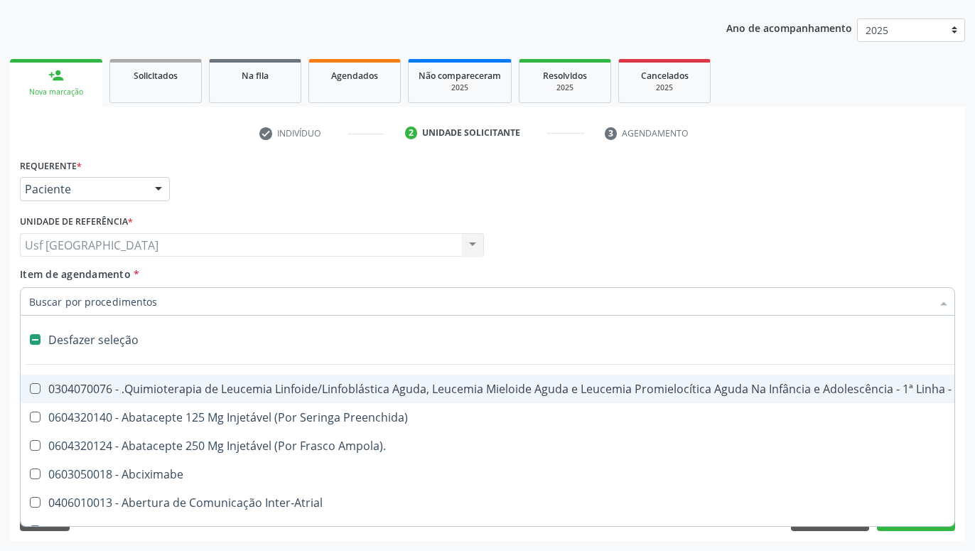
type input "L"
checkbox Comprimido\) "true"
checkbox Urina "false"
checkbox Charnley "true"
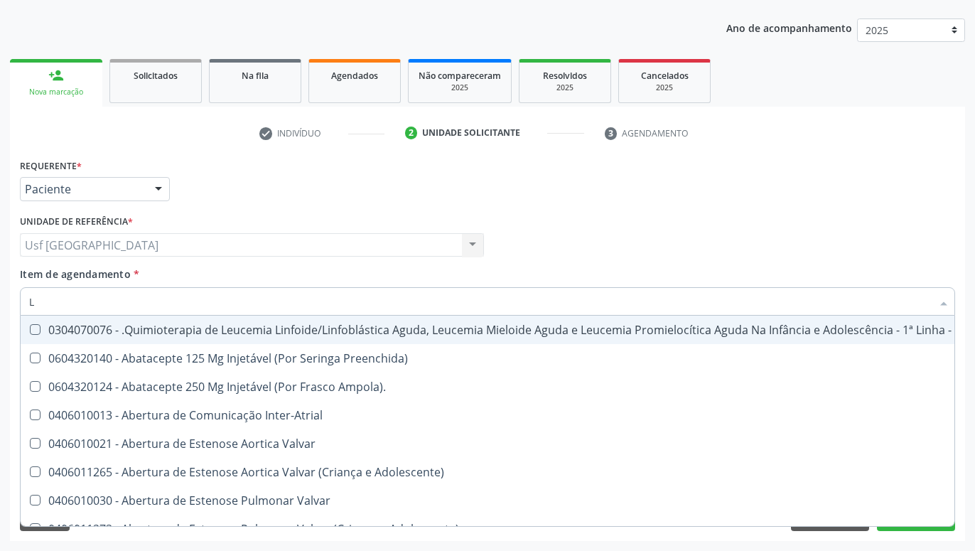
type input "LI"
checkbox Bloco "true"
checkbox Urina "false"
checkbox Identificação "false"
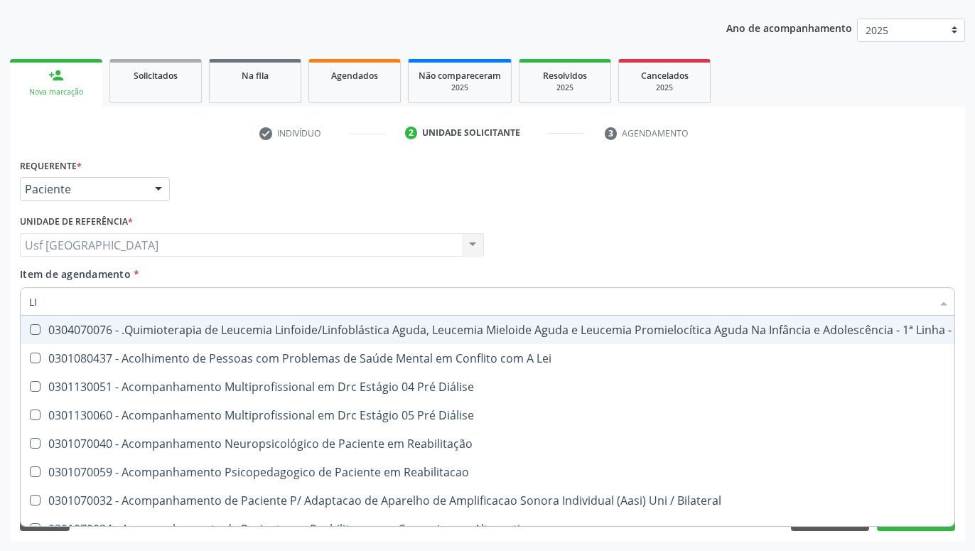
type input "LIC"
checkbox Urina "false"
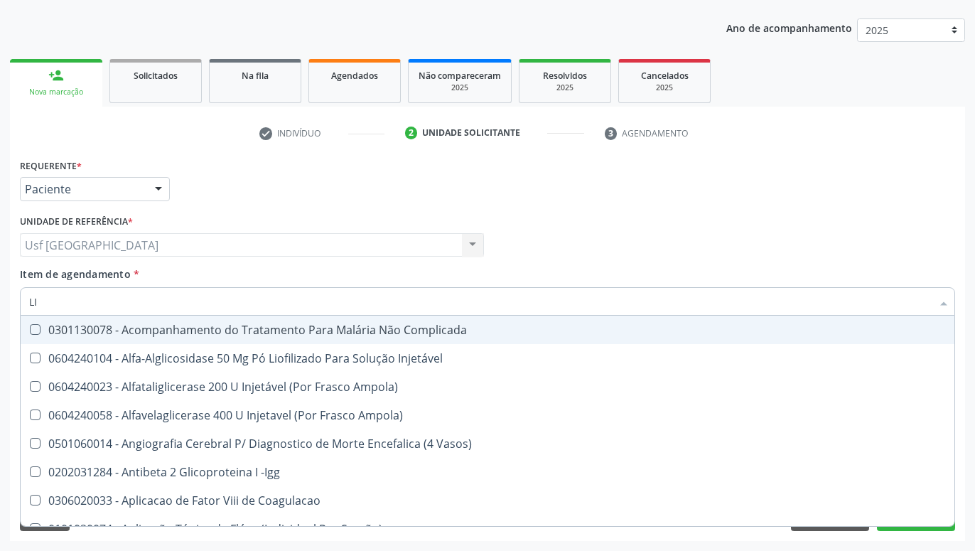
type input "L"
checkbox Dosagens\) "false"
checkbox Adulto "true"
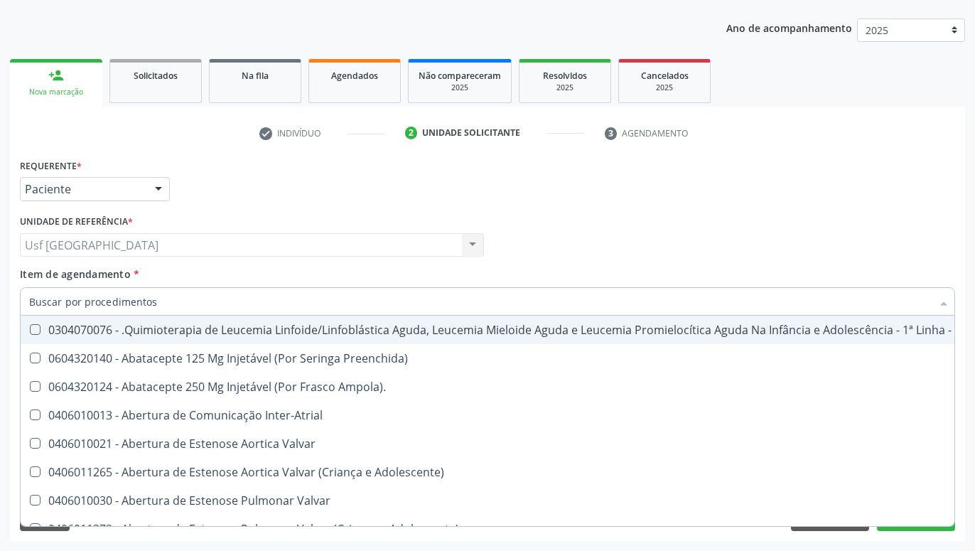
checkbox Urina "false"
checkbox Vaso-Espasmo "true"
checkbox Identificação "false"
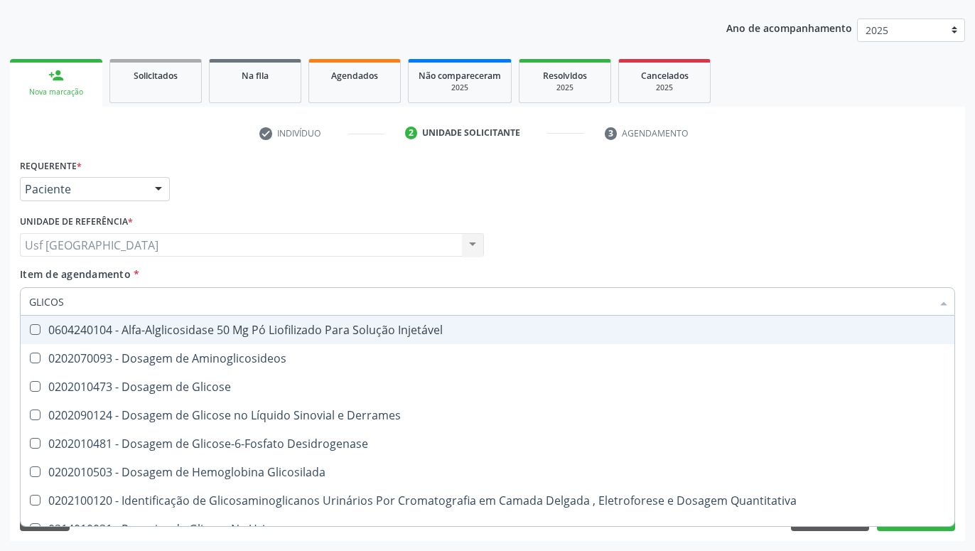
type input "GLICOSE"
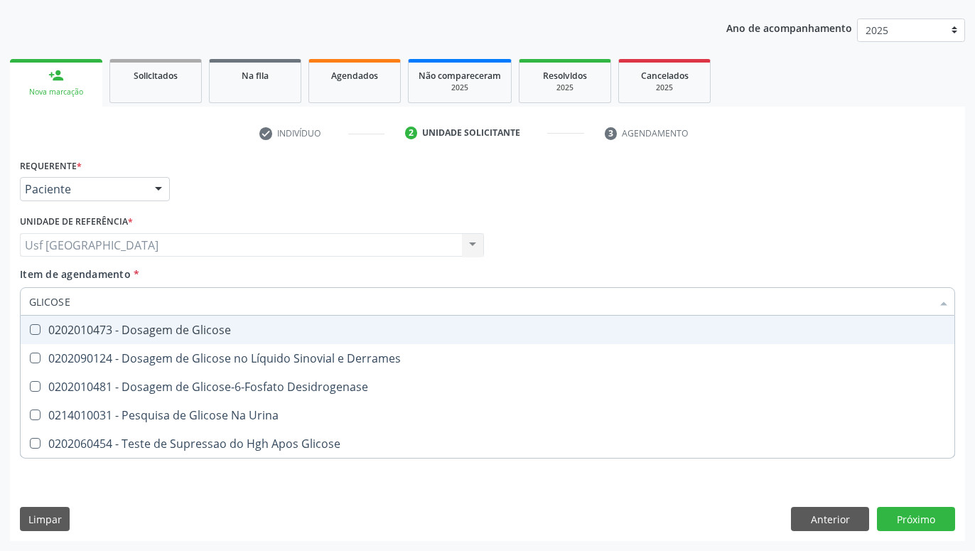
click at [260, 326] on div "0202010473 - Dosagem de Glicose" at bounding box center [487, 329] width 917 height 11
checkbox Glicose "true"
type input "GLICOS"
checkbox Glicose "false"
checkbox Desidrogenase "true"
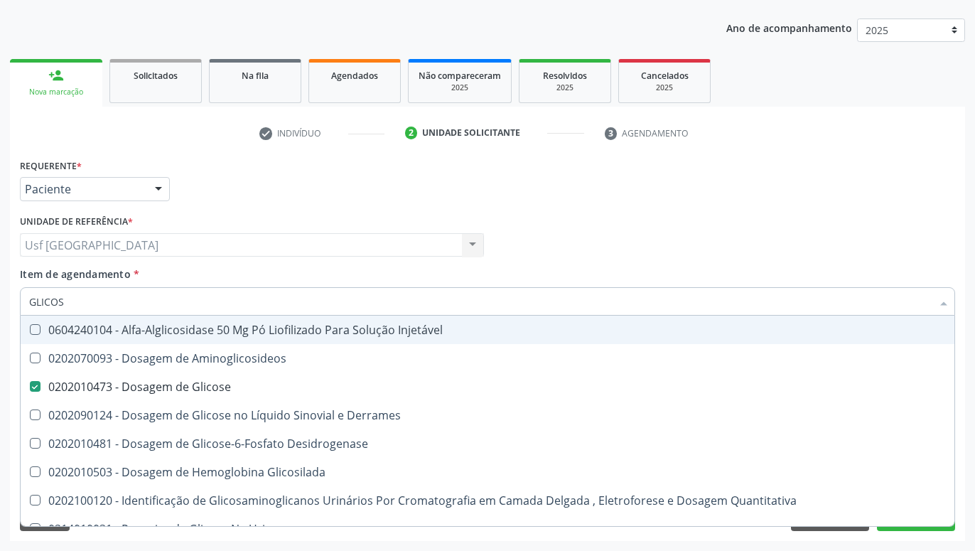
type input "GLICO"
checkbox Glicose "false"
checkbox Glicosilada "true"
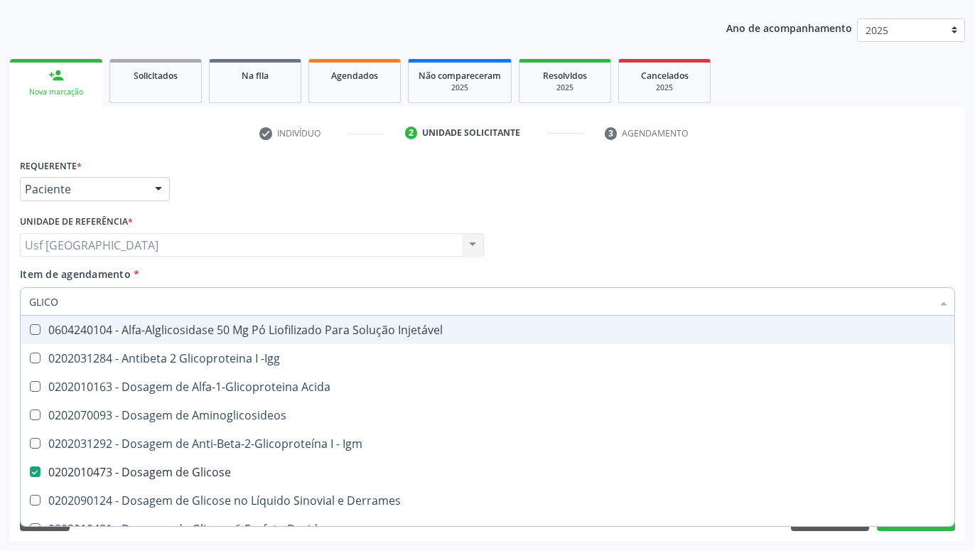
type input "GLIC"
checkbox Glicose "false"
checkbox Glicose "true"
type input "GLI"
checkbox Glicose "false"
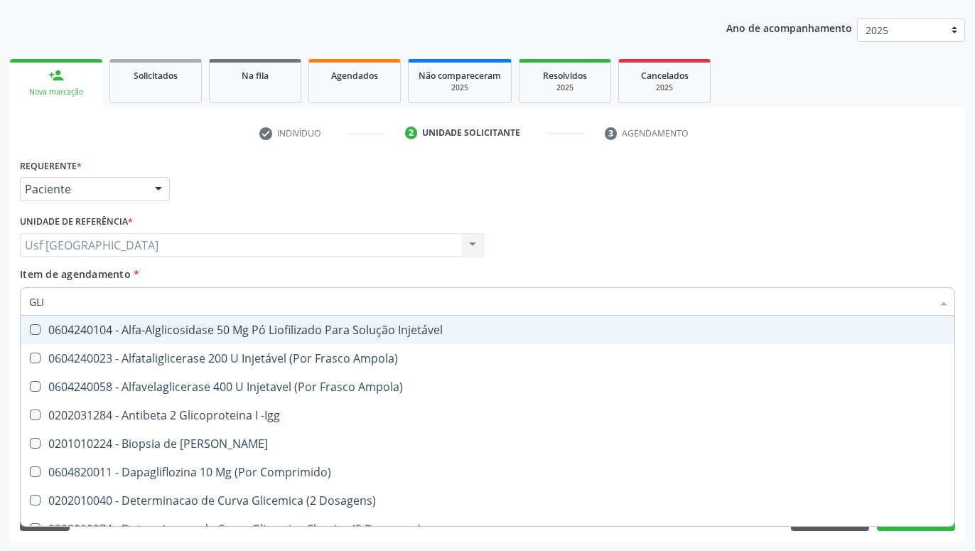
type input "GL"
checkbox Glicose "false"
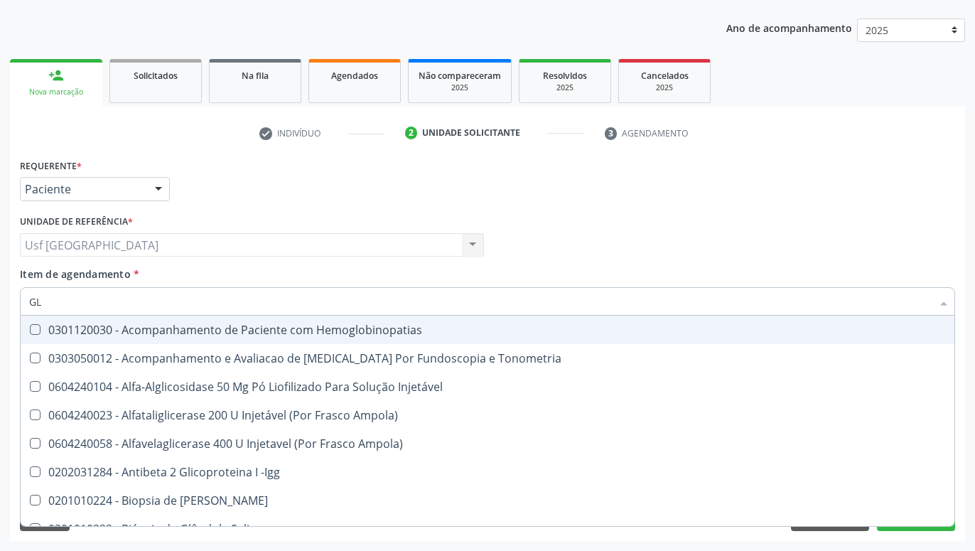
type input "G"
checkbox Glicose "false"
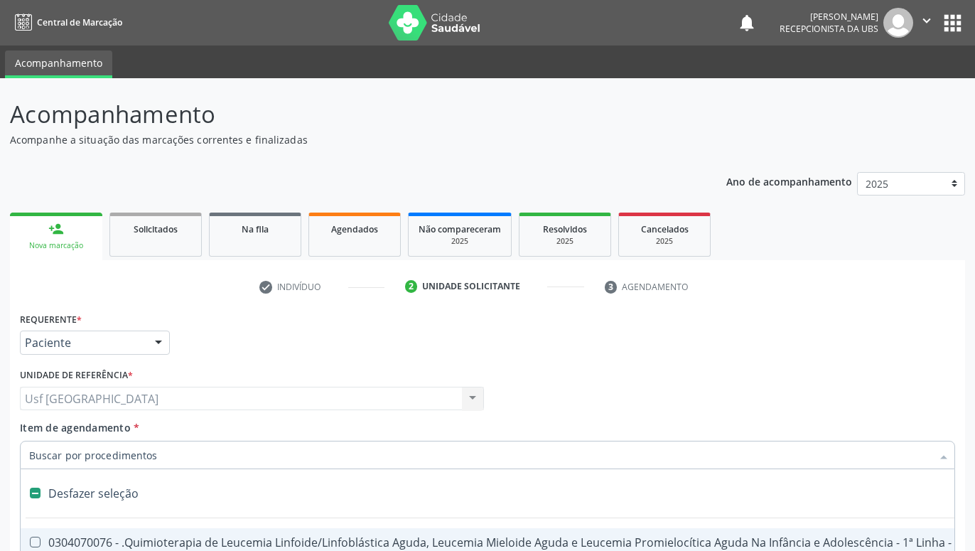
scroll to position [154, 0]
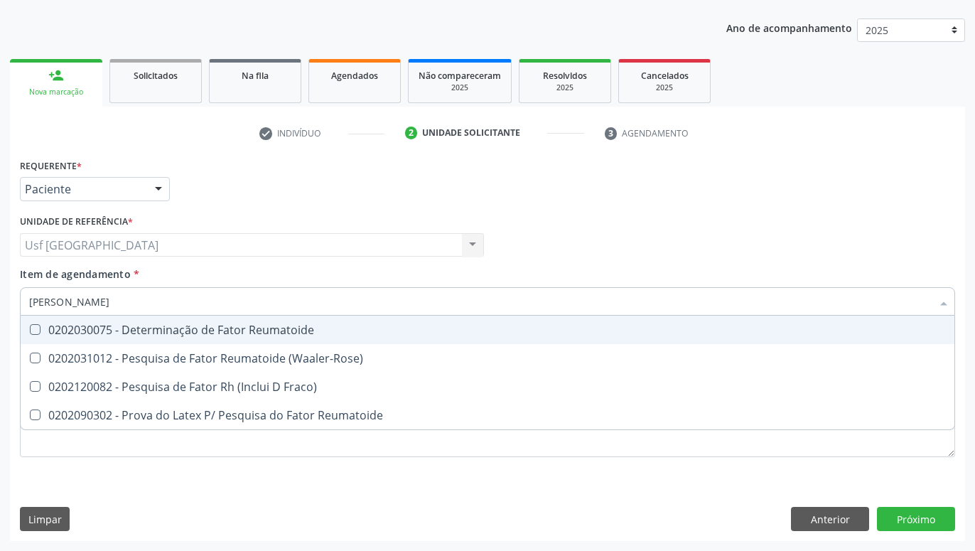
type input "FATOR RH"
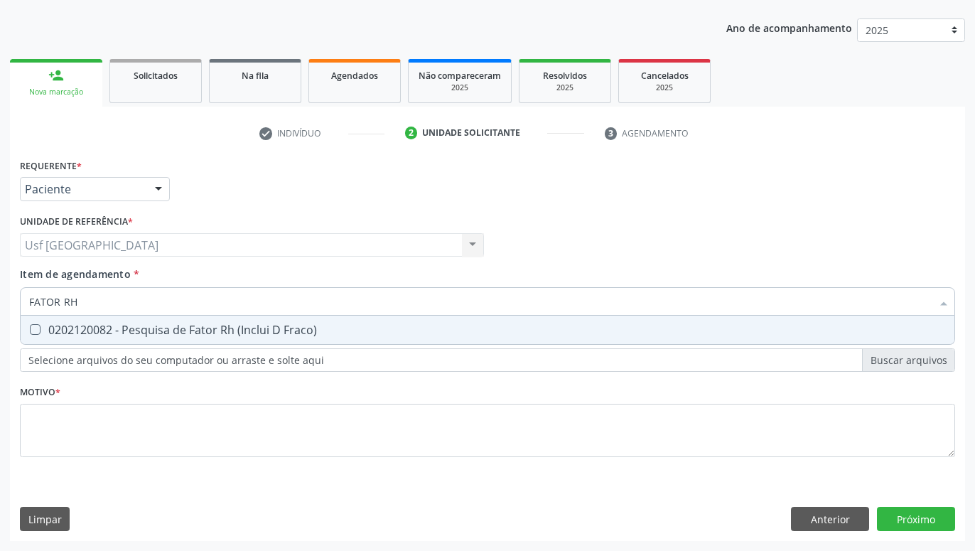
click at [291, 327] on div "0202120082 - Pesquisa de Fator Rh (Inclui D Fraco)" at bounding box center [487, 329] width 917 height 11
checkbox Fraco\) "true"
type input "FATOR R"
checkbox Fraco\) "false"
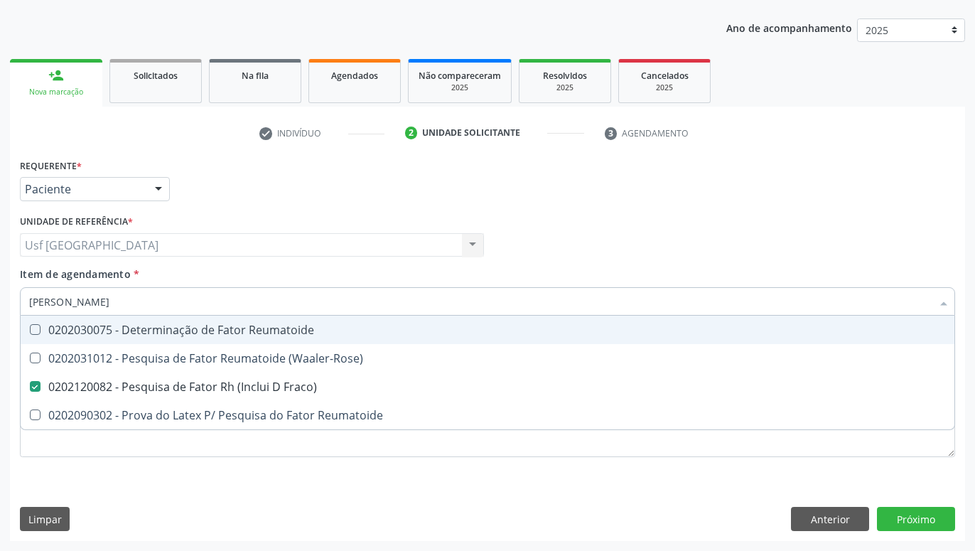
type input "FATOR"
checkbox Fraco\) "false"
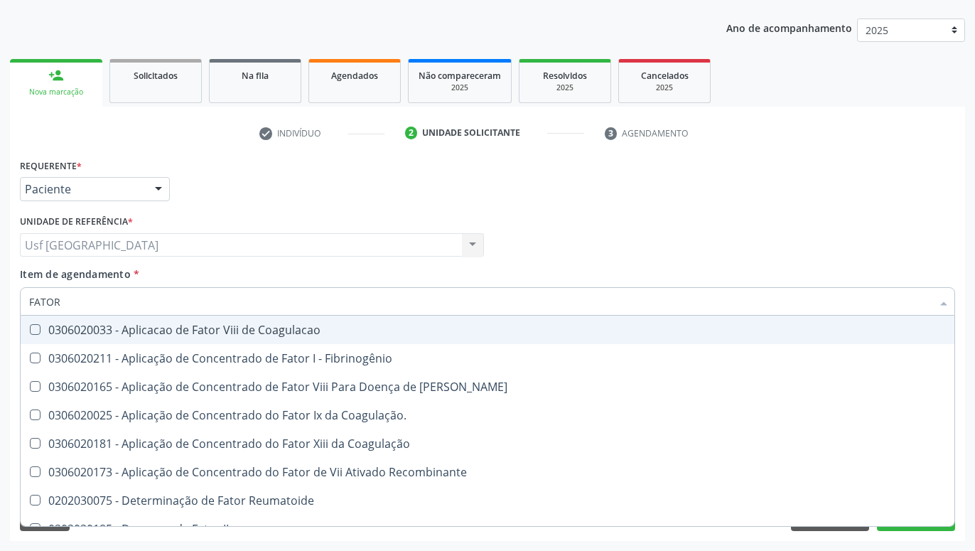
type input "FATO"
checkbox Fraco\) "false"
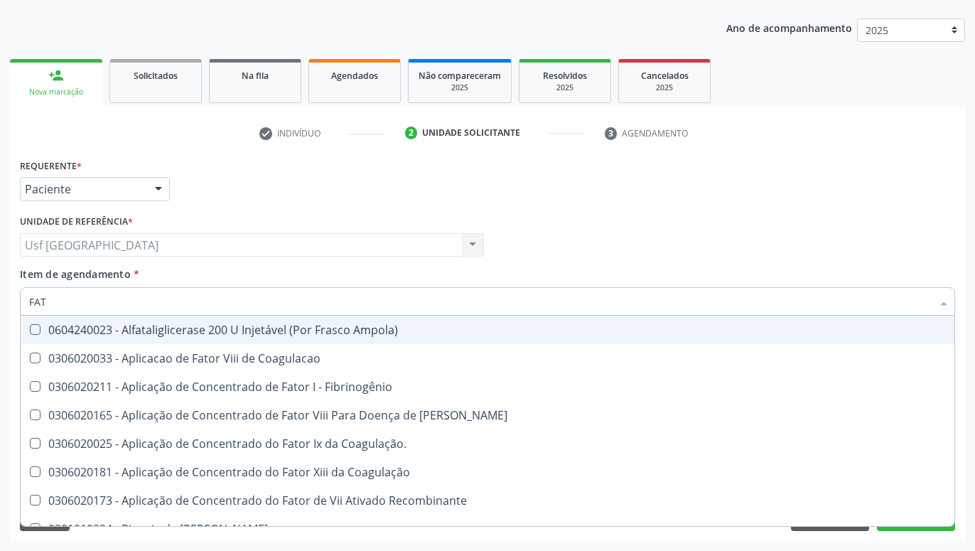
type input "FA"
checkbox Fraco\) "false"
type input "F"
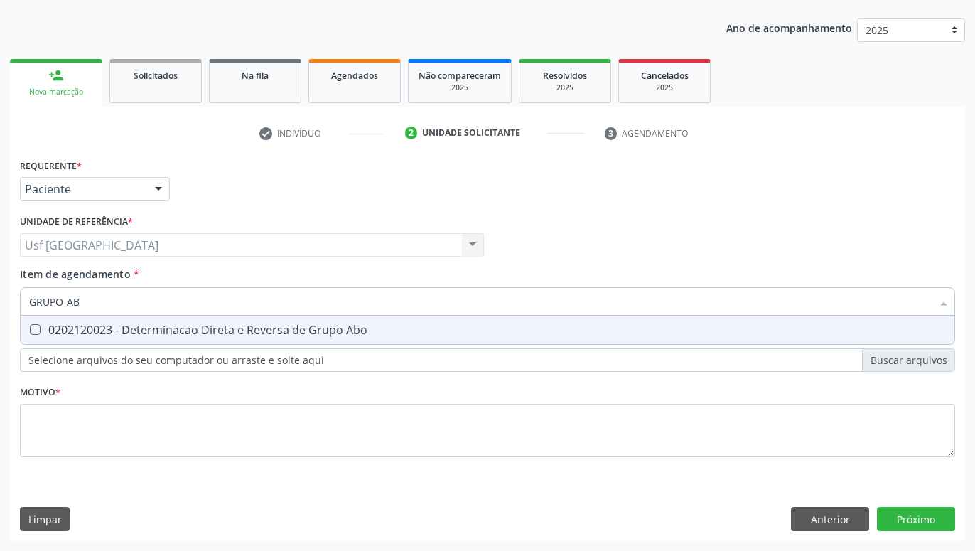
type input "GRUPO ABO"
click at [264, 324] on div "0202120023 - Determinacao Direta e Reversa de Grupo Abo" at bounding box center [487, 329] width 917 height 11
checkbox Abo "true"
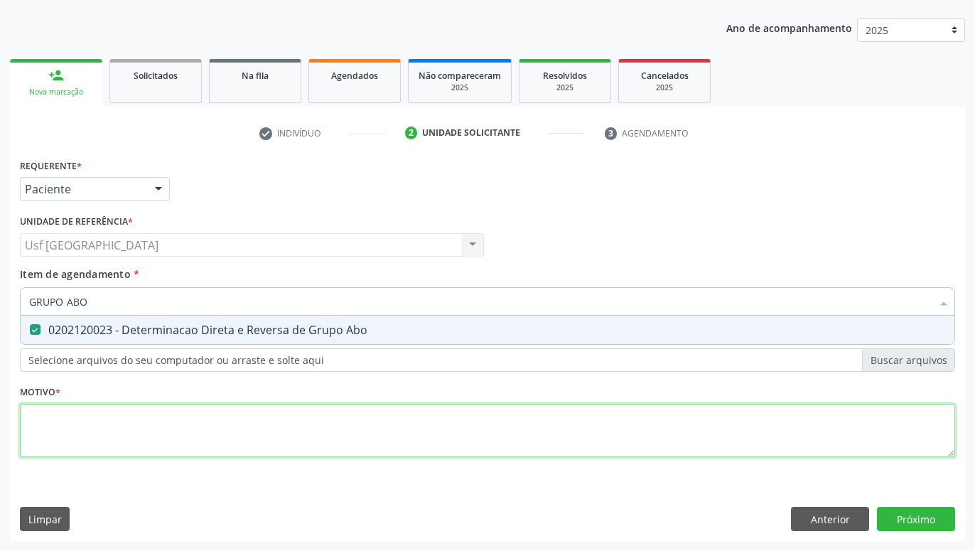
click at [193, 434] on textarea at bounding box center [487, 431] width 935 height 54
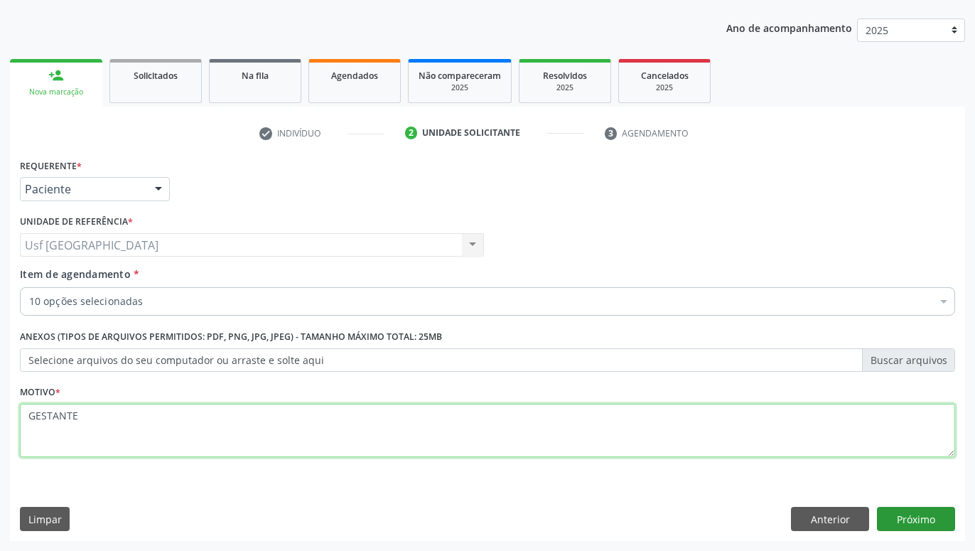
type textarea "GESTANTE"
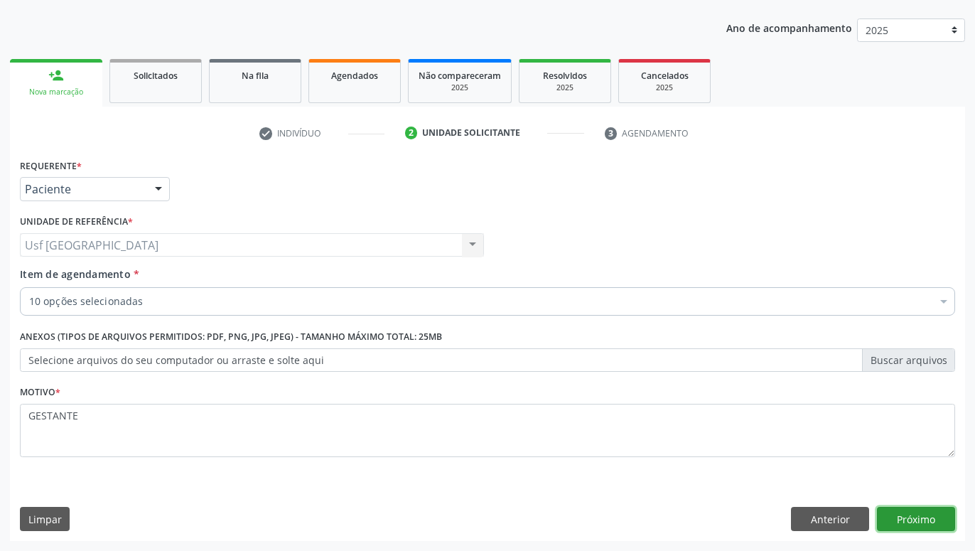
click at [942, 516] on button "Próximo" at bounding box center [916, 519] width 78 height 24
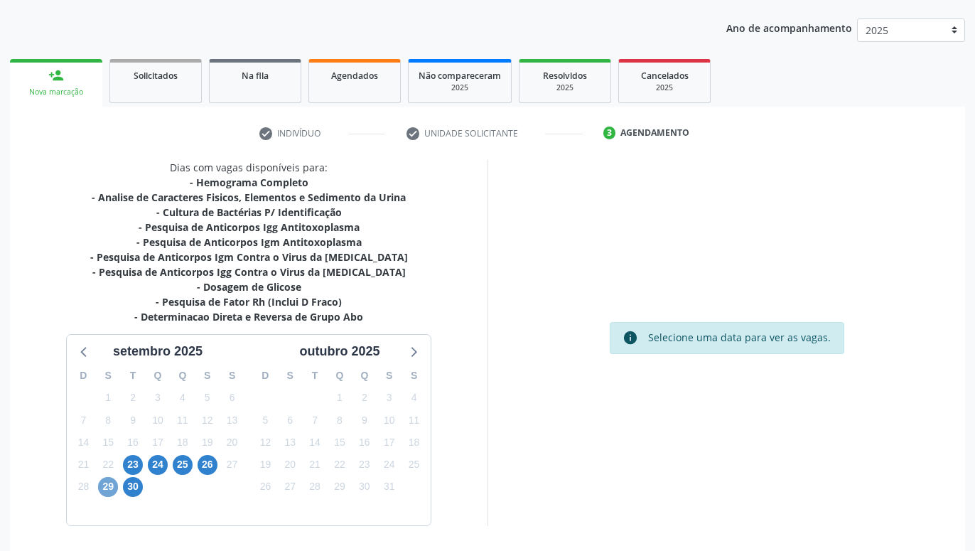
click at [112, 481] on span "29" at bounding box center [108, 487] width 20 height 20
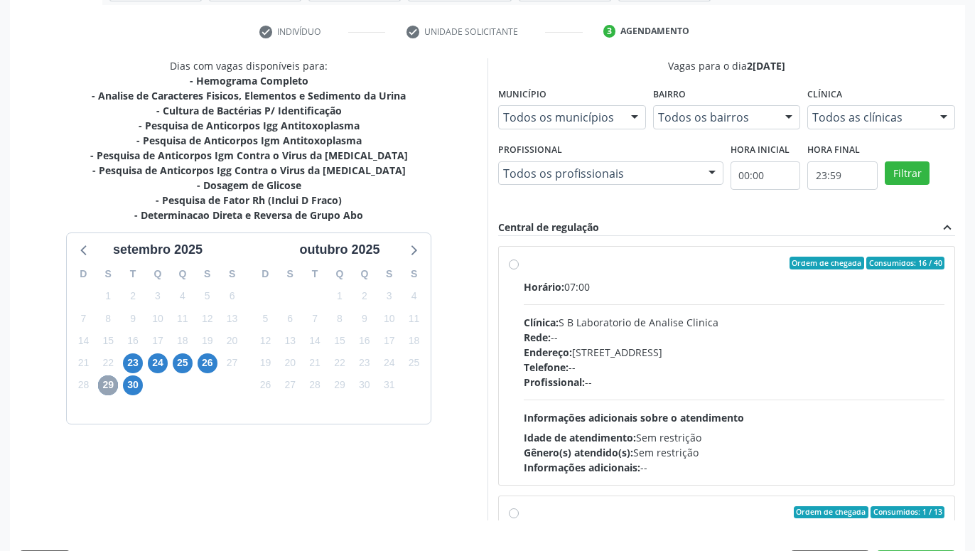
scroll to position [274, 0]
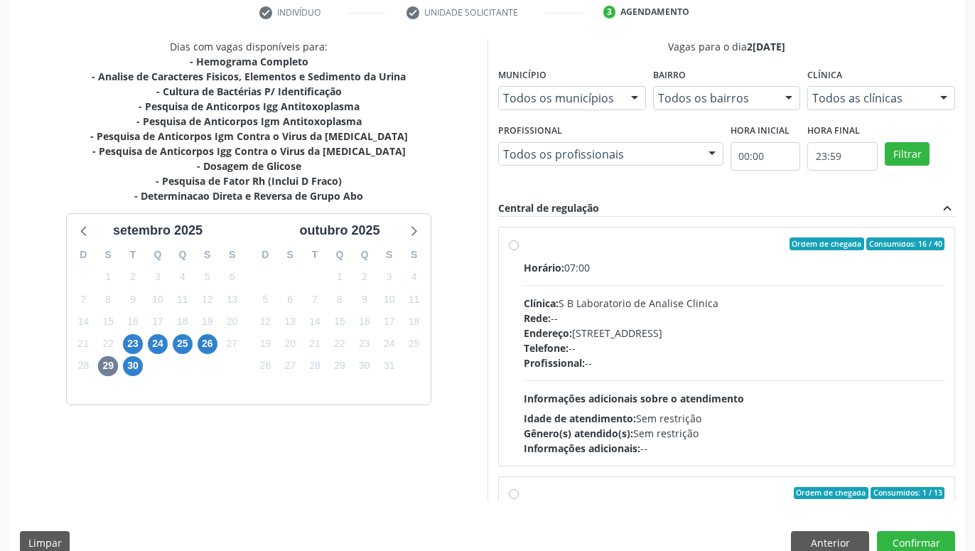
click at [519, 247] on div "Ordem de chegada Consumidos: 16 / 40 Horário: 07:00 Clínica: S B Laboratorio de…" at bounding box center [727, 346] width 436 height 218
radio input "true"
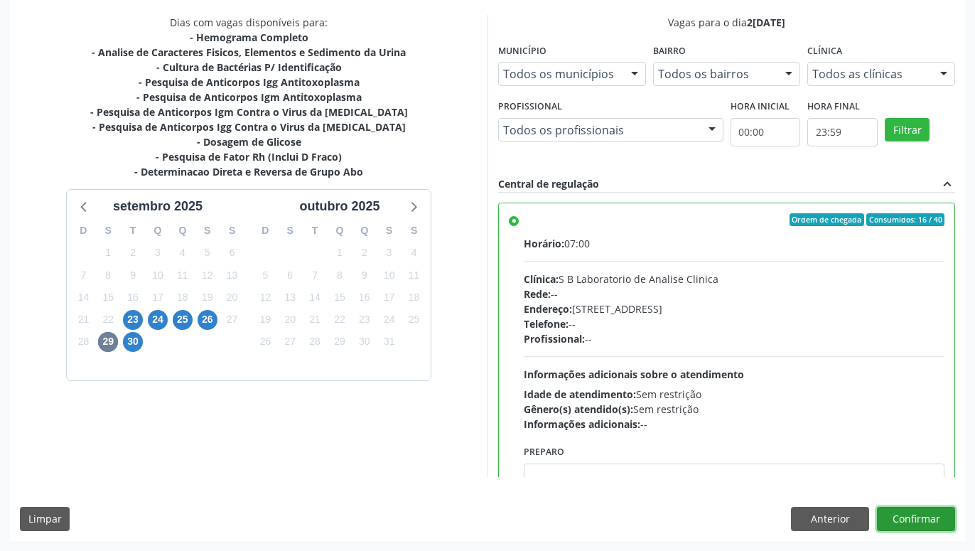
click at [935, 526] on button "Confirmar" at bounding box center [916, 519] width 78 height 24
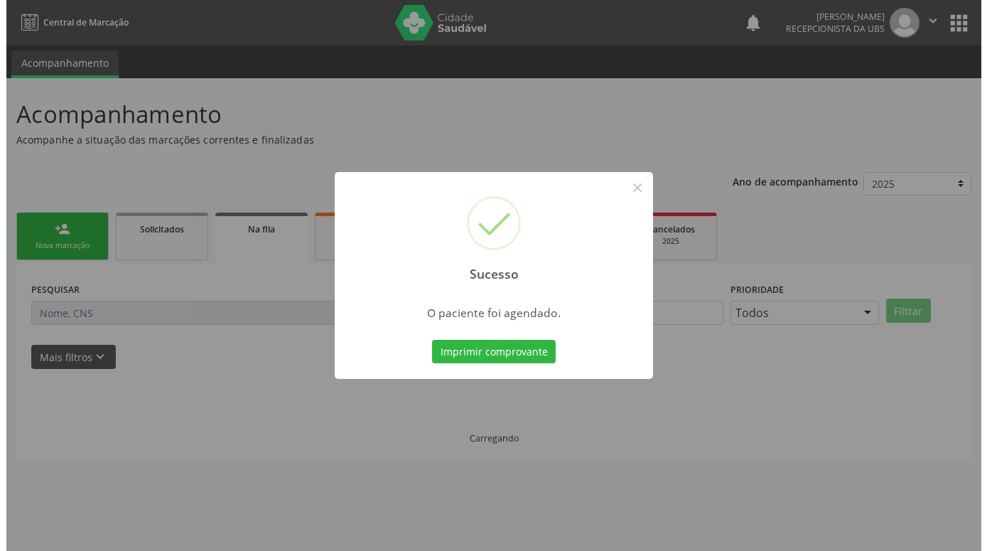
scroll to position [0, 0]
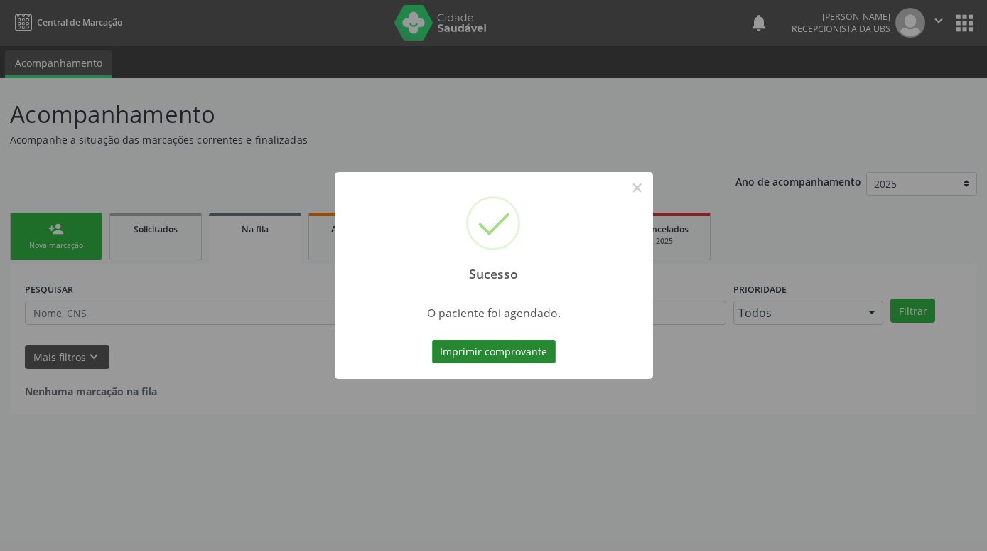
click at [552, 350] on button "Imprimir comprovante" at bounding box center [494, 352] width 124 height 24
